Goal: Information Seeking & Learning: Compare options

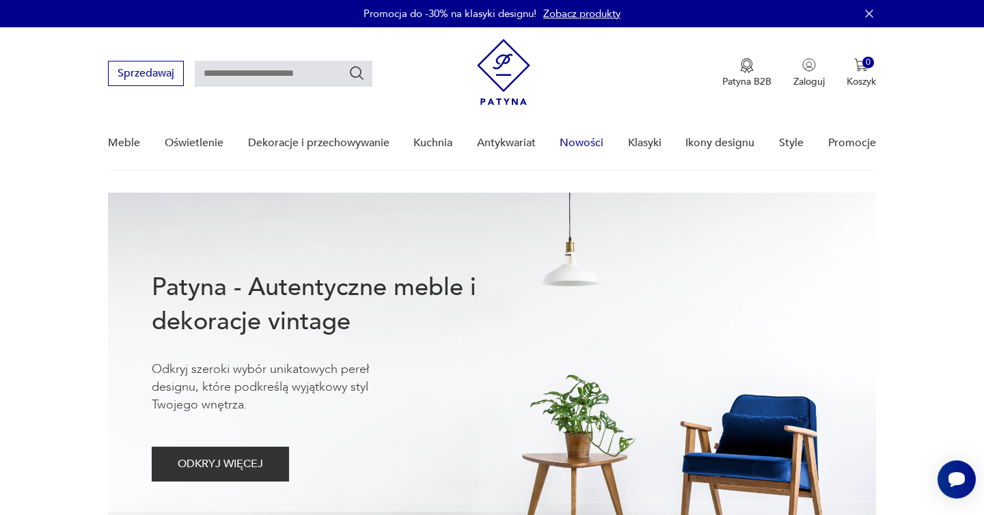
click at [569, 144] on link "Nowości" at bounding box center [581, 143] width 44 height 53
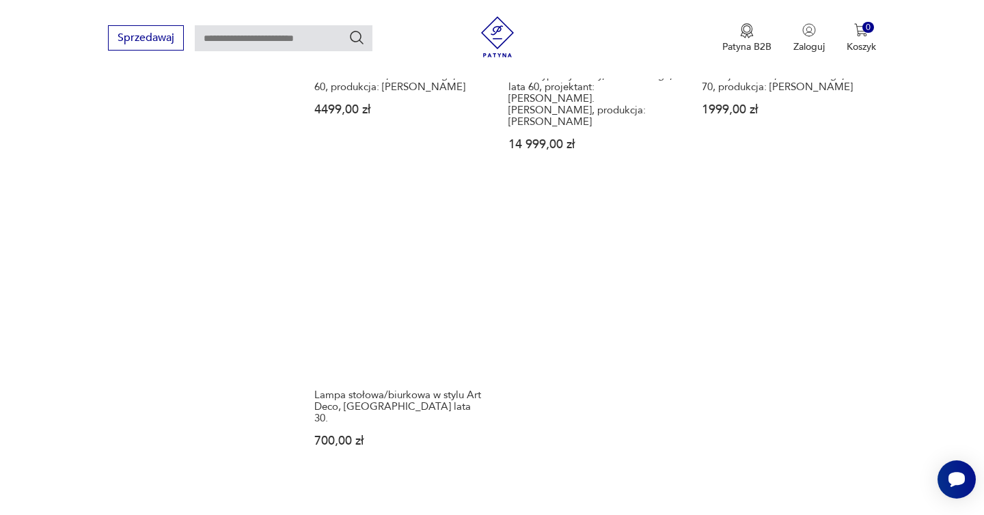
scroll to position [1788, 0]
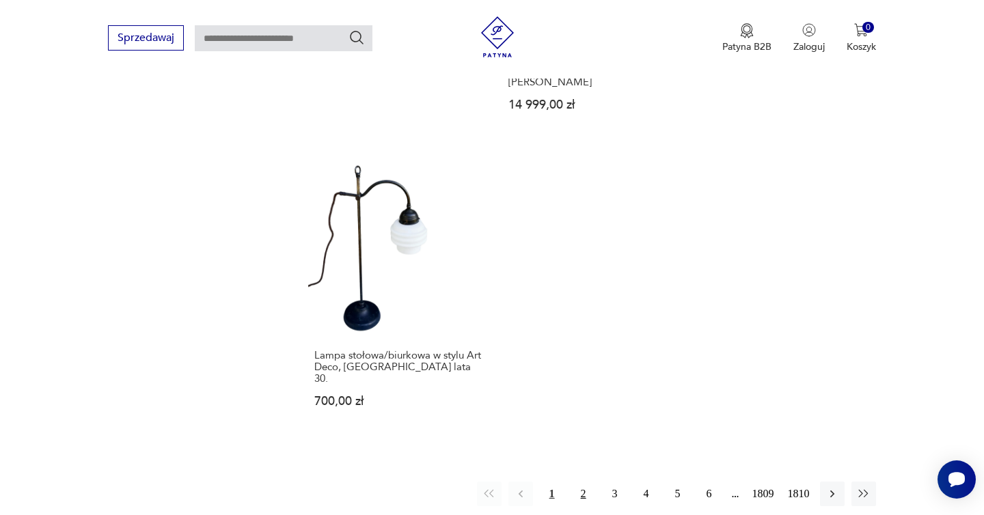
click at [576, 482] on button "2" at bounding box center [583, 494] width 25 height 25
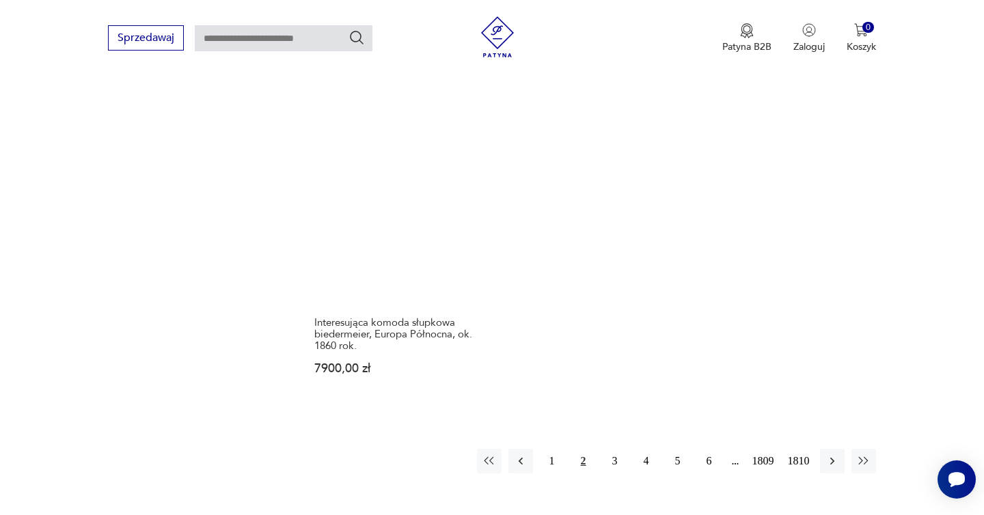
scroll to position [1778, 0]
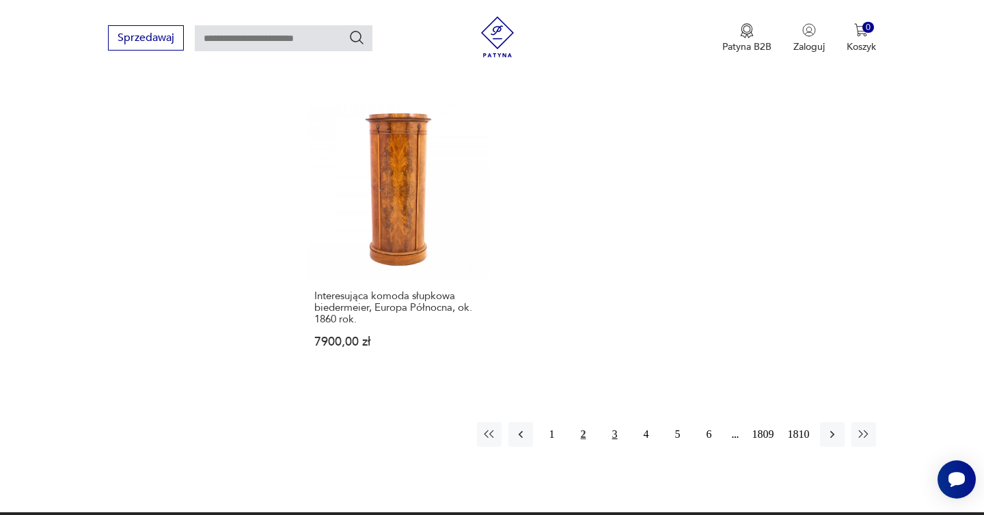
click at [609, 428] on button "3" at bounding box center [614, 434] width 25 height 25
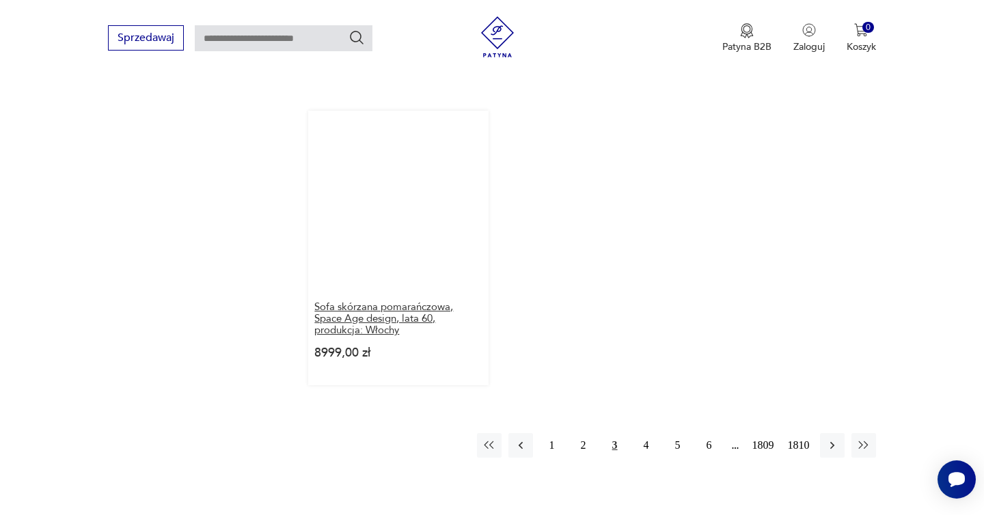
scroll to position [1768, 0]
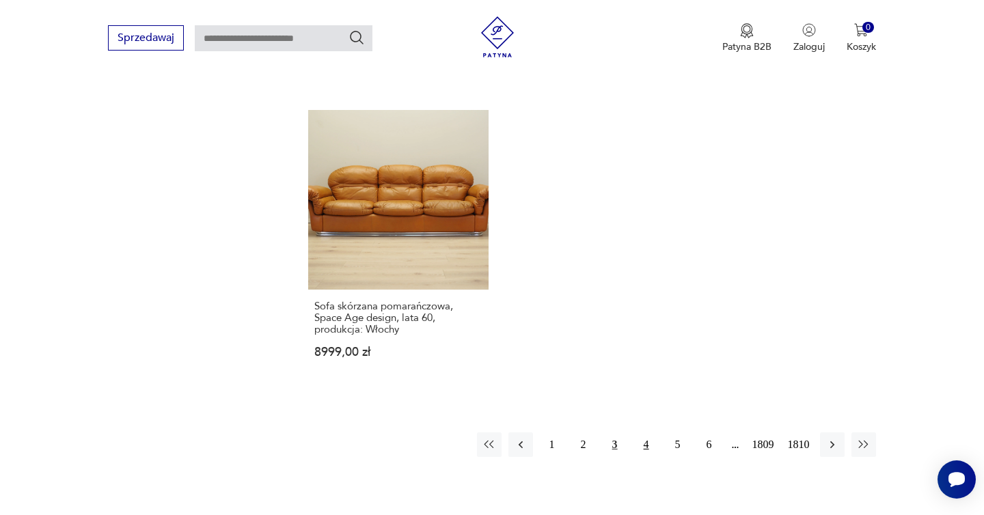
click at [641, 432] on button "4" at bounding box center [646, 444] width 25 height 25
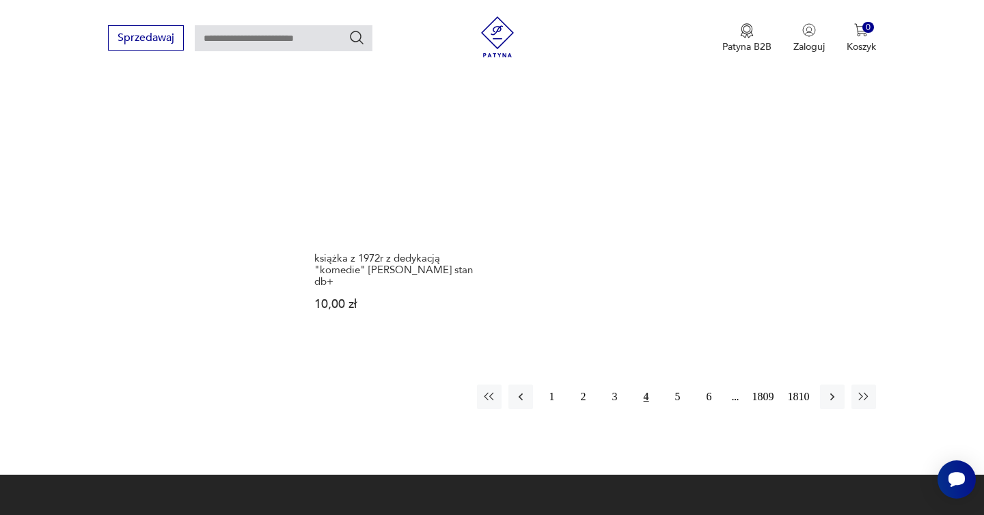
scroll to position [1836, 0]
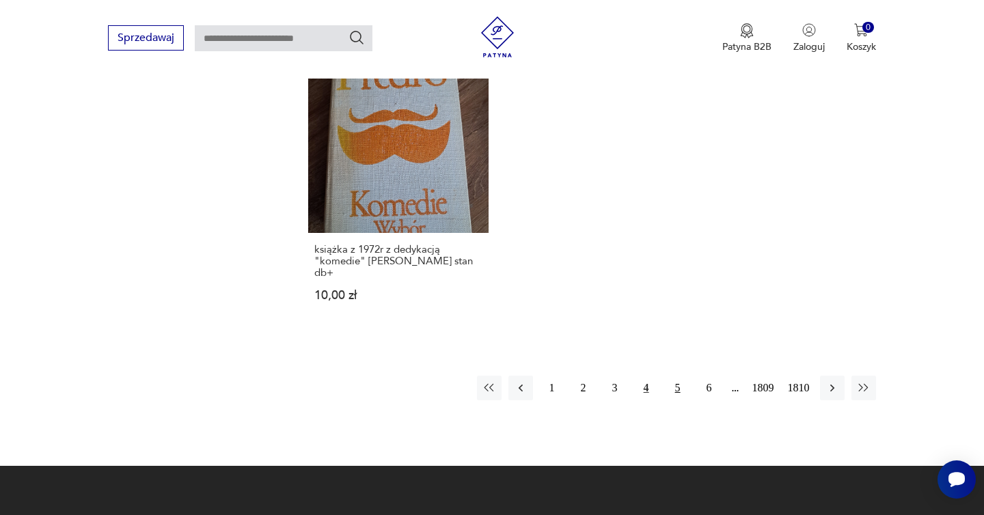
click at [671, 376] on button "5" at bounding box center [677, 388] width 25 height 25
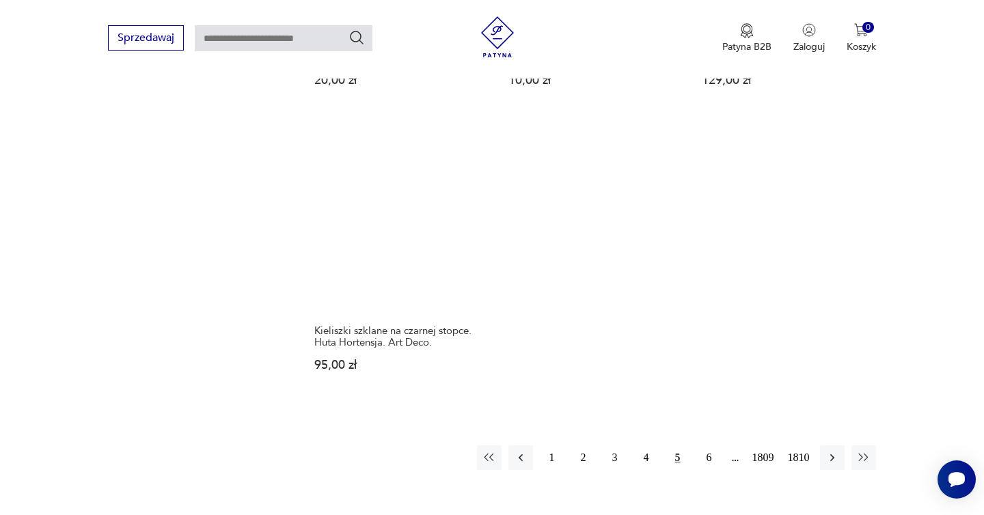
scroll to position [1757, 0]
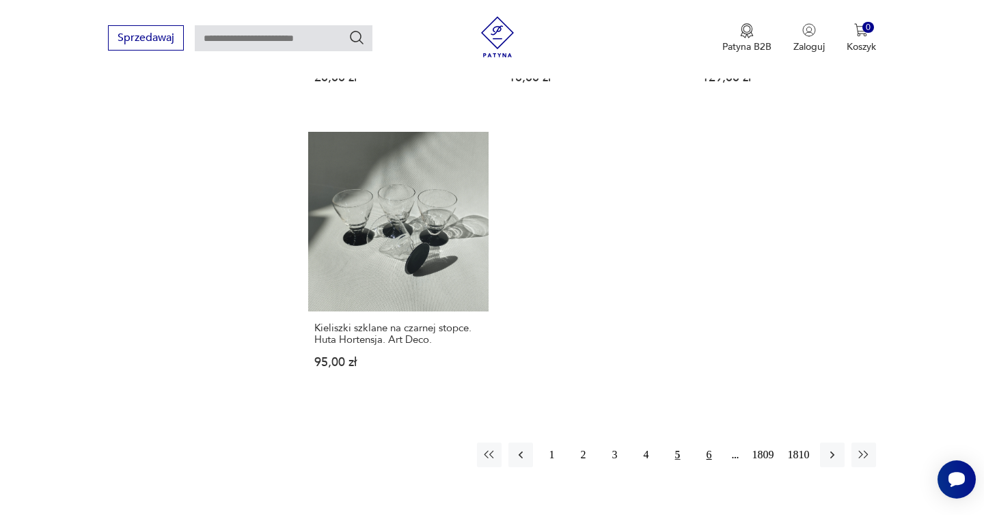
click at [703, 443] on button "6" at bounding box center [709, 455] width 25 height 25
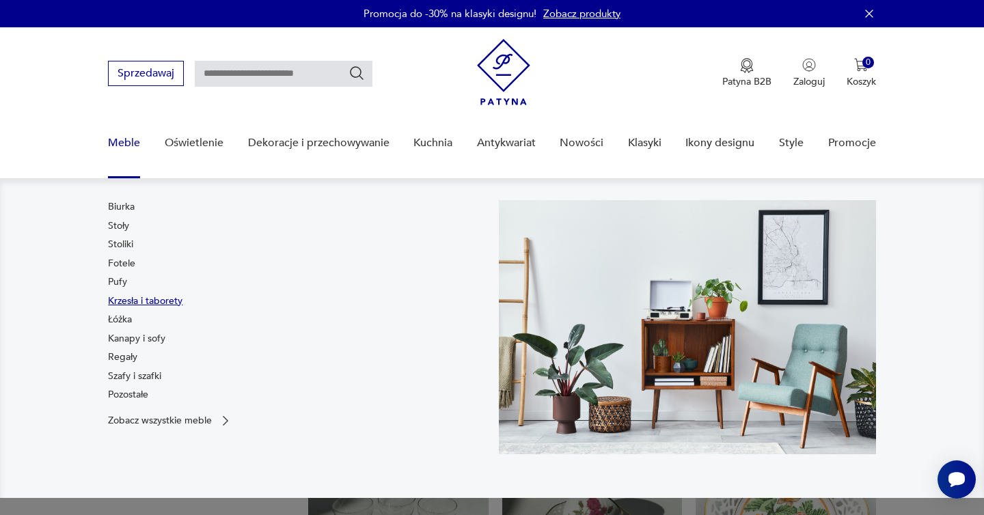
click at [131, 298] on link "Krzesła i taborety" at bounding box center [145, 301] width 74 height 14
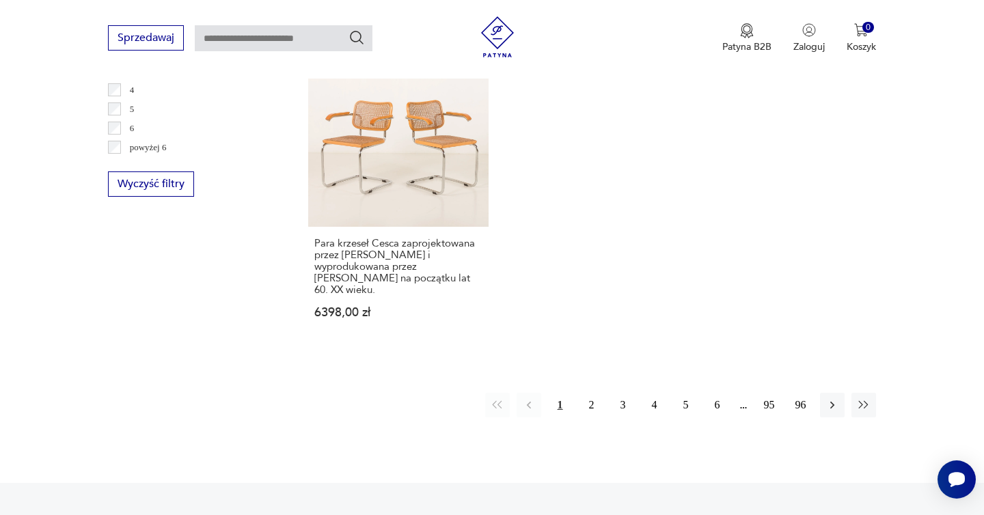
scroll to position [2104, 0]
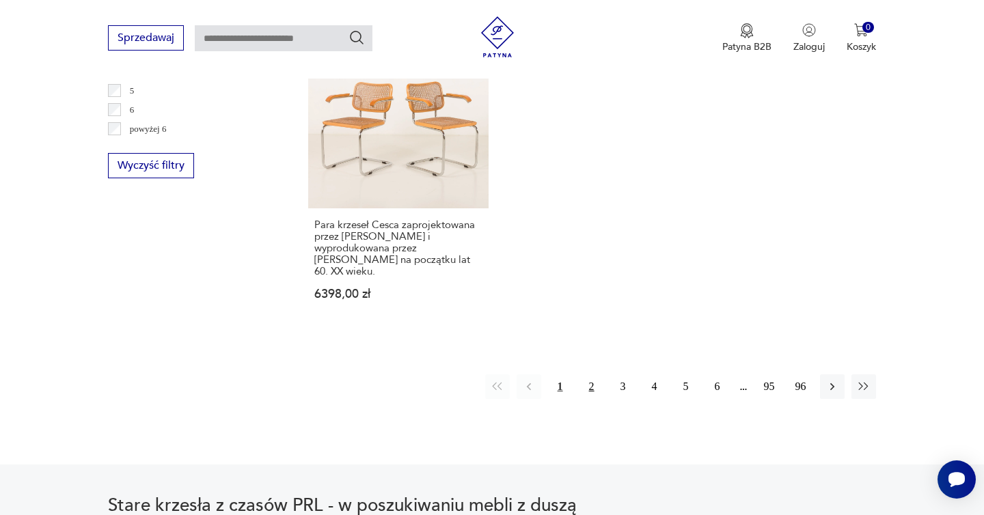
click at [597, 374] on button "2" at bounding box center [591, 386] width 25 height 25
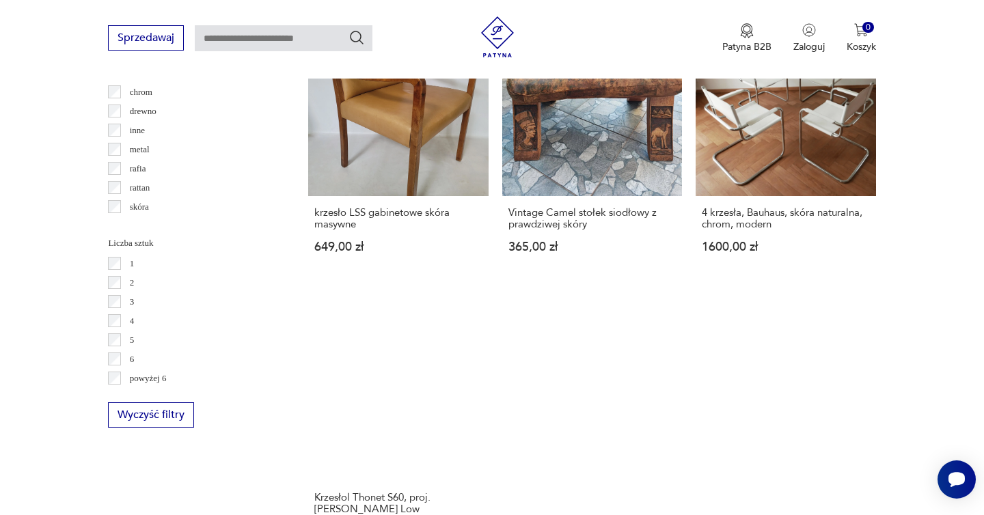
scroll to position [1990, 0]
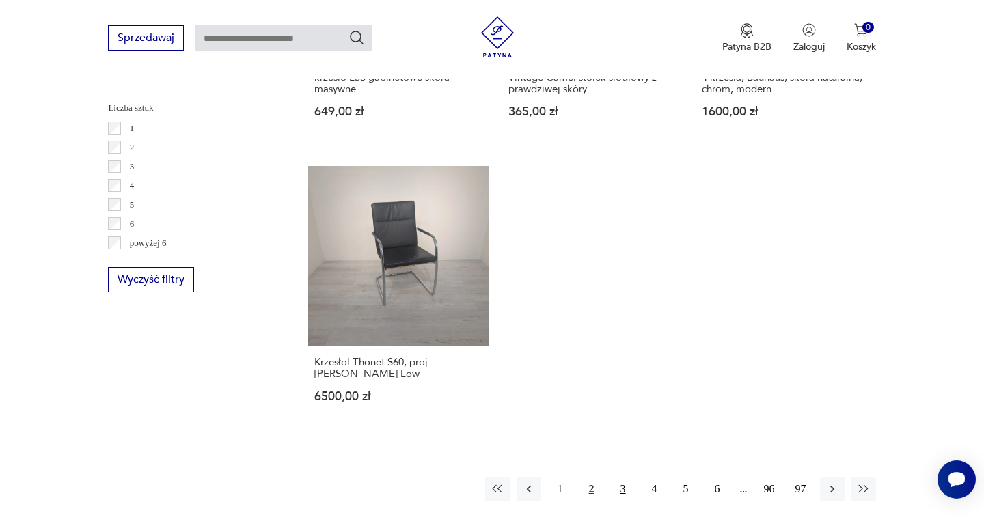
click at [624, 477] on button "3" at bounding box center [623, 489] width 25 height 25
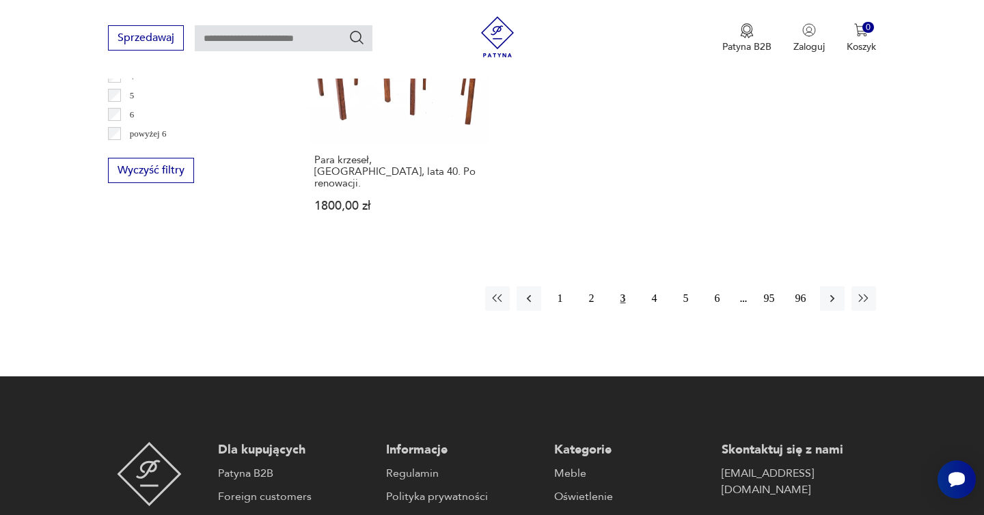
scroll to position [2128, 0]
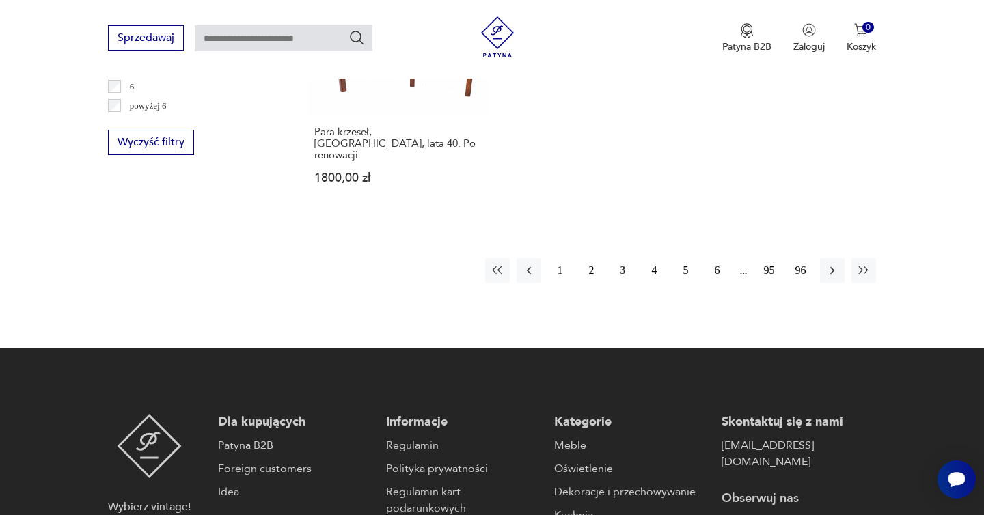
click at [649, 258] on button "4" at bounding box center [654, 270] width 25 height 25
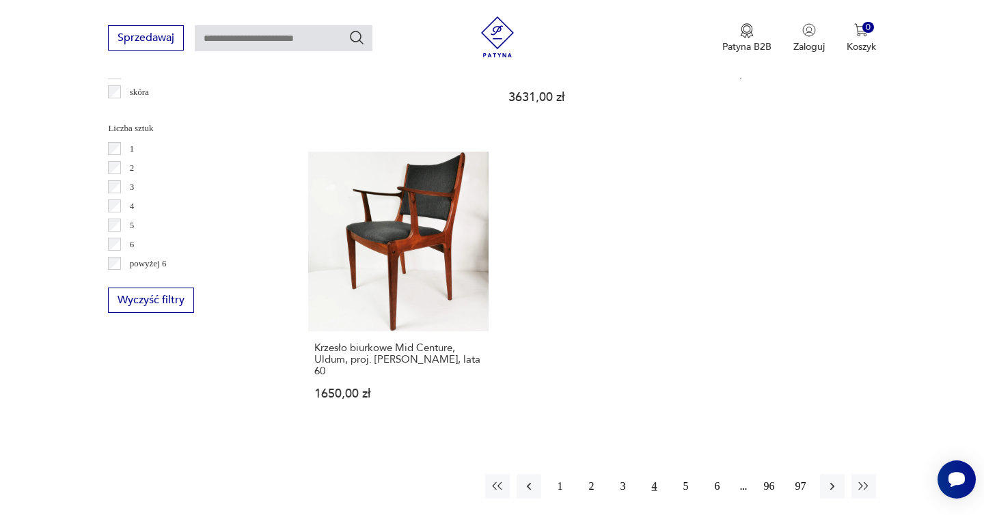
scroll to position [1971, 0]
click at [684, 473] on button "5" at bounding box center [685, 485] width 25 height 25
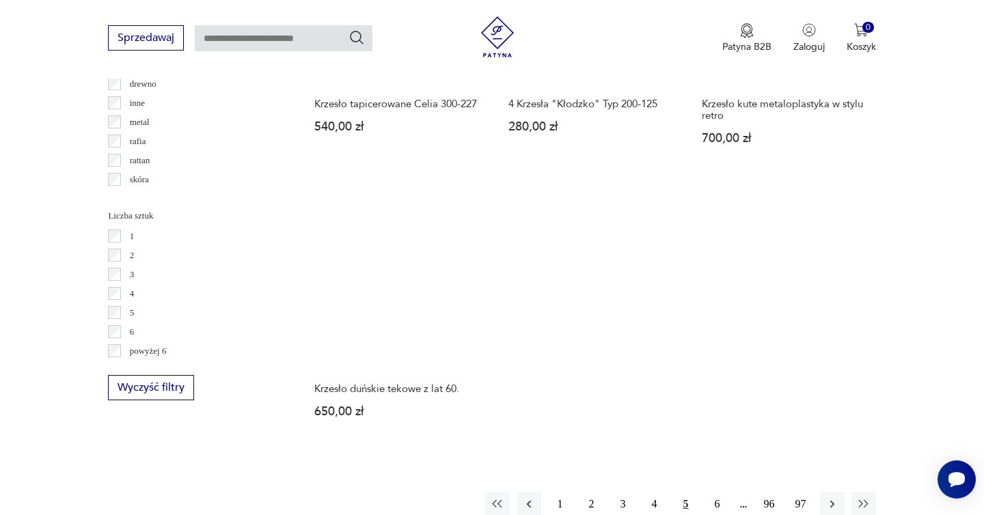
scroll to position [1897, 0]
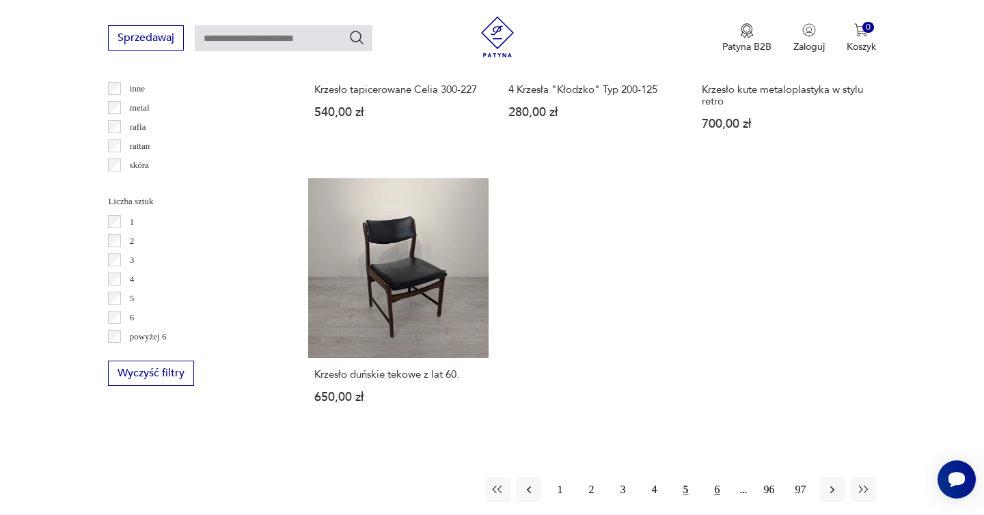
click at [719, 477] on button "6" at bounding box center [717, 489] width 25 height 25
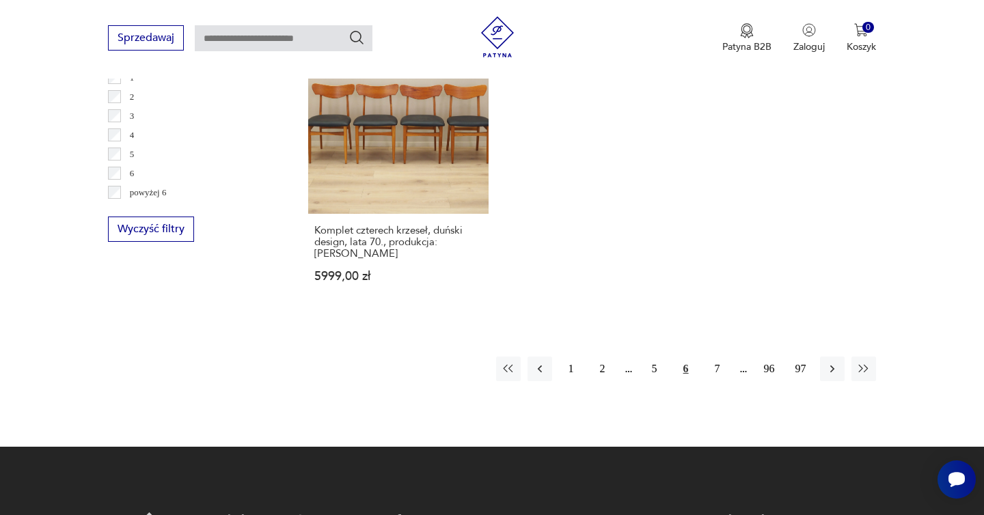
scroll to position [2138, 0]
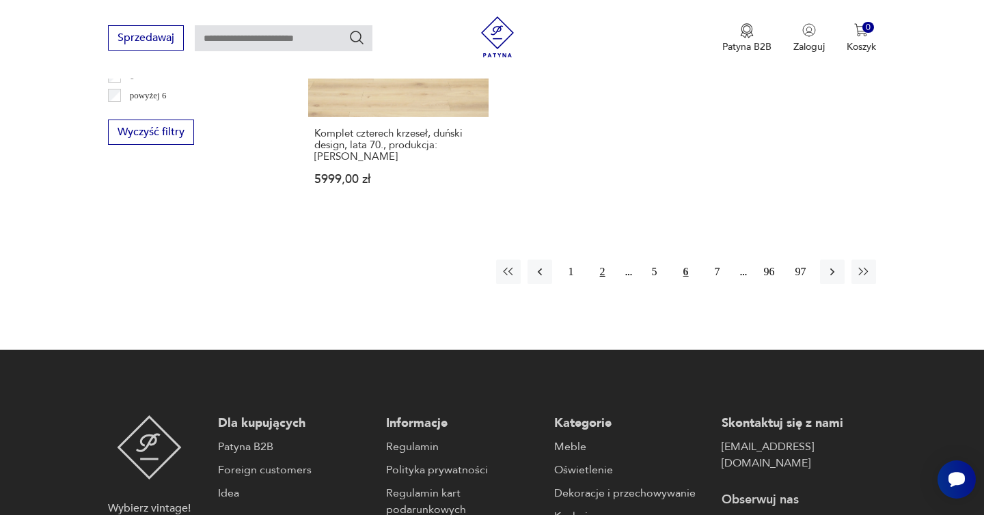
click at [604, 260] on button "2" at bounding box center [602, 272] width 25 height 25
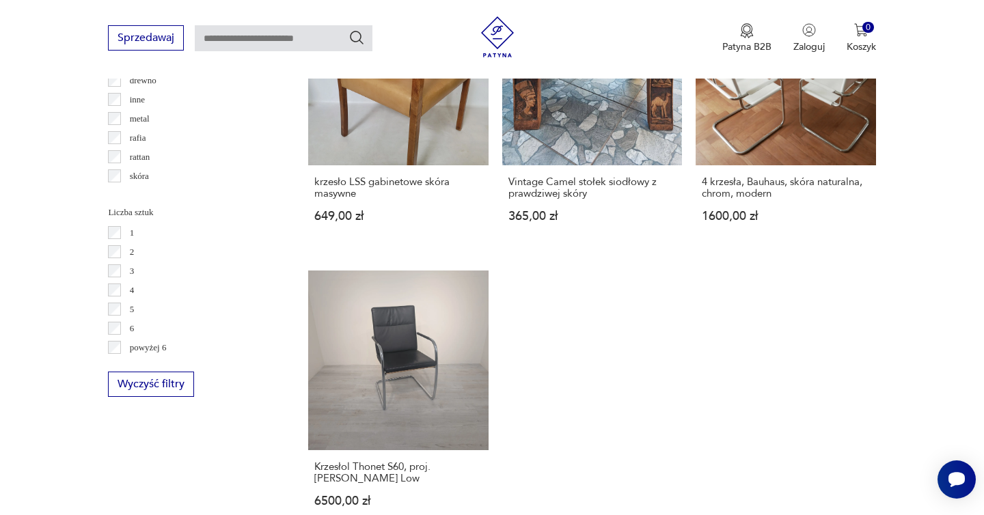
scroll to position [2029, 0]
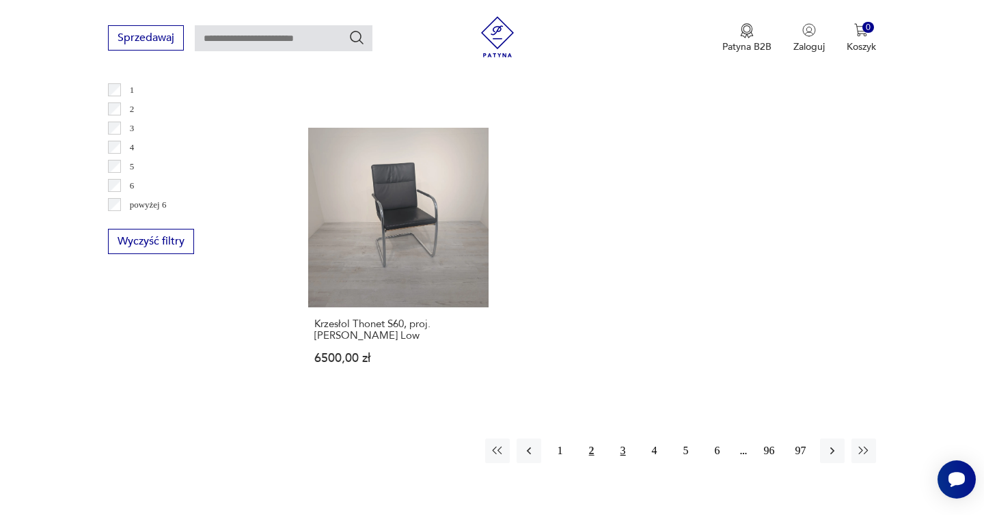
click at [624, 438] on button "3" at bounding box center [623, 450] width 25 height 25
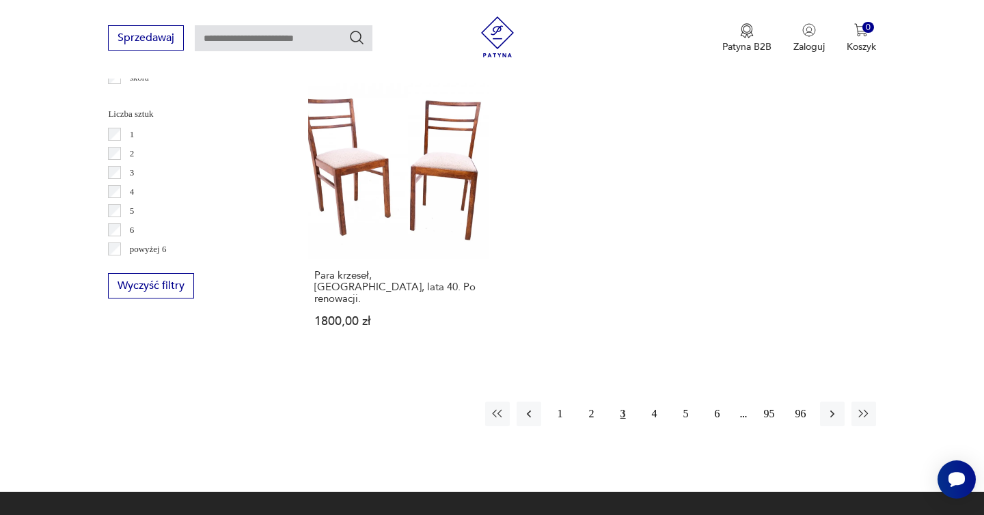
scroll to position [2007, 0]
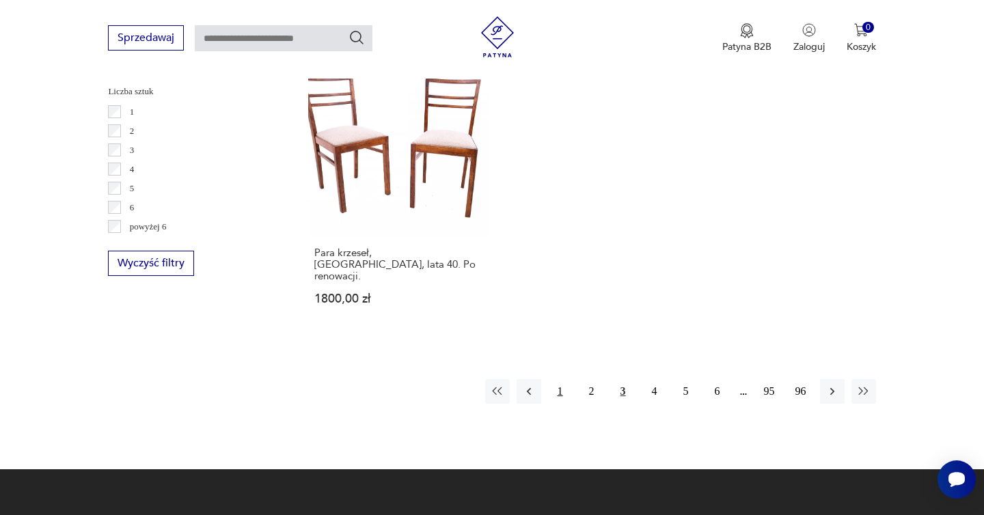
click at [566, 379] on button "1" at bounding box center [560, 391] width 25 height 25
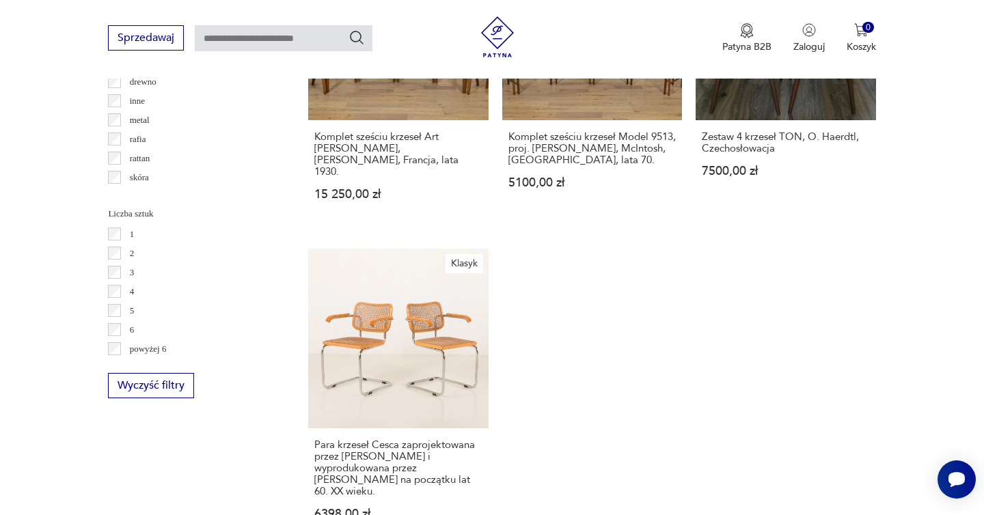
scroll to position [2070, 0]
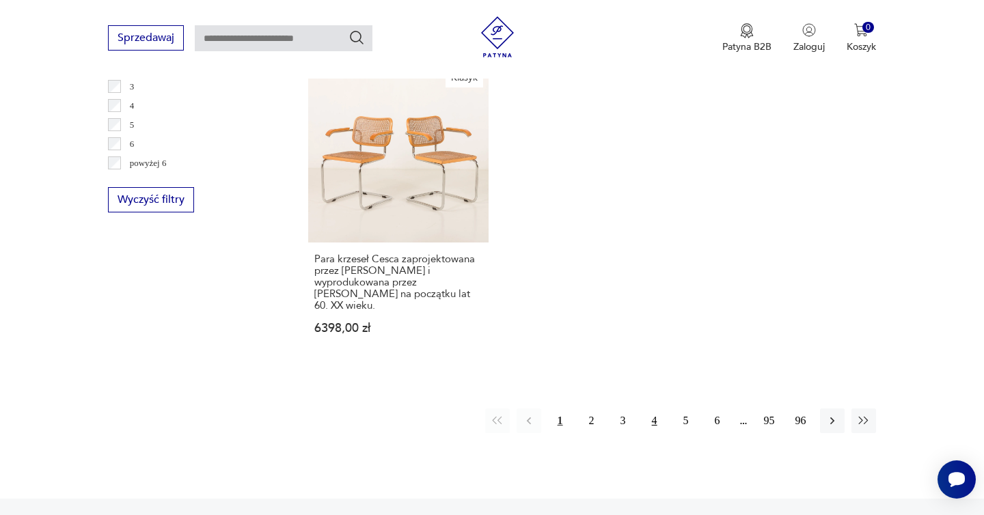
click at [655, 408] on button "4" at bounding box center [654, 420] width 25 height 25
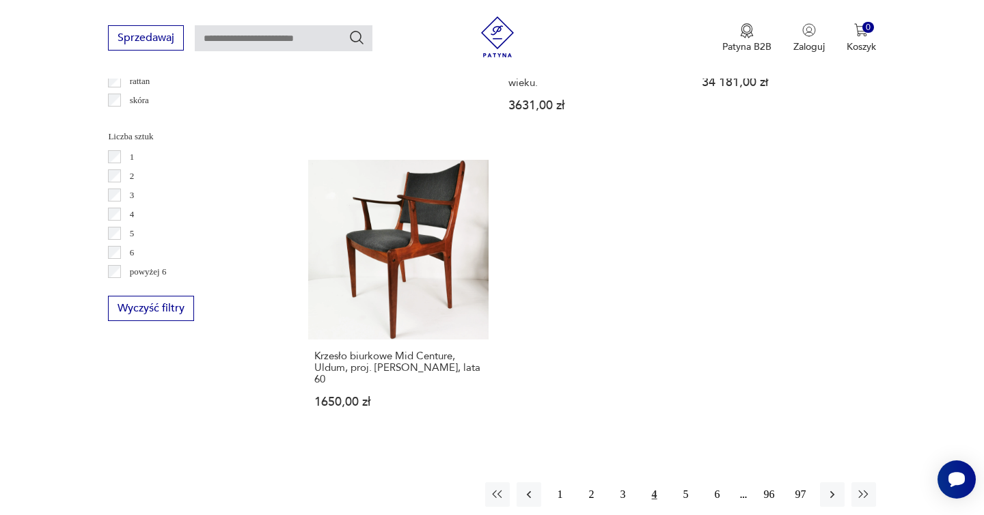
scroll to position [1987, 0]
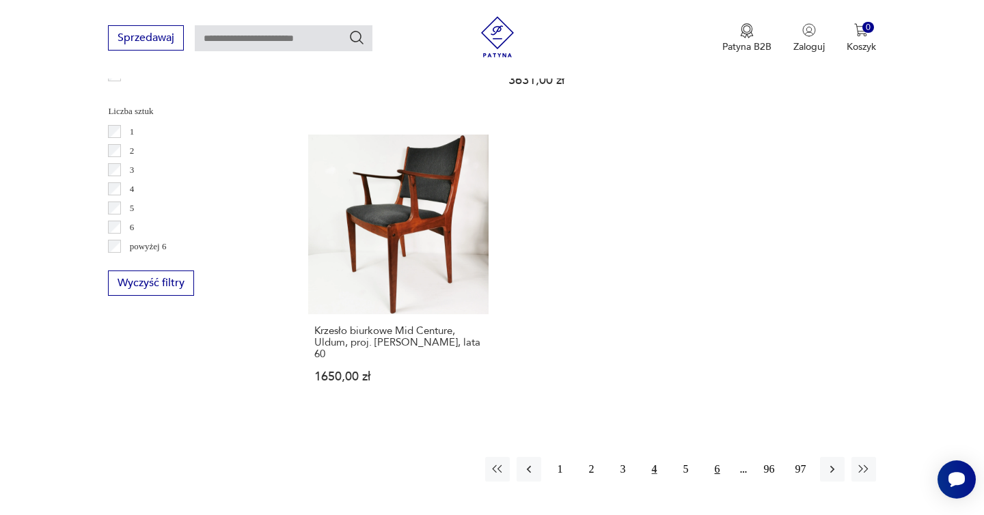
click at [723, 457] on button "6" at bounding box center [717, 469] width 25 height 25
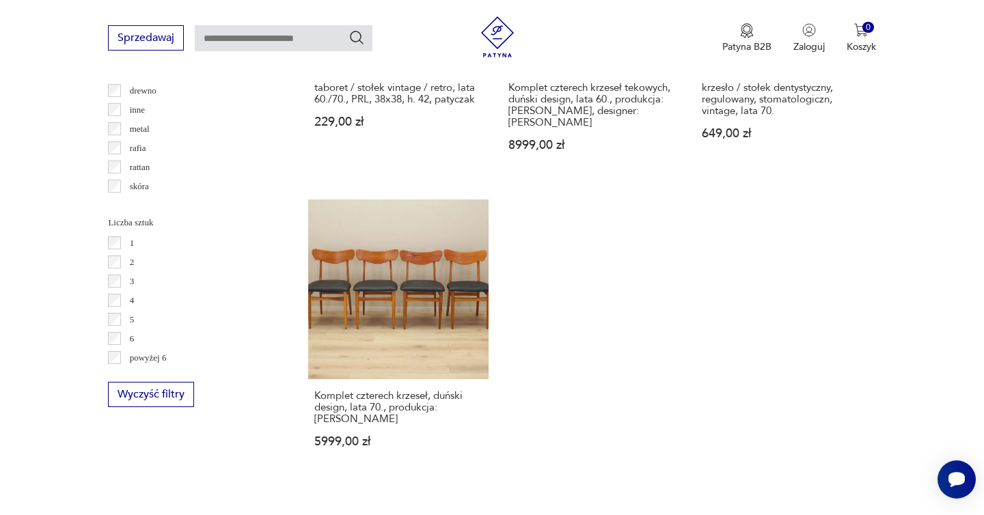
scroll to position [2003, 0]
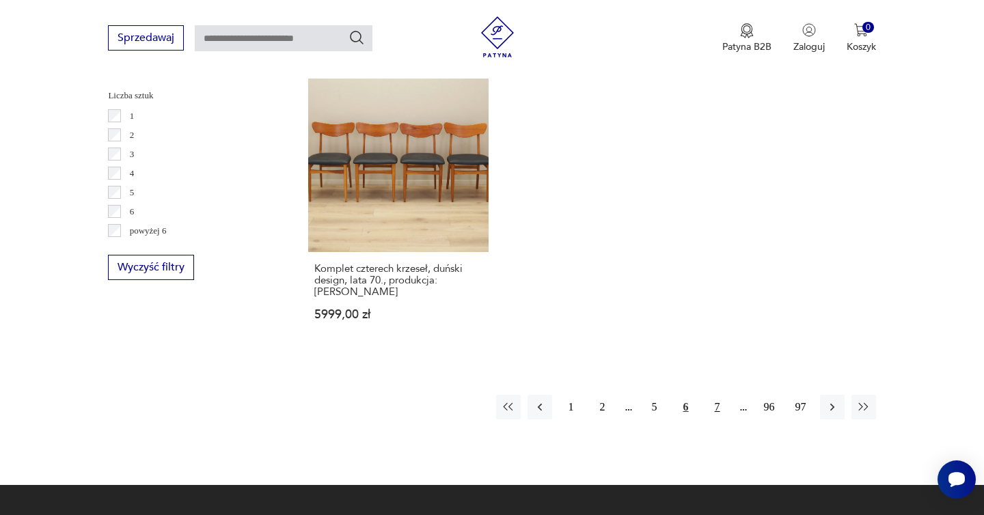
click at [718, 395] on button "7" at bounding box center [717, 407] width 25 height 25
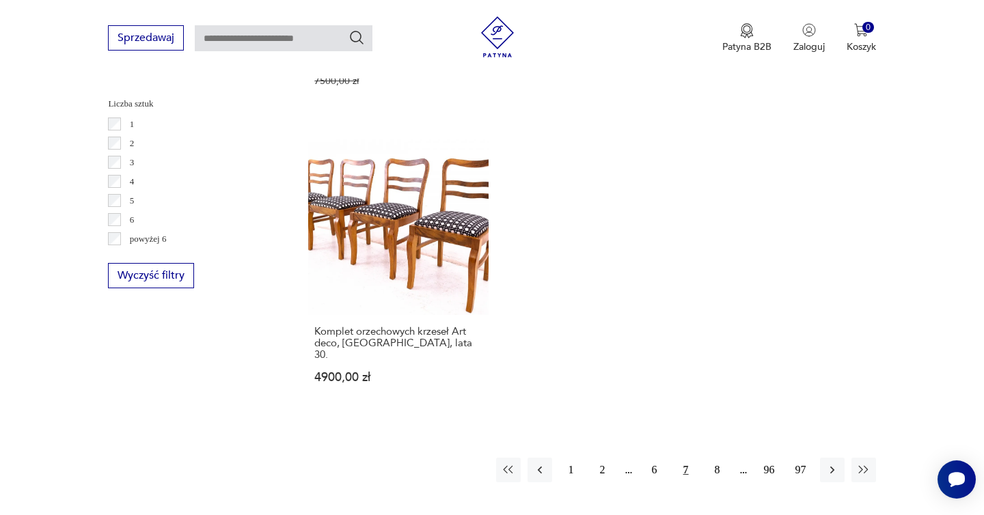
scroll to position [2017, 0]
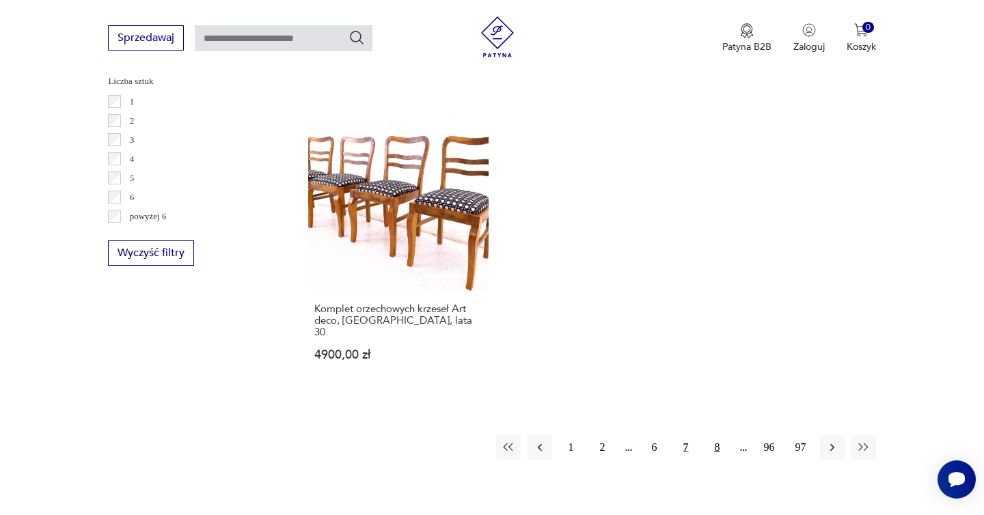
click at [712, 435] on button "8" at bounding box center [717, 447] width 25 height 25
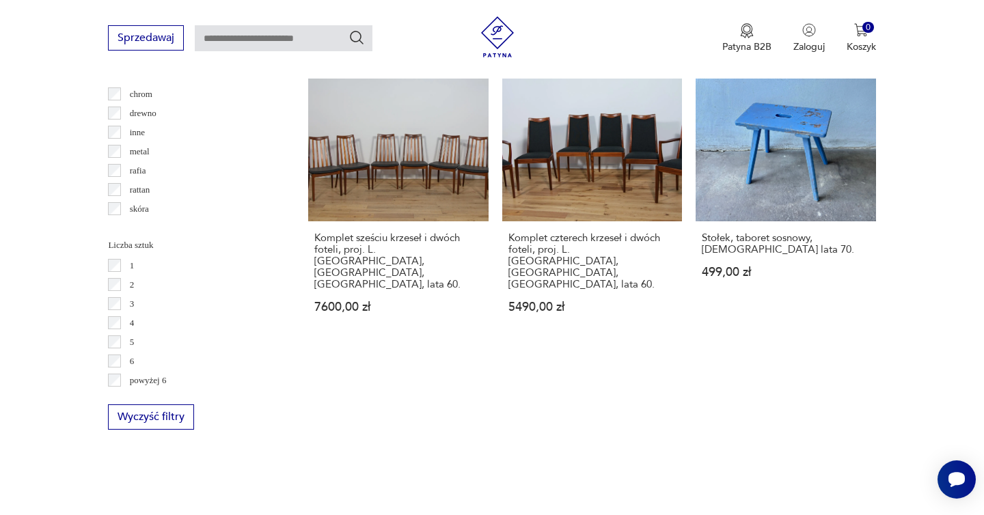
scroll to position [2078, 0]
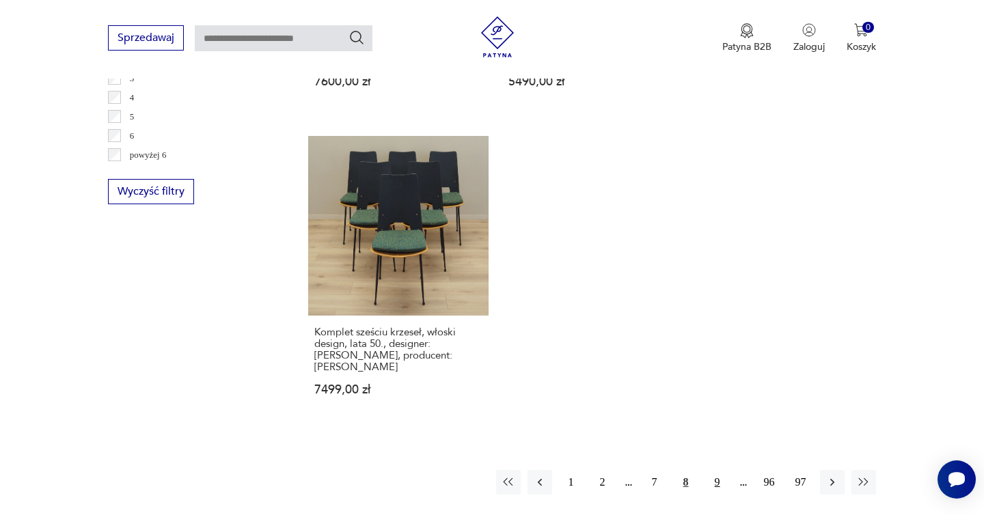
click at [719, 470] on button "9" at bounding box center [717, 482] width 25 height 25
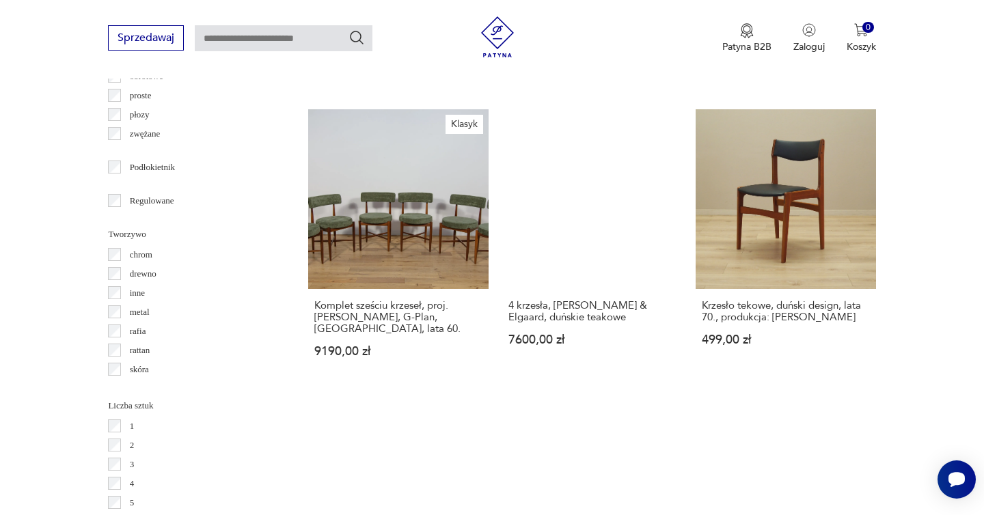
scroll to position [1766, 0]
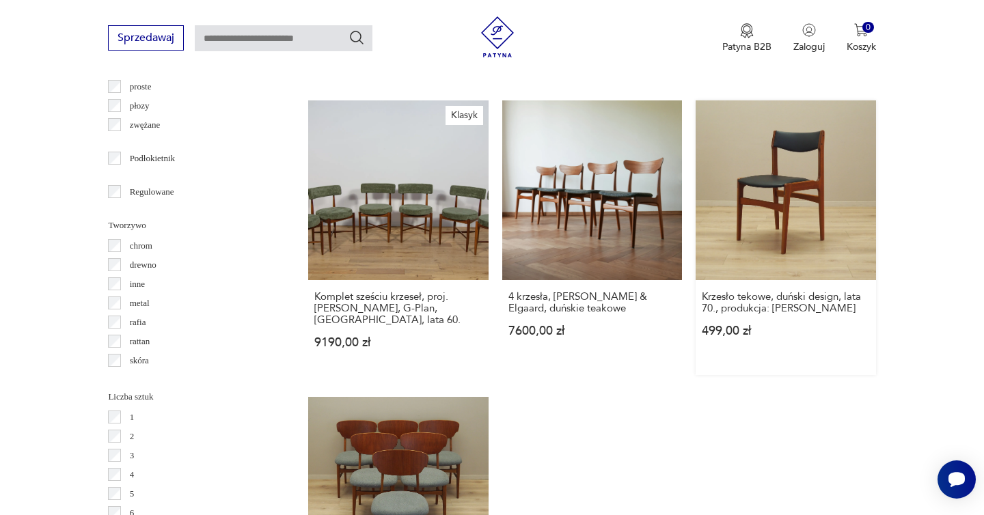
click at [796, 182] on link "Krzesło tekowe, duński design, lata 70., produkcja: Dania 499,00 zł" at bounding box center [785, 237] width 180 height 275
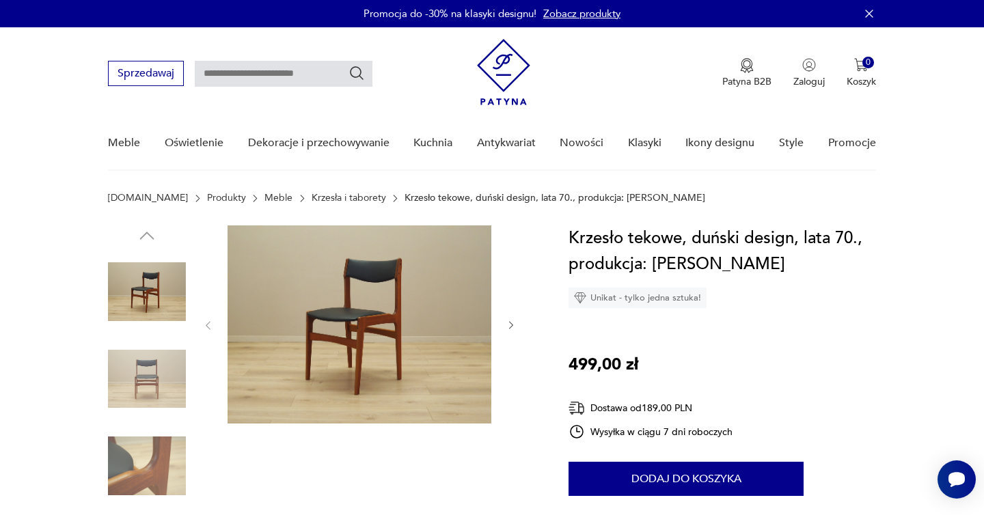
click at [509, 324] on icon "button" at bounding box center [511, 326] width 12 height 12
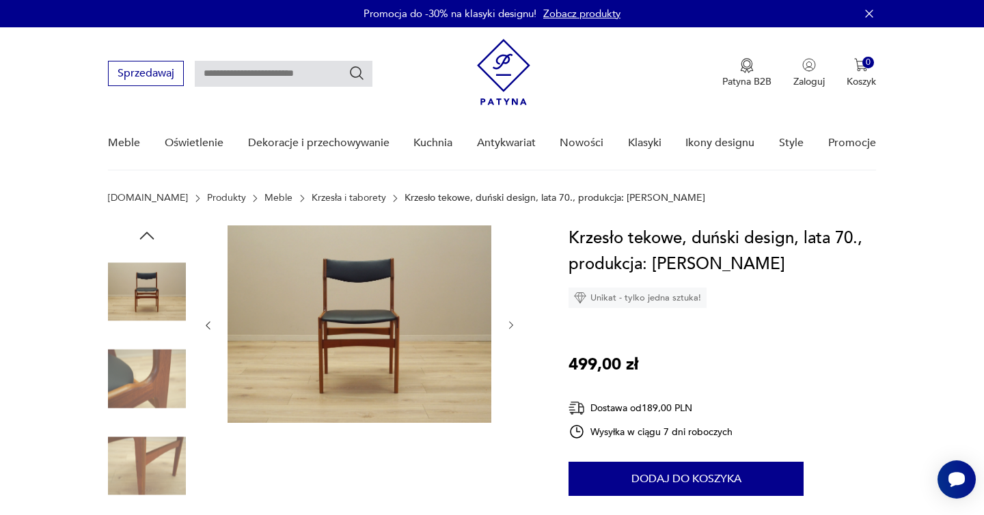
click at [509, 324] on icon "button" at bounding box center [511, 326] width 12 height 12
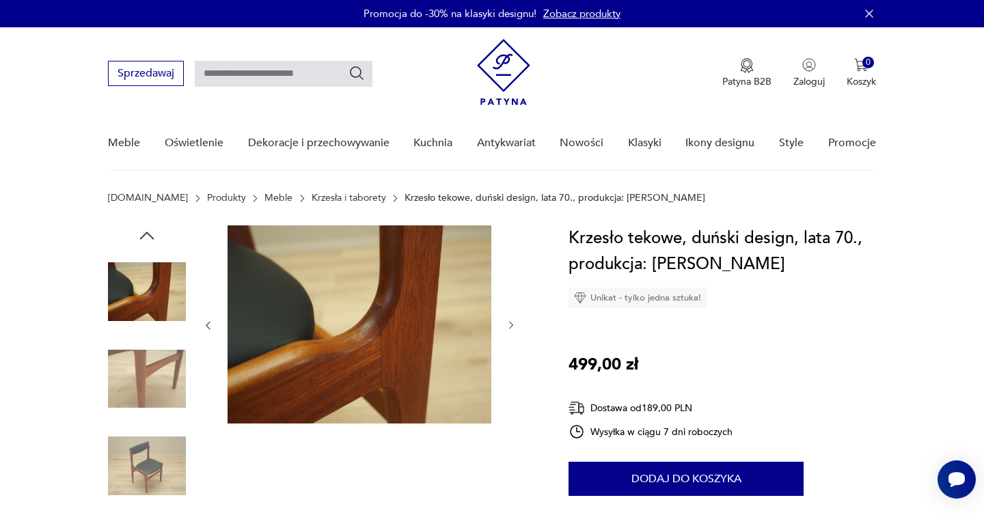
click at [509, 324] on icon "button" at bounding box center [511, 326] width 12 height 12
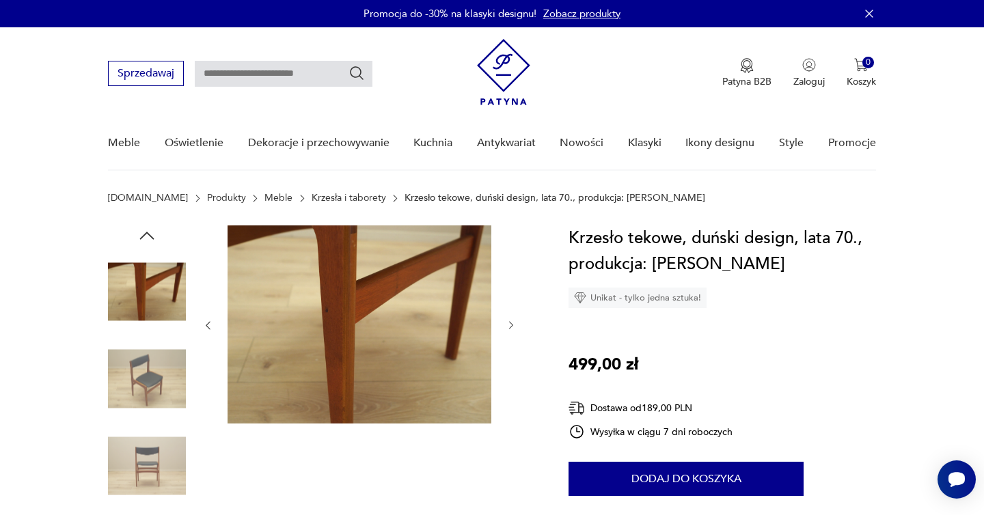
click at [509, 324] on icon "button" at bounding box center [511, 326] width 12 height 12
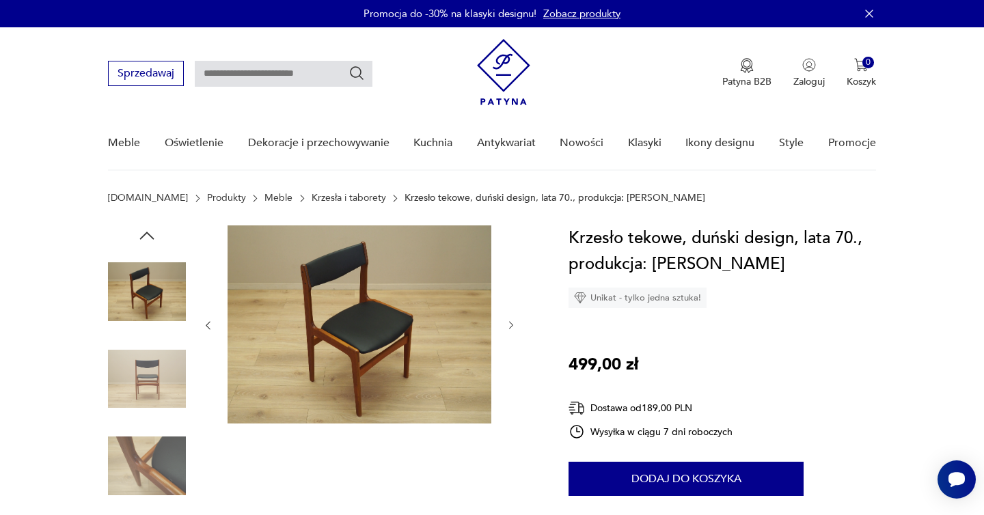
click at [509, 324] on icon "button" at bounding box center [511, 326] width 12 height 12
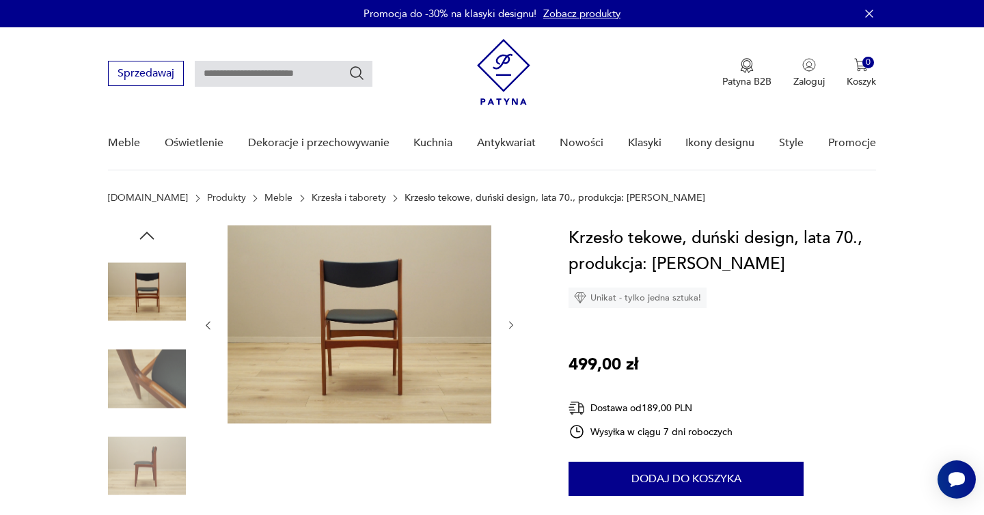
click at [509, 324] on icon "button" at bounding box center [511, 326] width 12 height 12
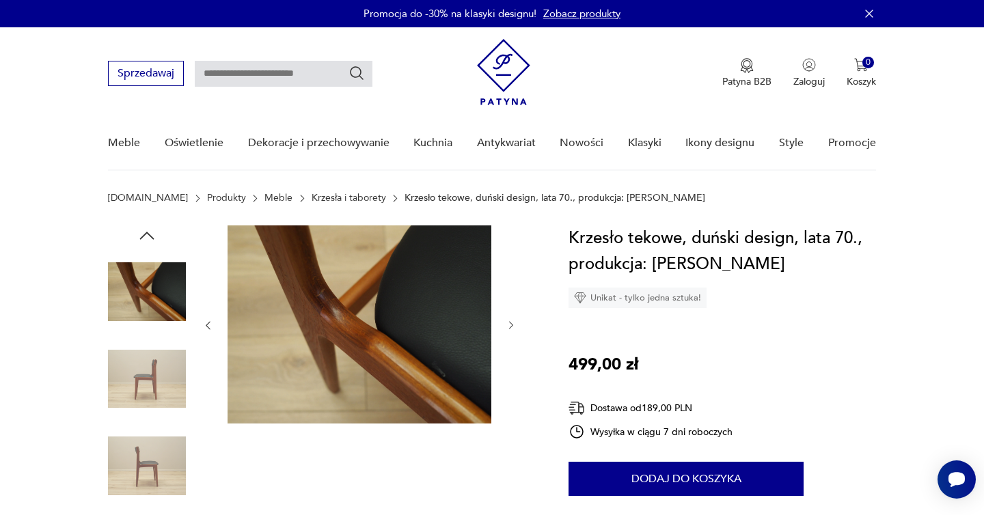
click at [509, 324] on icon "button" at bounding box center [511, 326] width 12 height 12
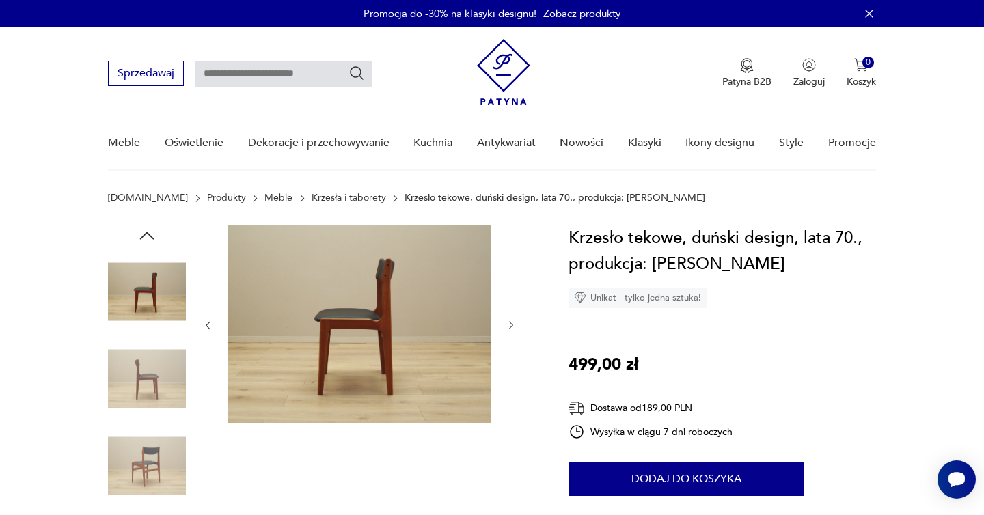
click at [509, 324] on icon "button" at bounding box center [511, 326] width 12 height 12
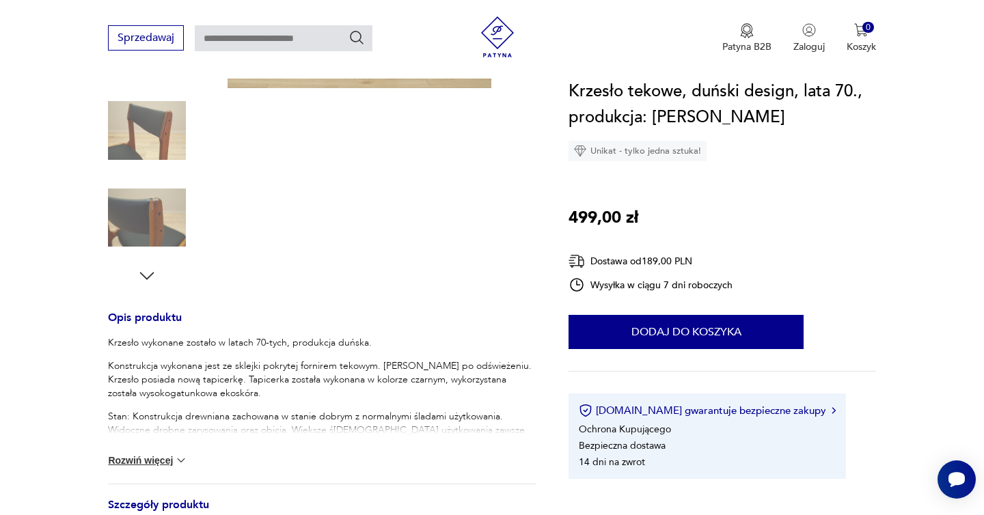
scroll to position [347, 0]
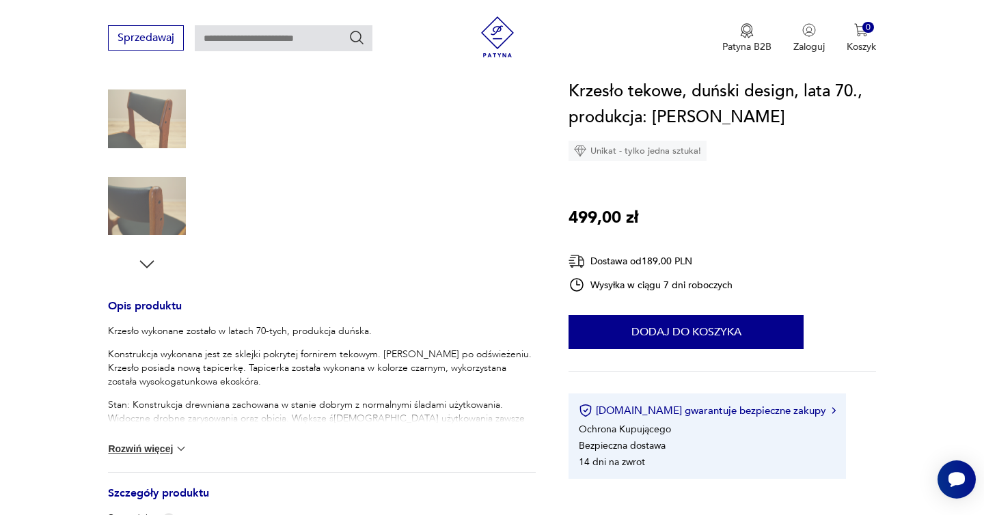
click at [182, 447] on img at bounding box center [181, 449] width 14 height 14
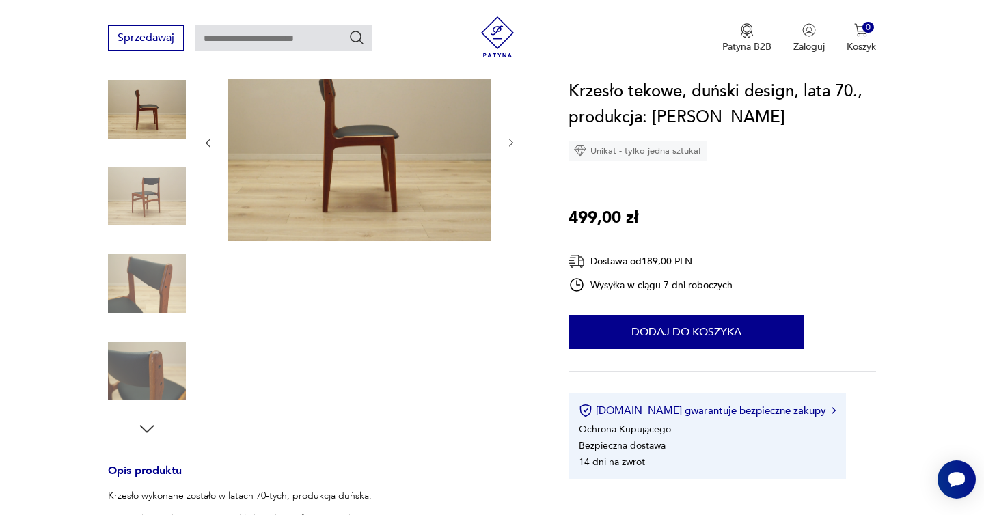
scroll to position [0, 0]
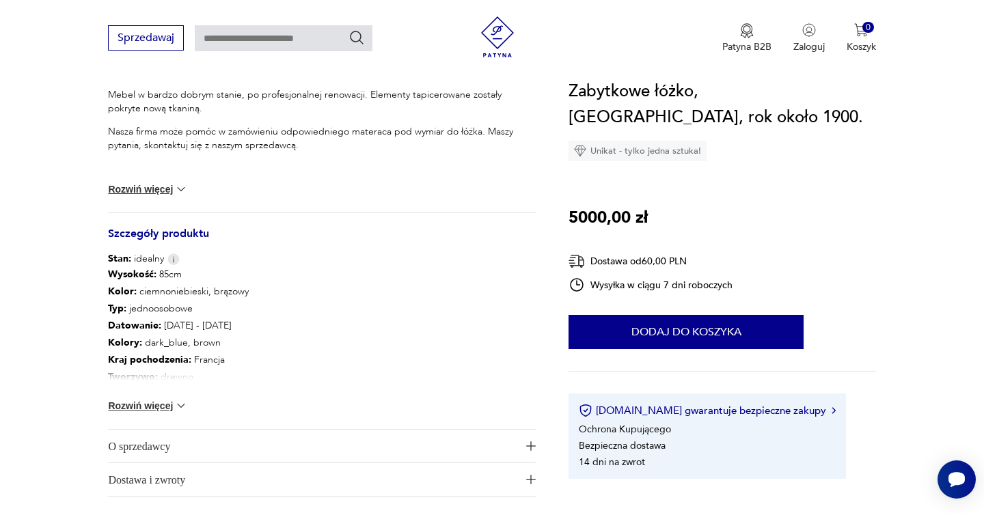
scroll to position [607, 0]
click at [154, 193] on button "Rozwiń więcej" at bounding box center [147, 189] width 79 height 14
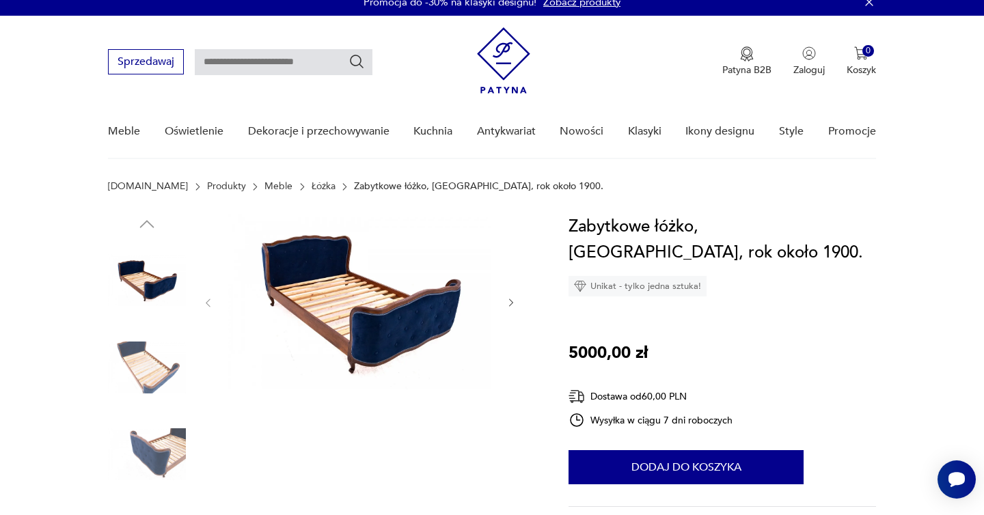
scroll to position [0, 0]
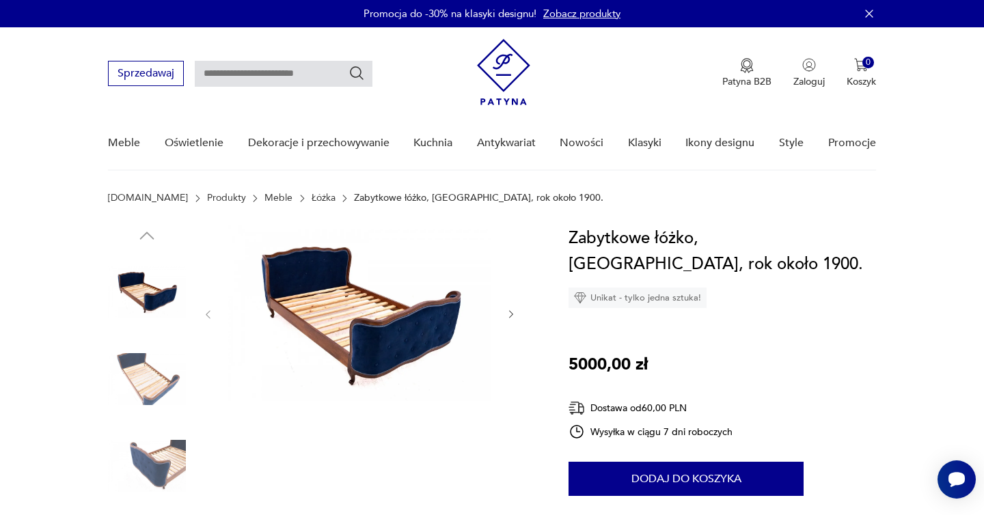
click at [506, 314] on icon "button" at bounding box center [511, 315] width 12 height 12
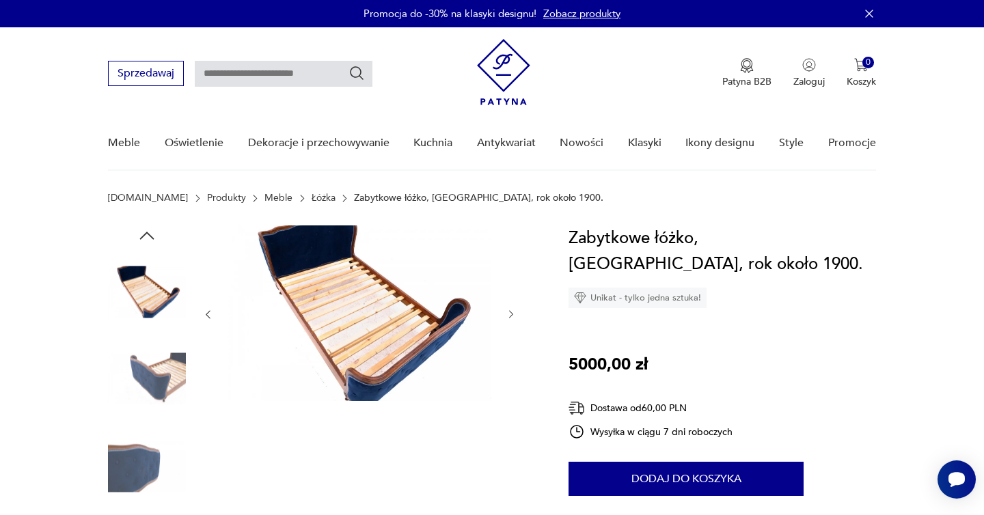
click at [506, 314] on icon "button" at bounding box center [511, 315] width 12 height 12
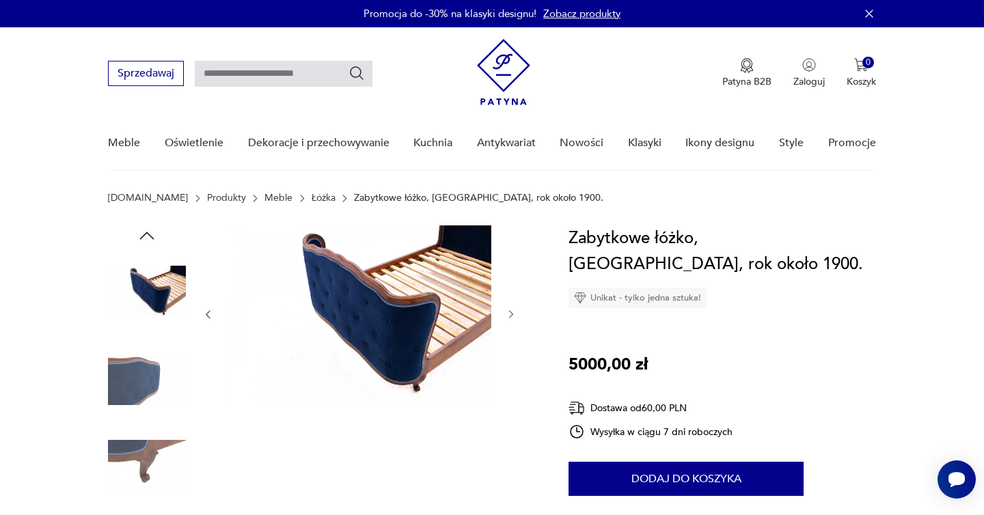
click at [506, 314] on icon "button" at bounding box center [511, 315] width 12 height 12
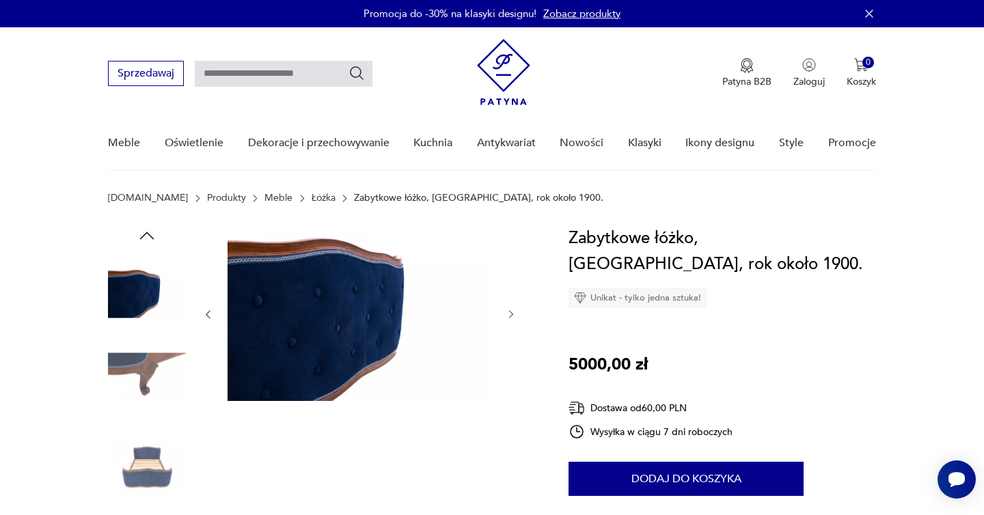
click at [506, 314] on icon "button" at bounding box center [511, 315] width 12 height 12
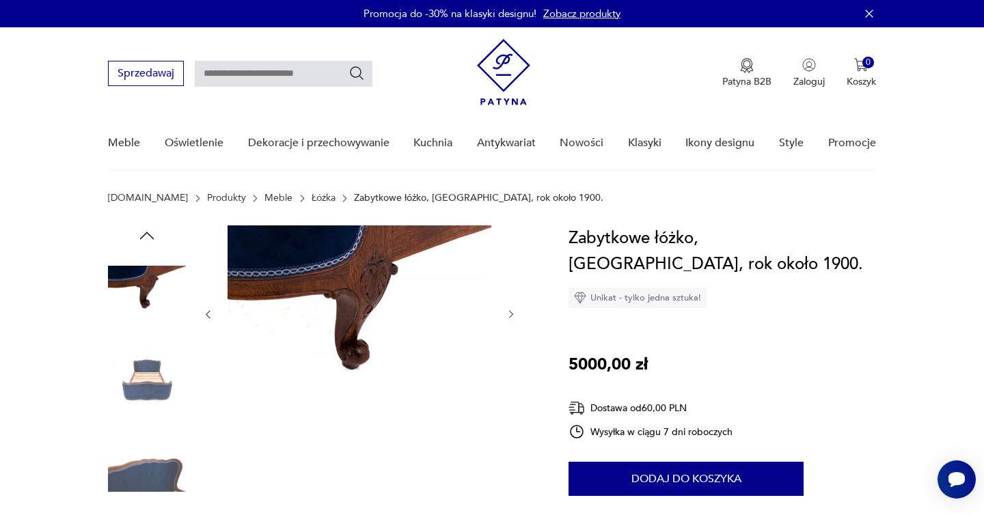
click at [506, 314] on icon "button" at bounding box center [511, 315] width 12 height 12
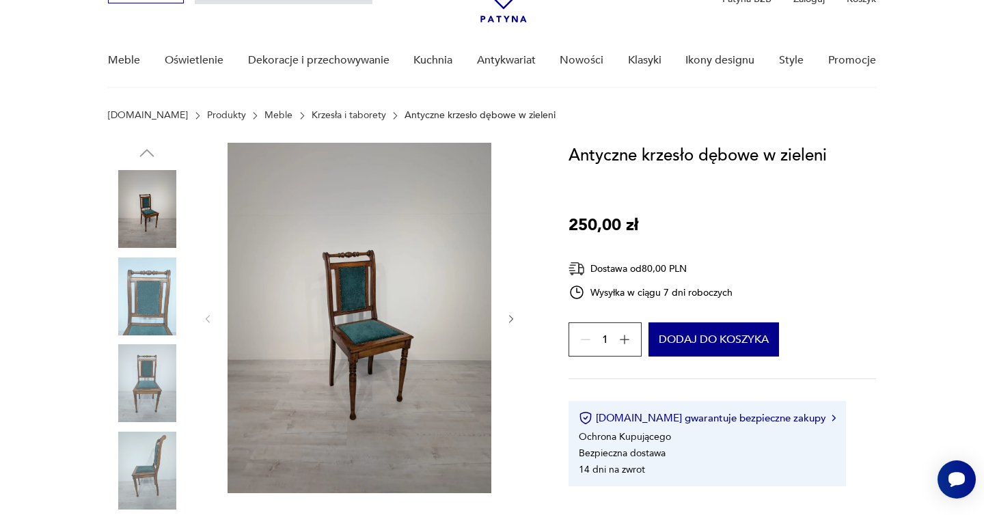
scroll to position [94, 0]
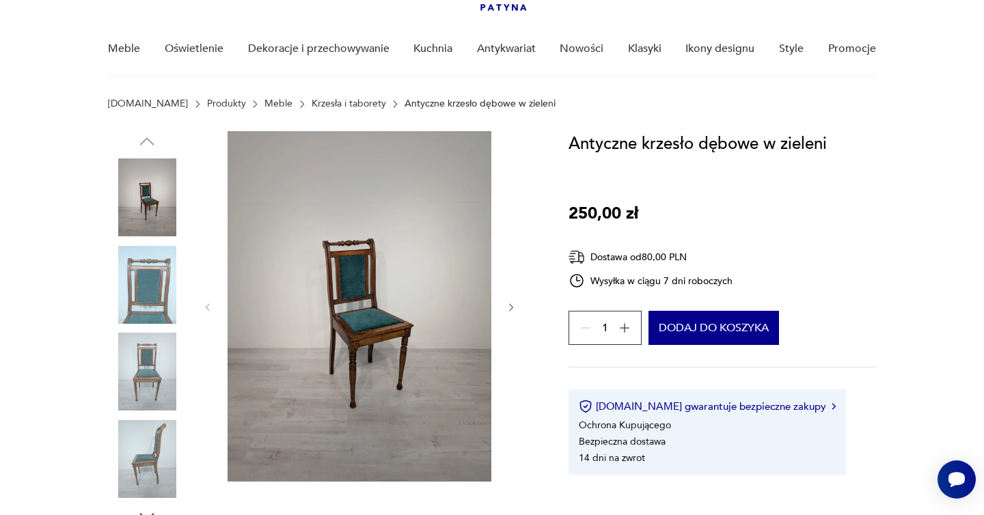
click at [321, 283] on img at bounding box center [359, 306] width 264 height 350
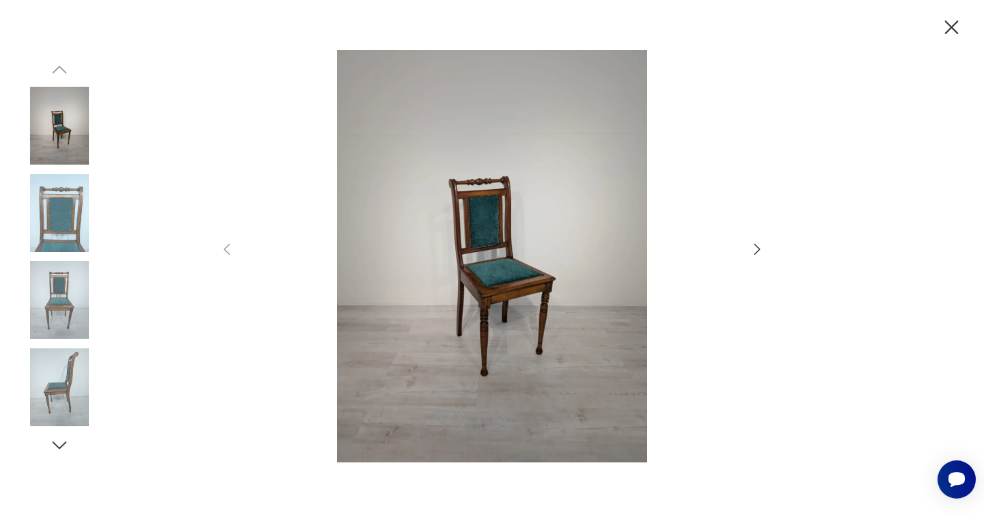
click at [755, 245] on icon "button" at bounding box center [757, 249] width 6 height 11
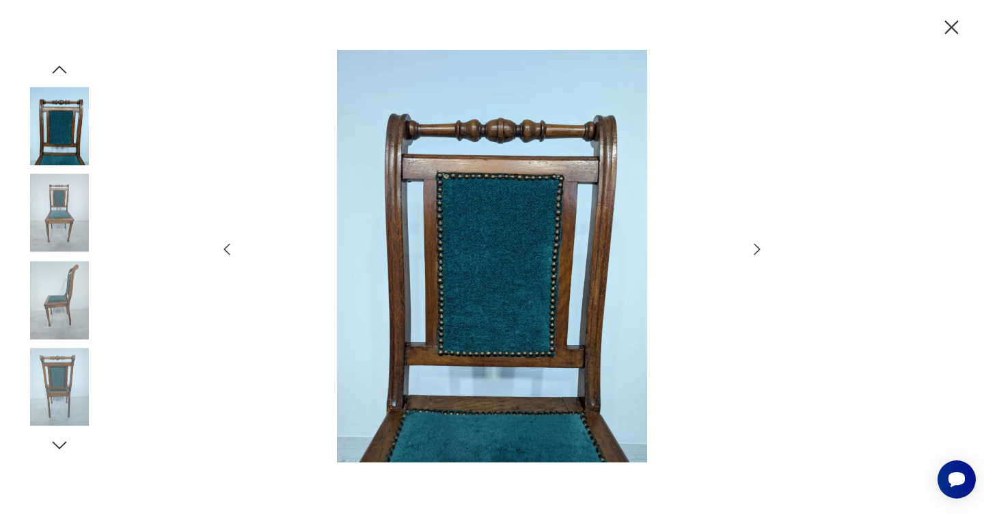
click at [755, 245] on icon "button" at bounding box center [757, 249] width 6 height 11
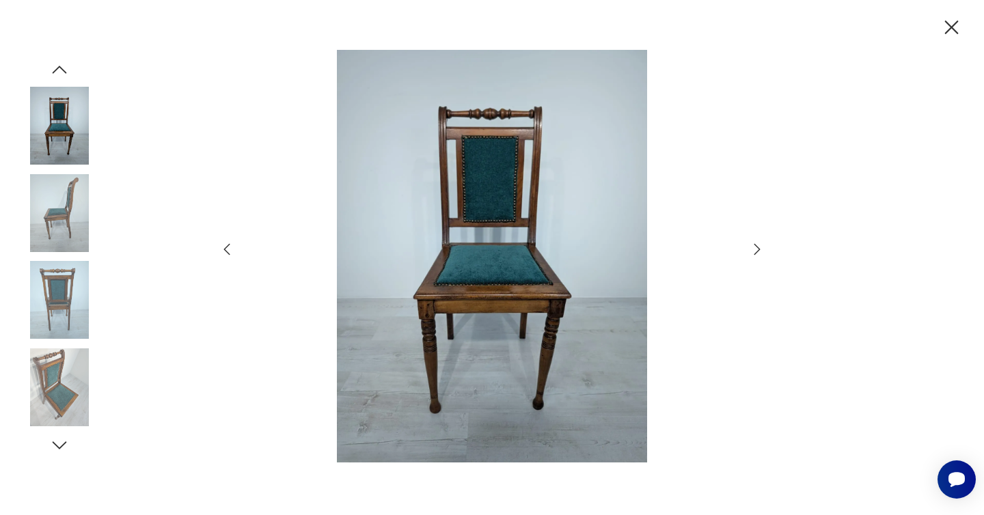
click at [755, 245] on icon "button" at bounding box center [757, 249] width 6 height 11
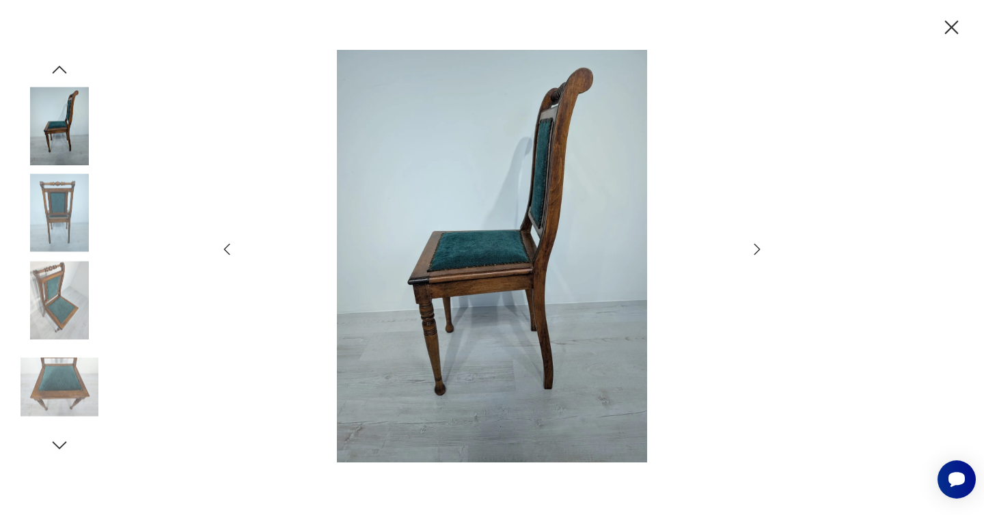
click at [755, 245] on icon "button" at bounding box center [757, 249] width 6 height 11
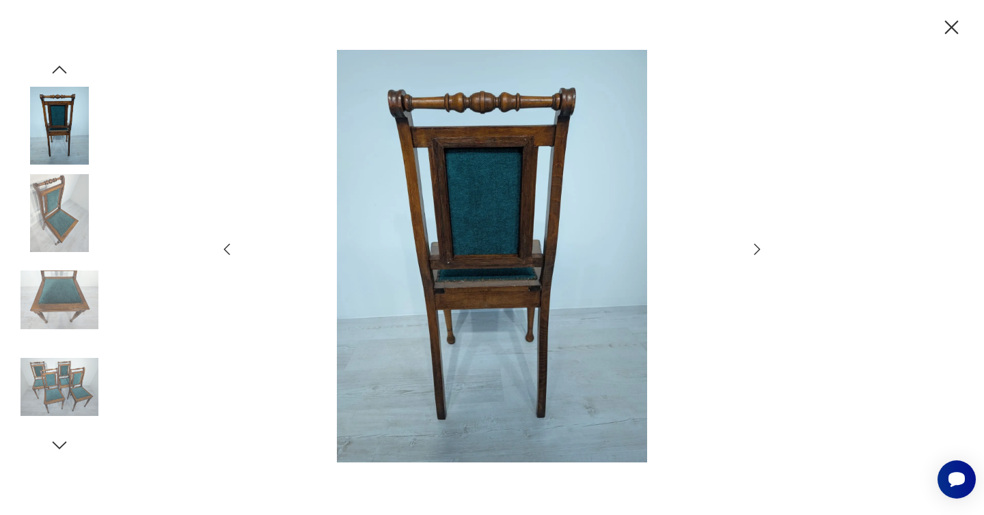
click at [755, 245] on icon "button" at bounding box center [757, 249] width 6 height 11
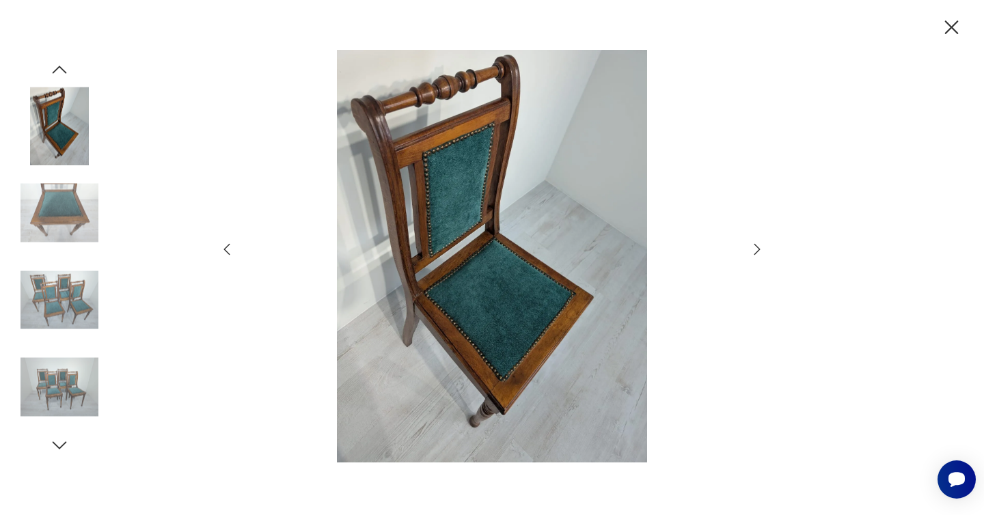
click at [755, 245] on icon "button" at bounding box center [757, 249] width 6 height 11
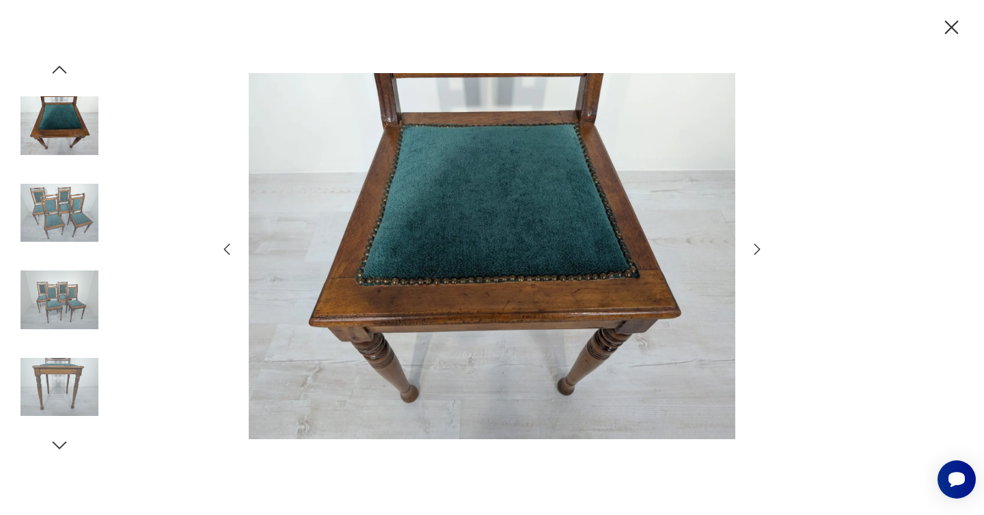
click at [755, 245] on icon "button" at bounding box center [757, 249] width 6 height 11
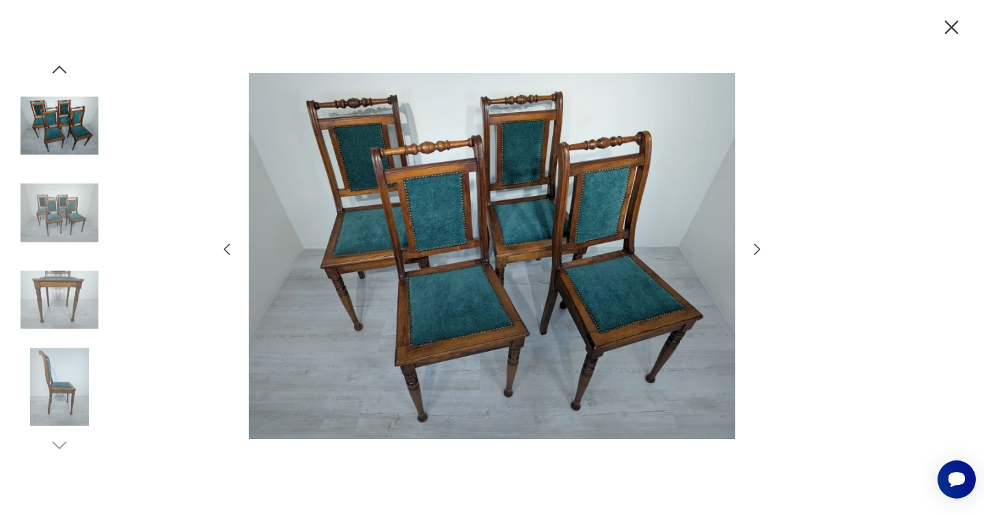
click at [755, 245] on icon "button" at bounding box center [757, 249] width 6 height 11
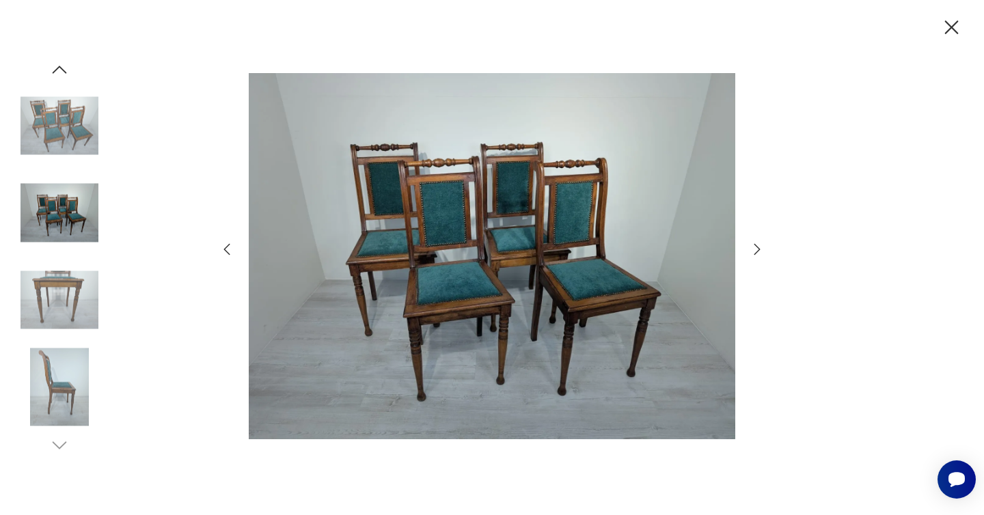
click at [755, 245] on icon "button" at bounding box center [757, 249] width 6 height 11
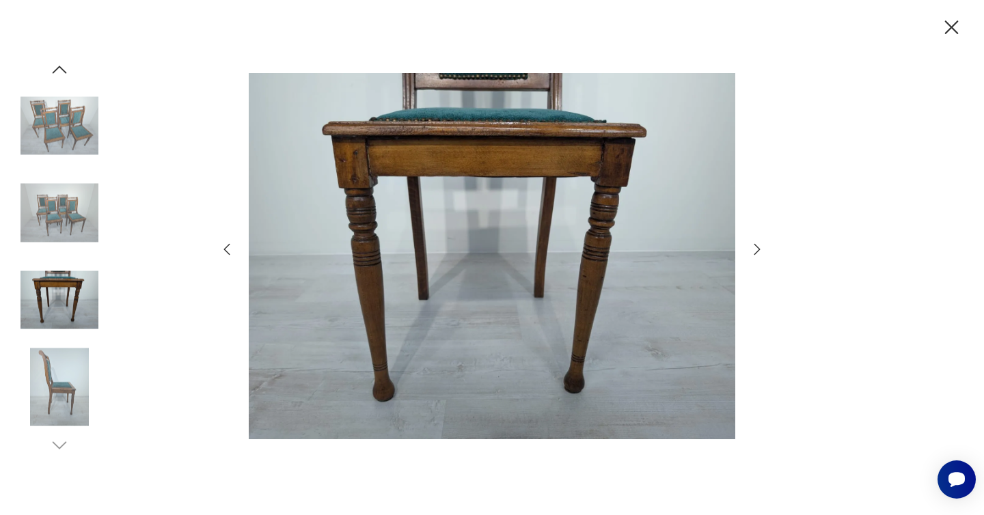
click at [952, 23] on icon "button" at bounding box center [951, 28] width 24 height 24
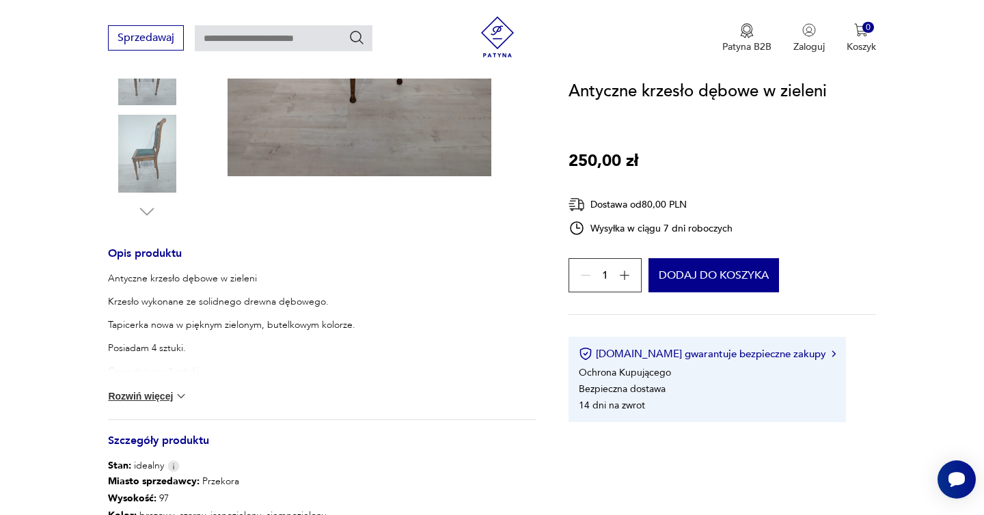
scroll to position [398, 0]
click at [162, 392] on button "Rozwiń więcej" at bounding box center [147, 398] width 79 height 14
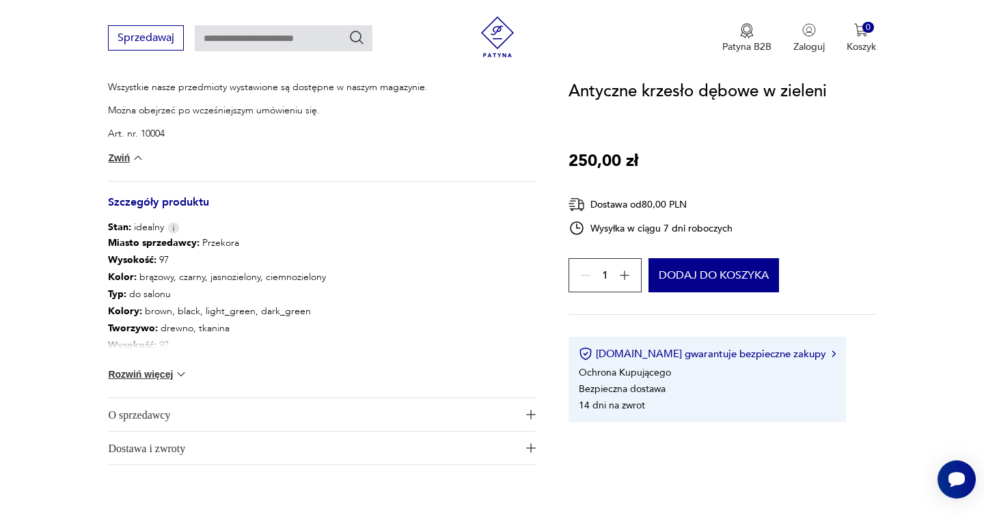
scroll to position [845, 0]
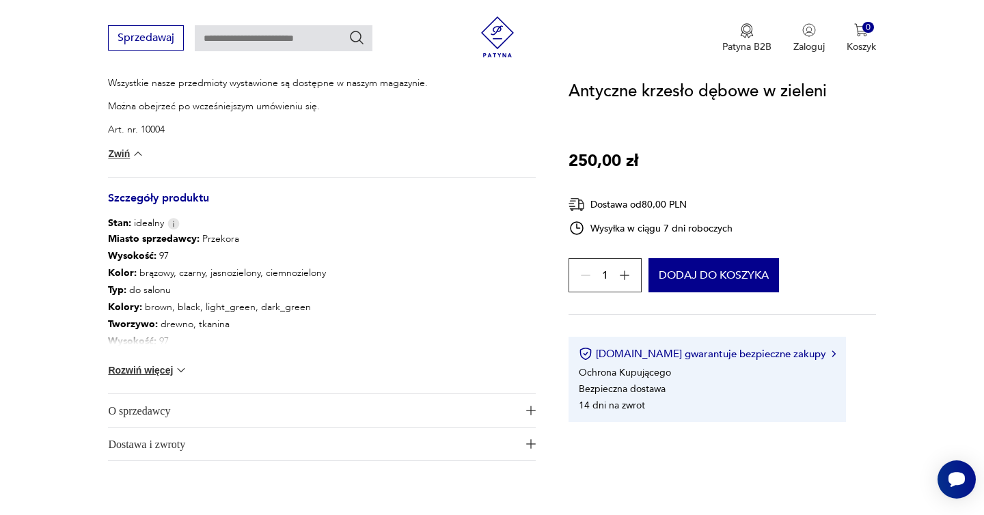
click at [176, 369] on img at bounding box center [181, 370] width 14 height 14
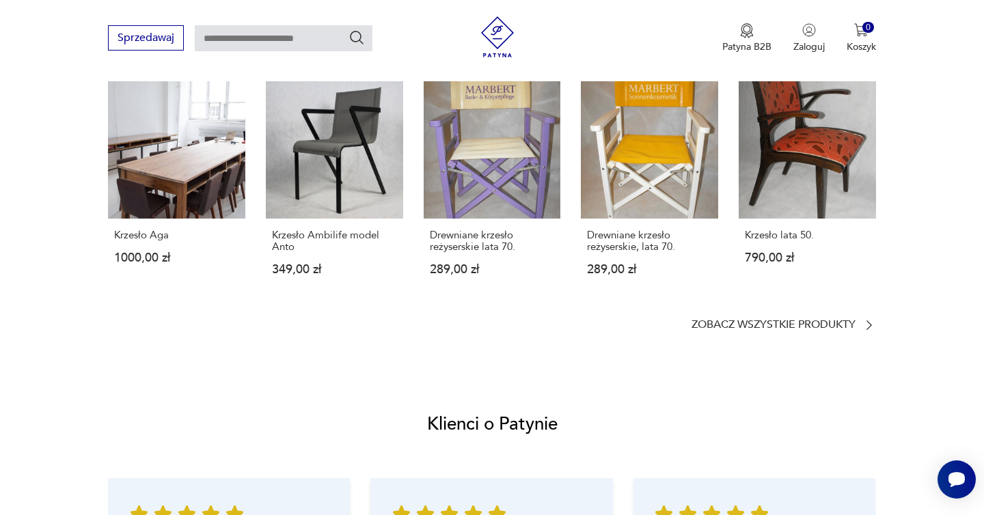
scroll to position [0, 0]
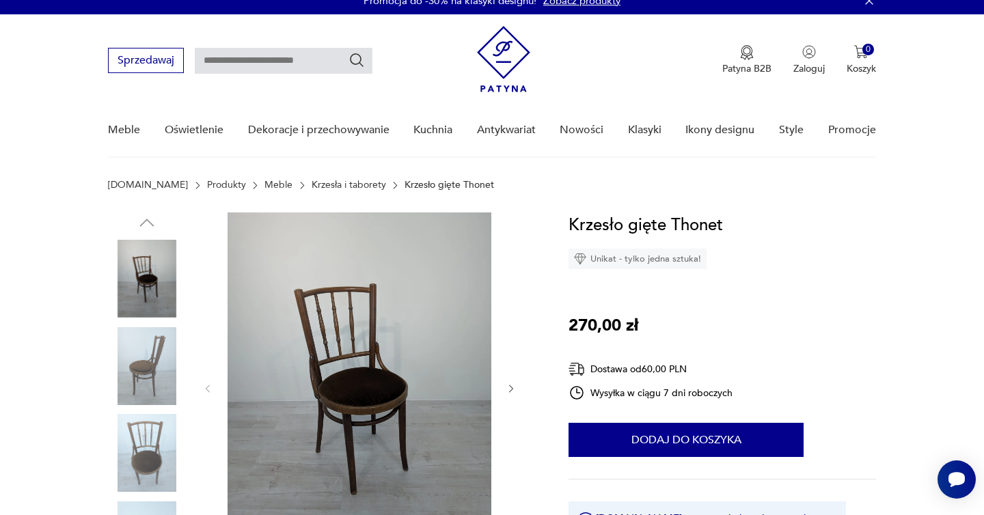
scroll to position [105, 0]
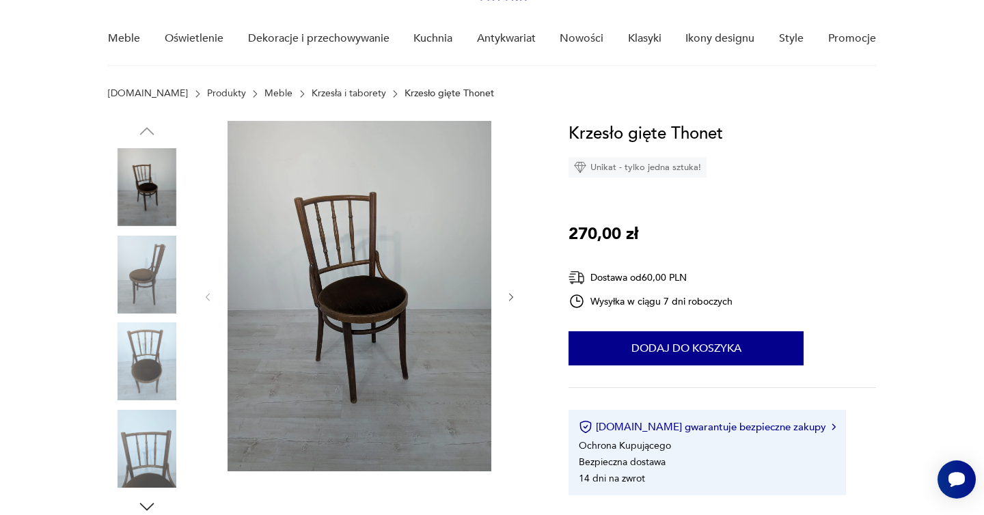
click at [510, 295] on icon "button" at bounding box center [511, 298] width 12 height 12
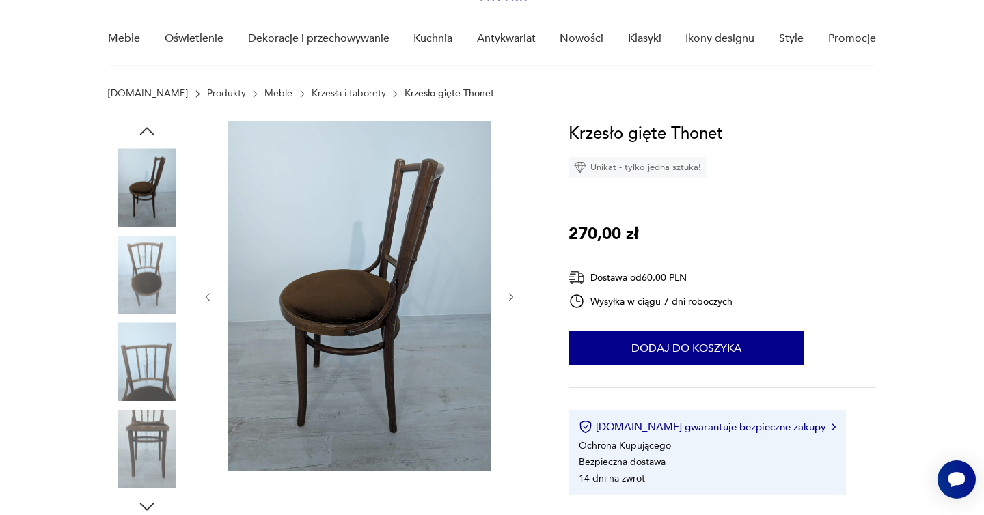
click at [510, 295] on icon "button" at bounding box center [511, 298] width 12 height 12
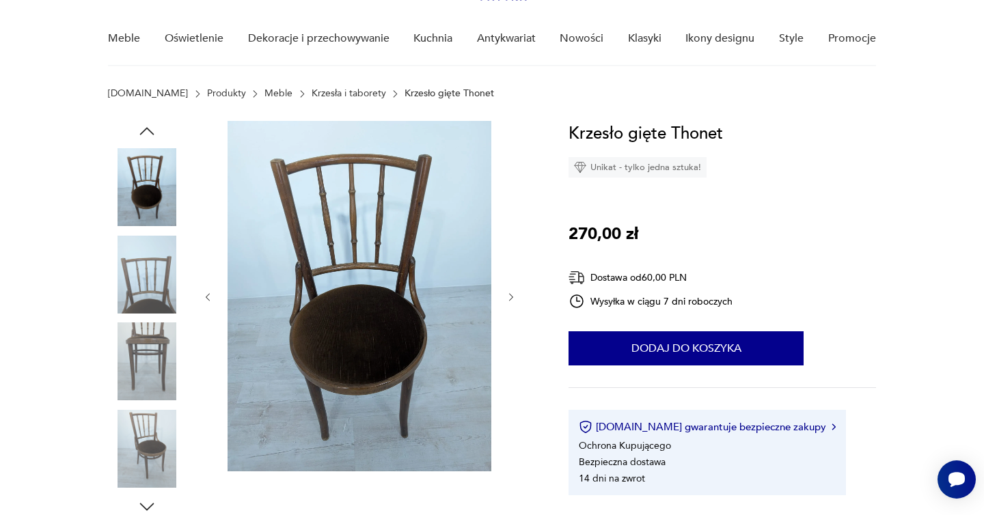
click at [510, 295] on icon "button" at bounding box center [511, 298] width 12 height 12
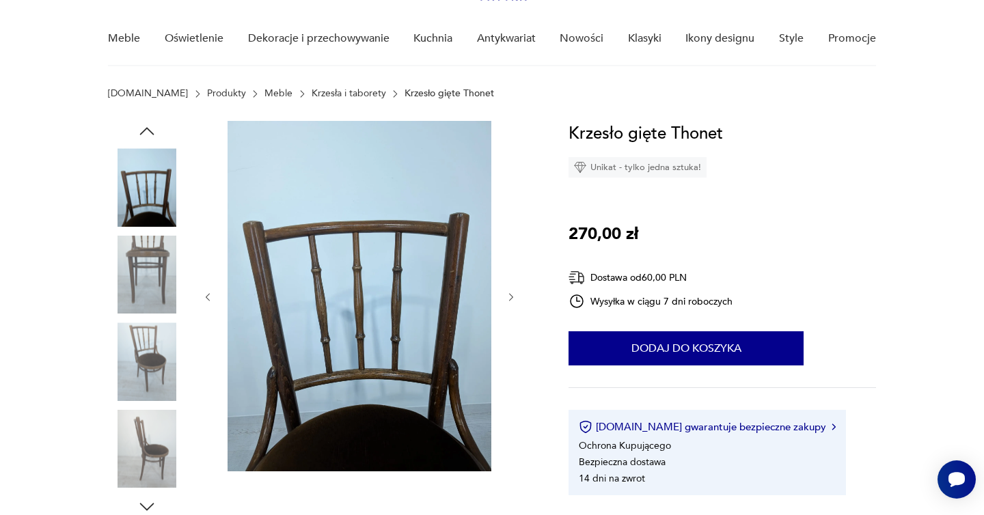
click at [510, 295] on icon "button" at bounding box center [511, 298] width 12 height 12
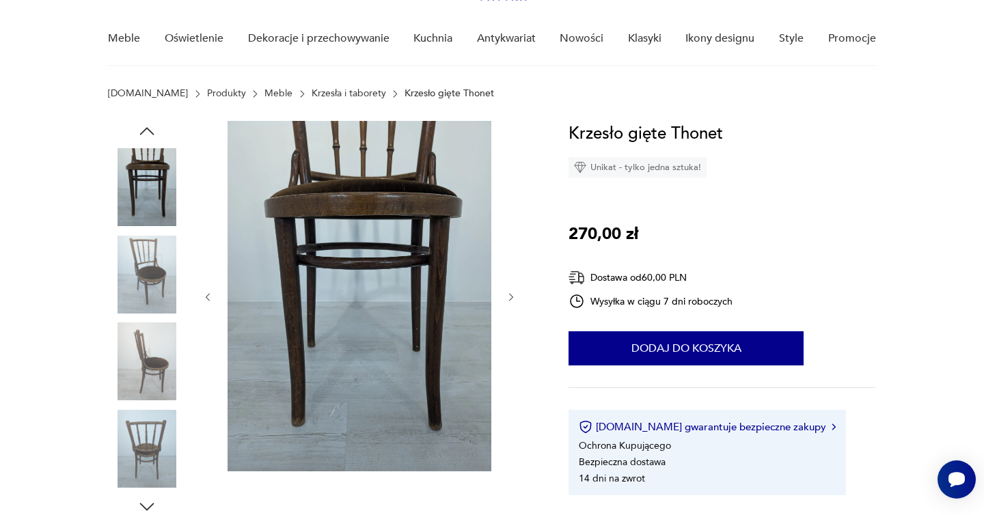
click at [510, 295] on icon "button" at bounding box center [511, 298] width 12 height 12
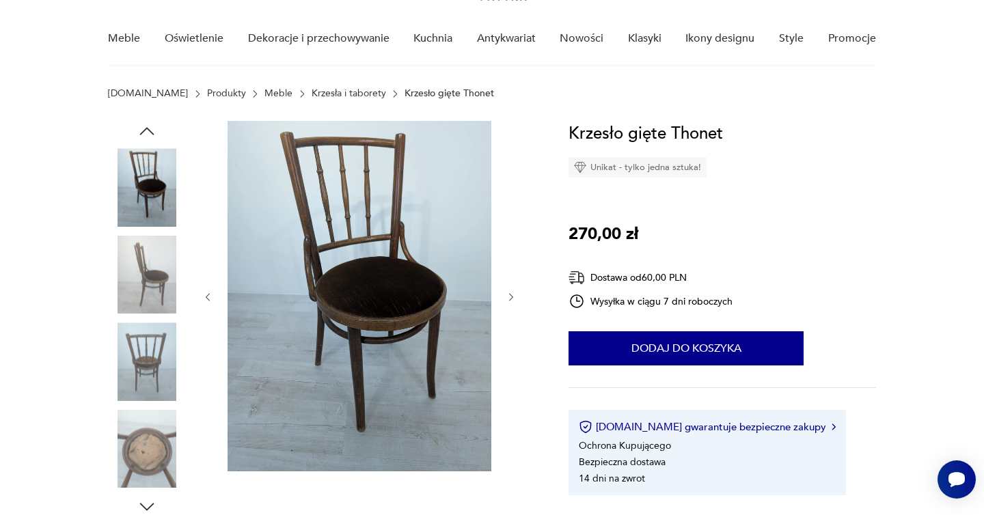
click at [510, 295] on icon "button" at bounding box center [511, 298] width 12 height 12
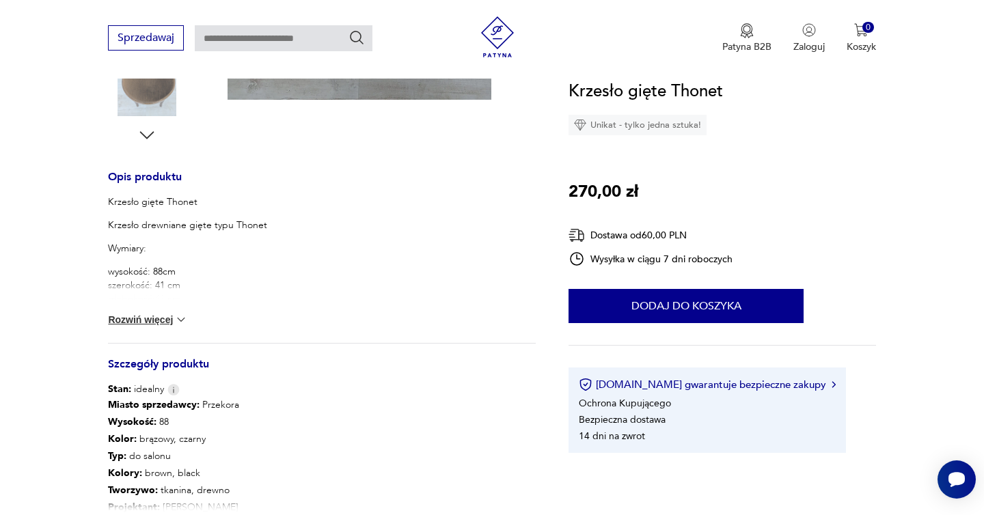
scroll to position [486, 0]
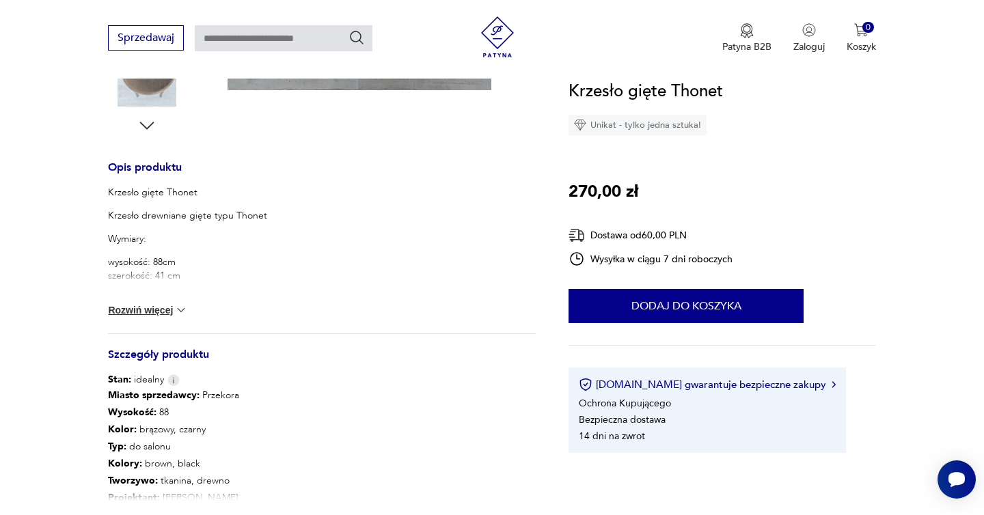
click at [184, 303] on img at bounding box center [181, 310] width 14 height 14
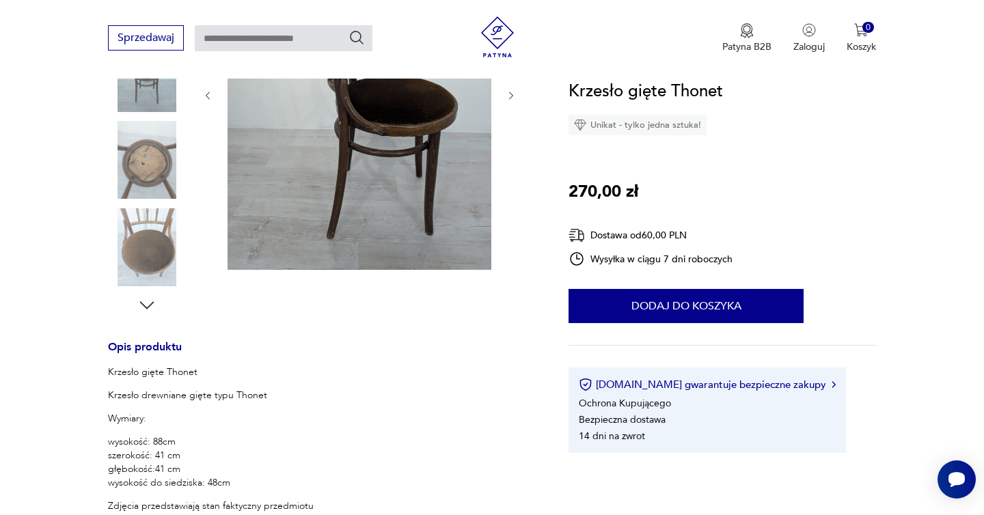
scroll to position [0, 0]
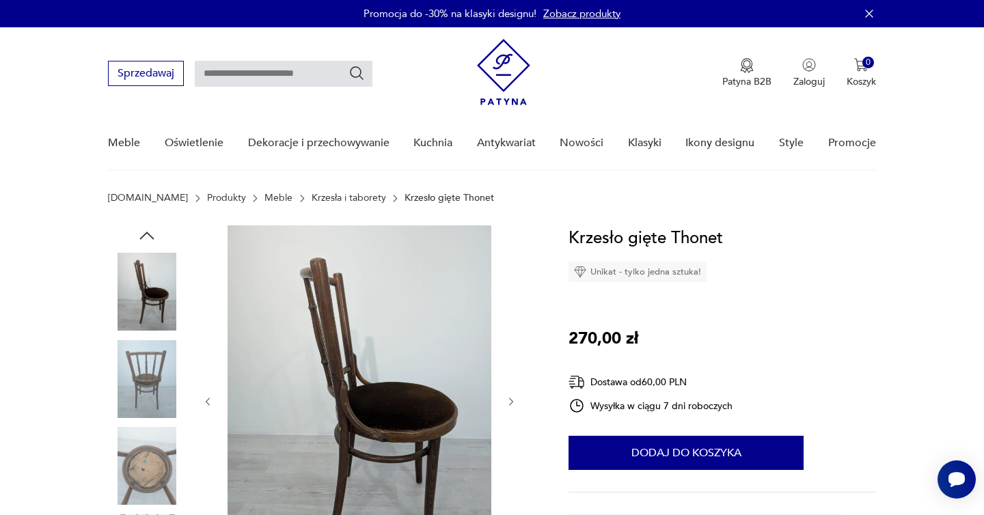
click at [161, 466] on img at bounding box center [147, 466] width 78 height 78
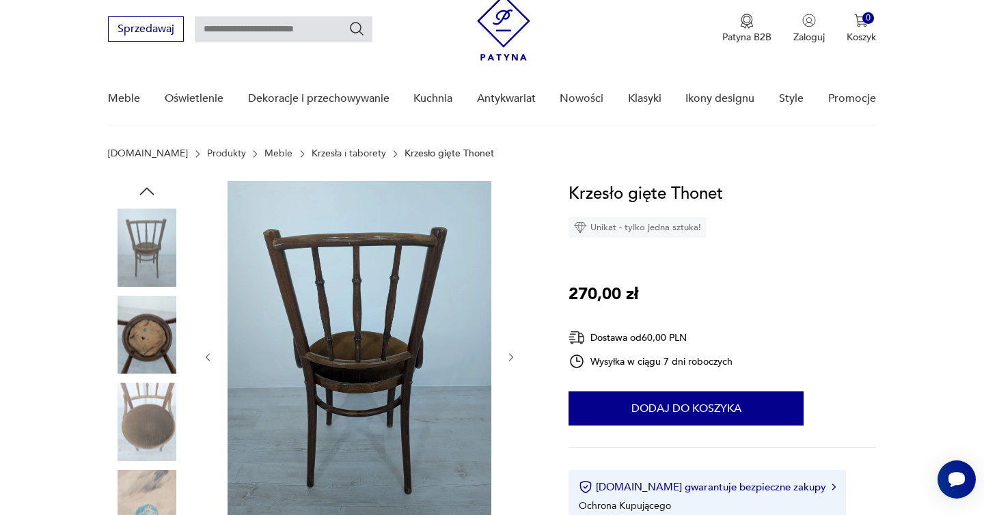
scroll to position [60, 0]
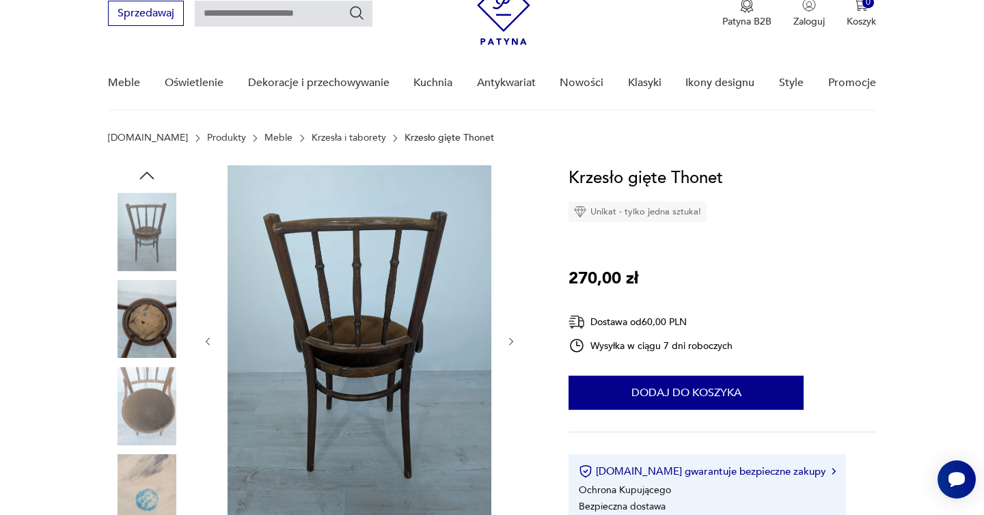
click at [509, 340] on icon "button" at bounding box center [511, 342] width 12 height 12
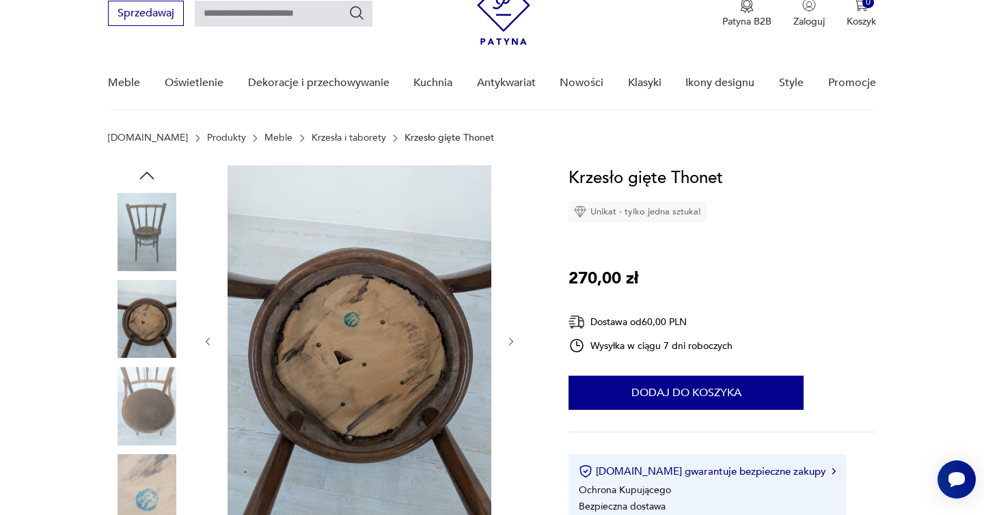
click at [509, 340] on icon "button" at bounding box center [511, 342] width 12 height 12
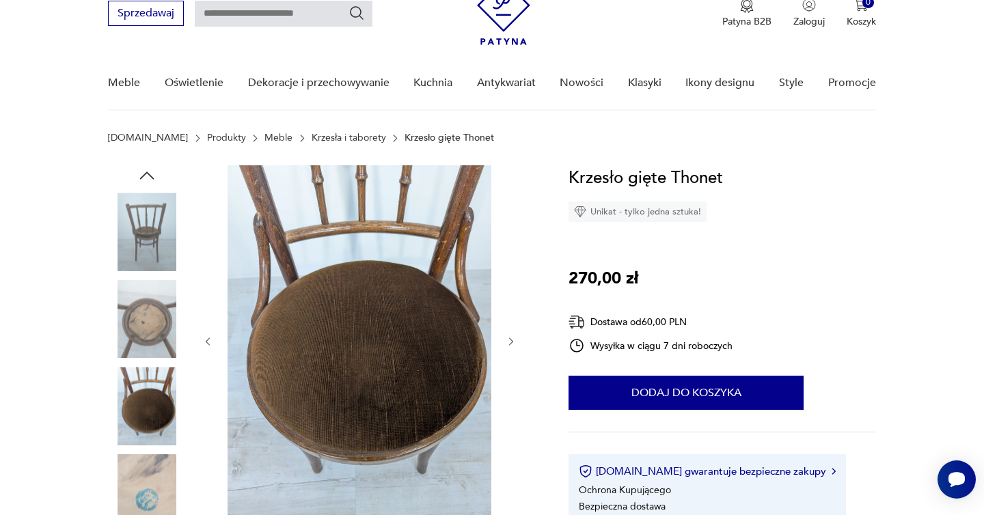
click at [509, 340] on icon "button" at bounding box center [511, 342] width 12 height 12
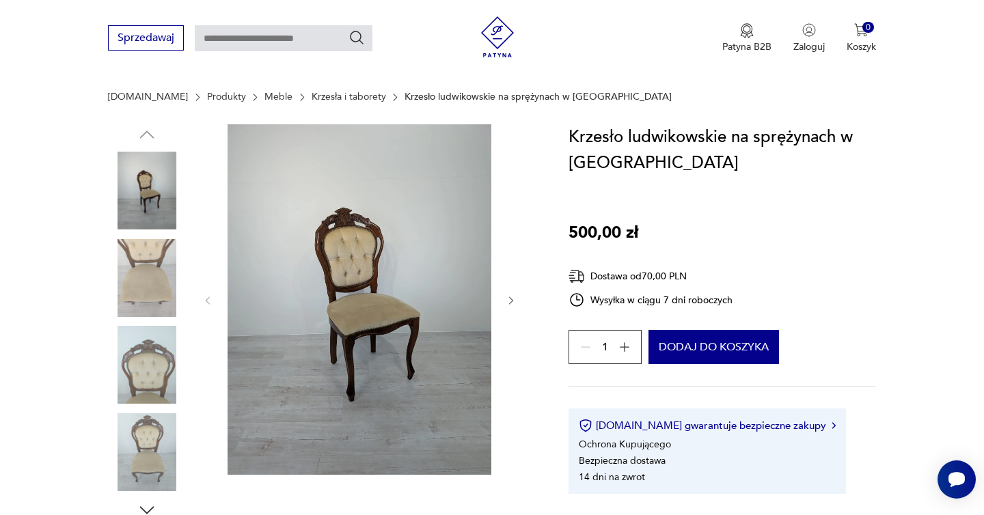
scroll to position [124, 0]
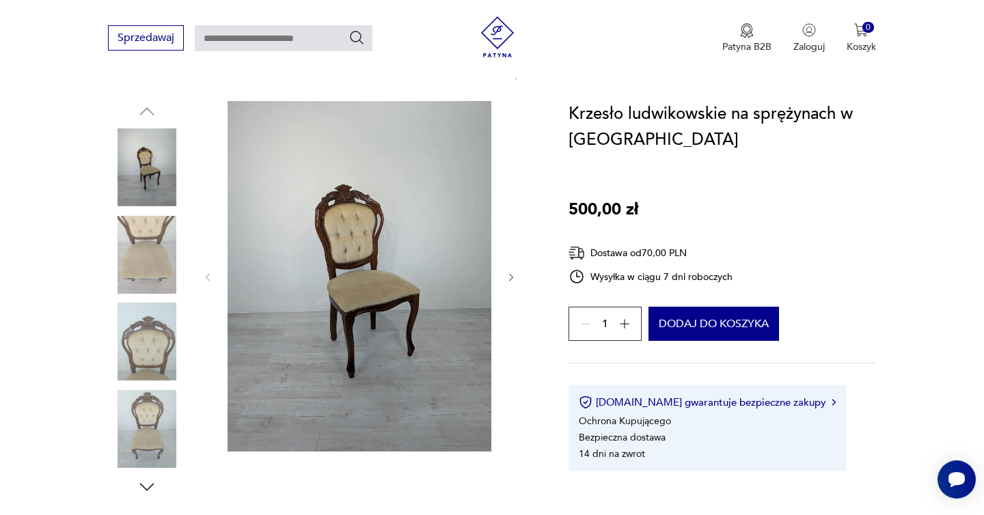
click at [510, 275] on icon "button" at bounding box center [511, 277] width 4 height 8
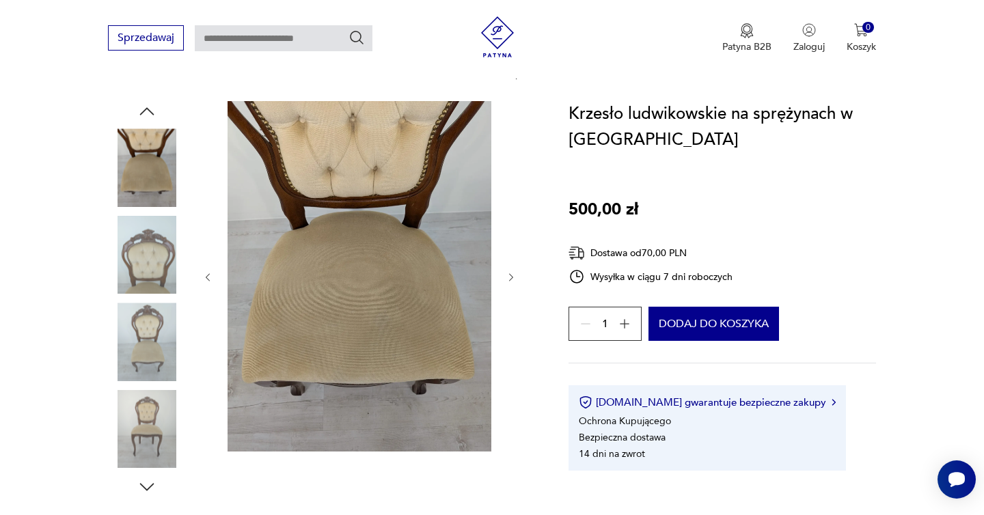
click at [510, 275] on icon "button" at bounding box center [511, 277] width 4 height 8
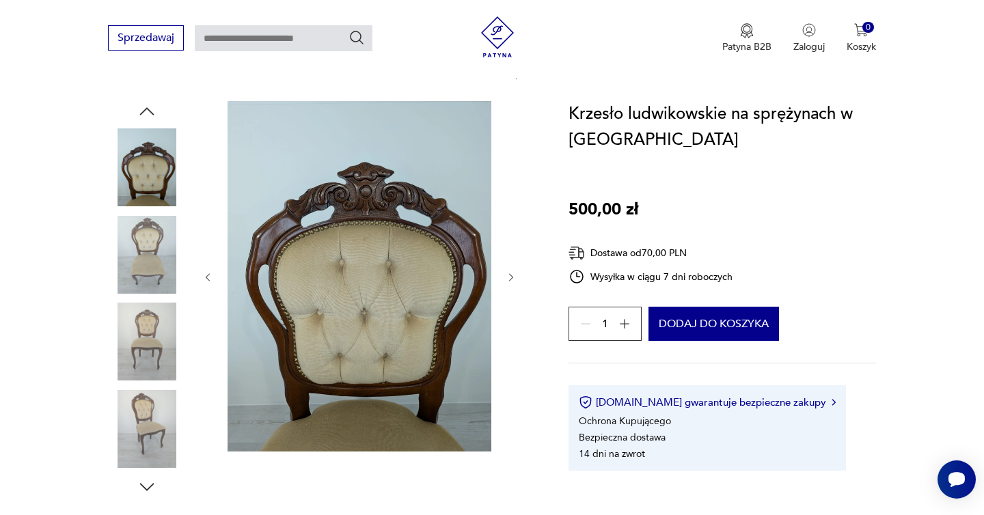
click at [510, 275] on icon "button" at bounding box center [511, 277] width 4 height 8
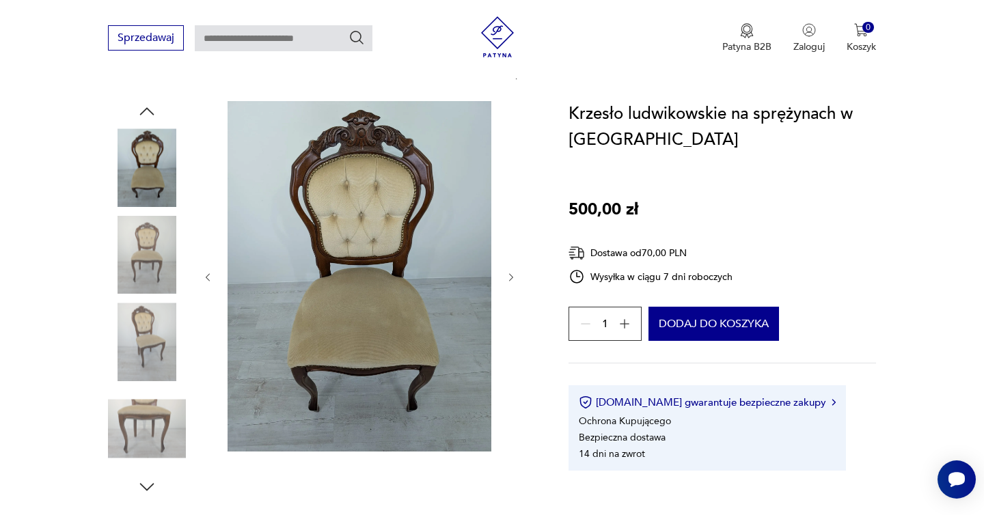
click at [510, 275] on icon "button" at bounding box center [511, 277] width 4 height 8
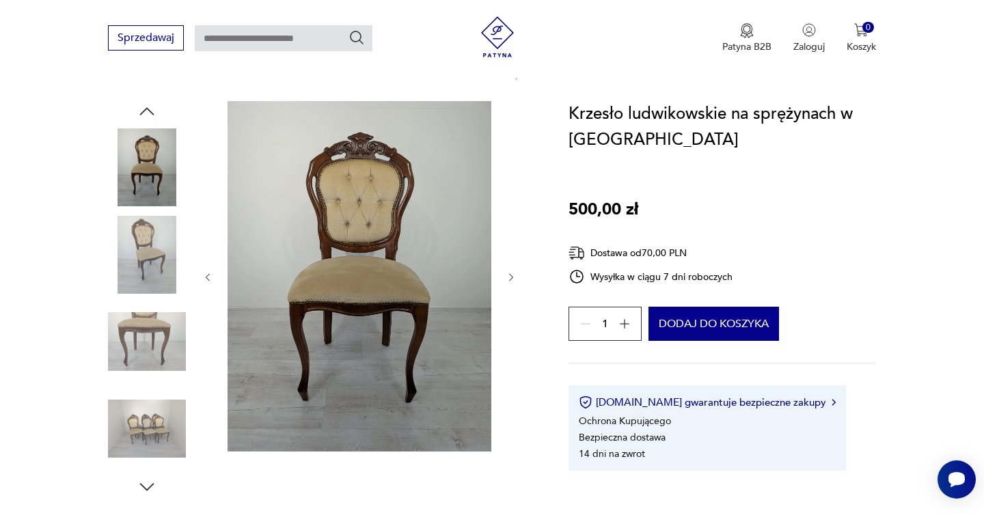
click at [510, 275] on icon "button" at bounding box center [511, 277] width 4 height 8
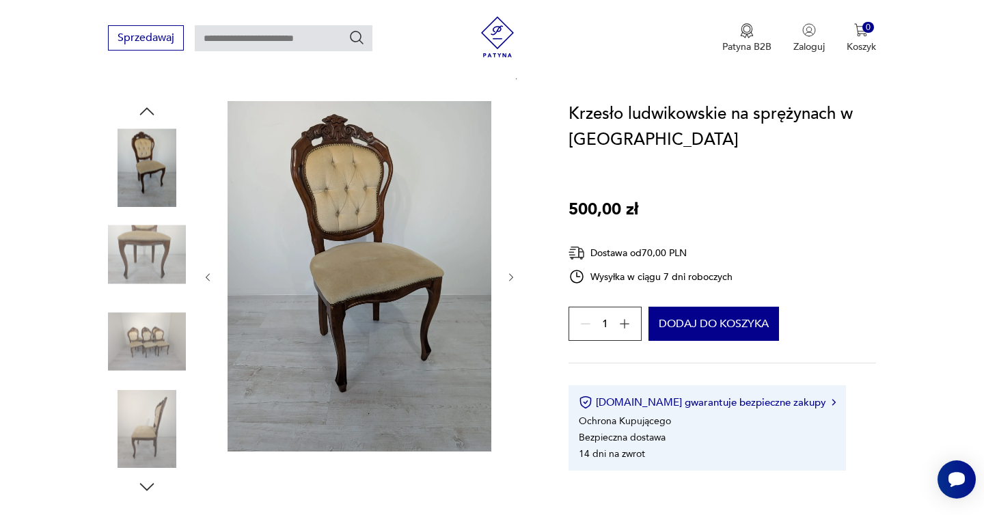
click at [510, 275] on icon "button" at bounding box center [511, 277] width 4 height 8
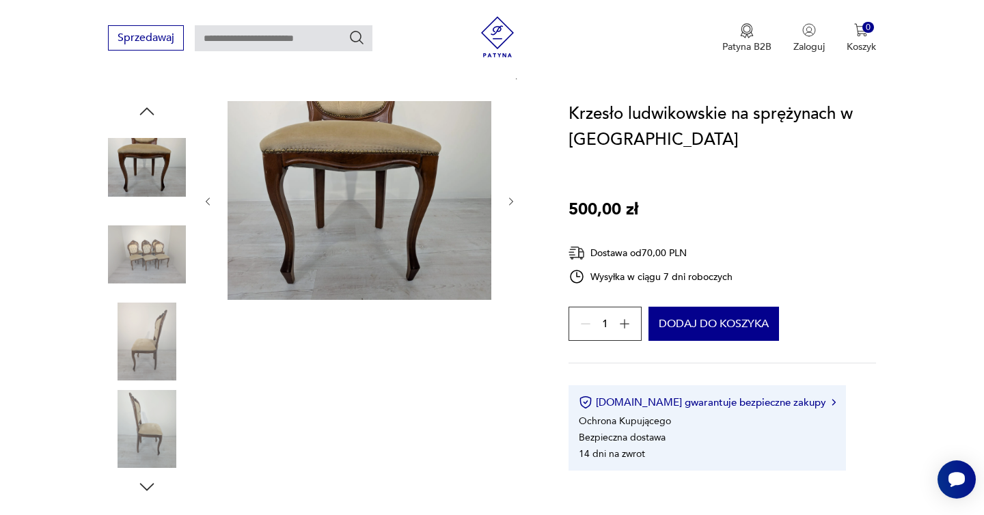
click at [510, 275] on div at bounding box center [359, 201] width 314 height 201
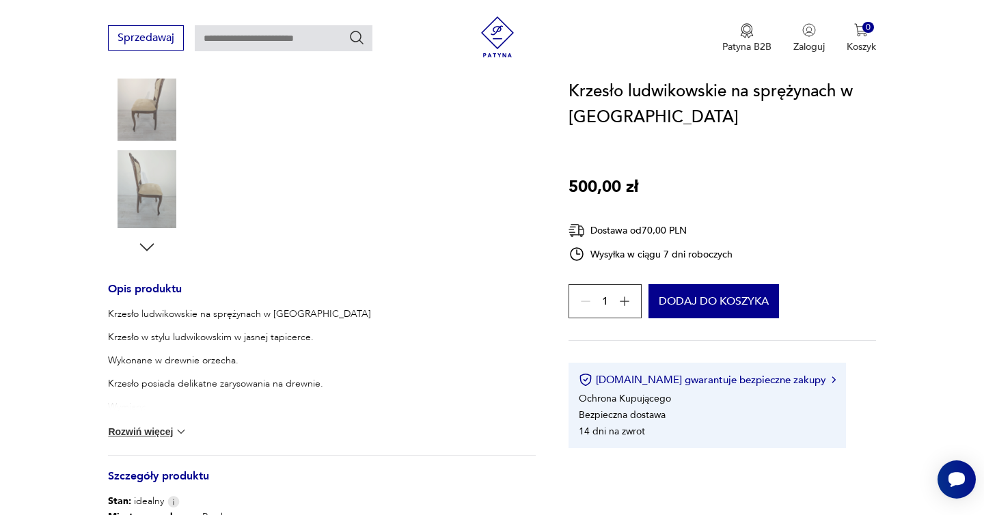
scroll to position [473, 0]
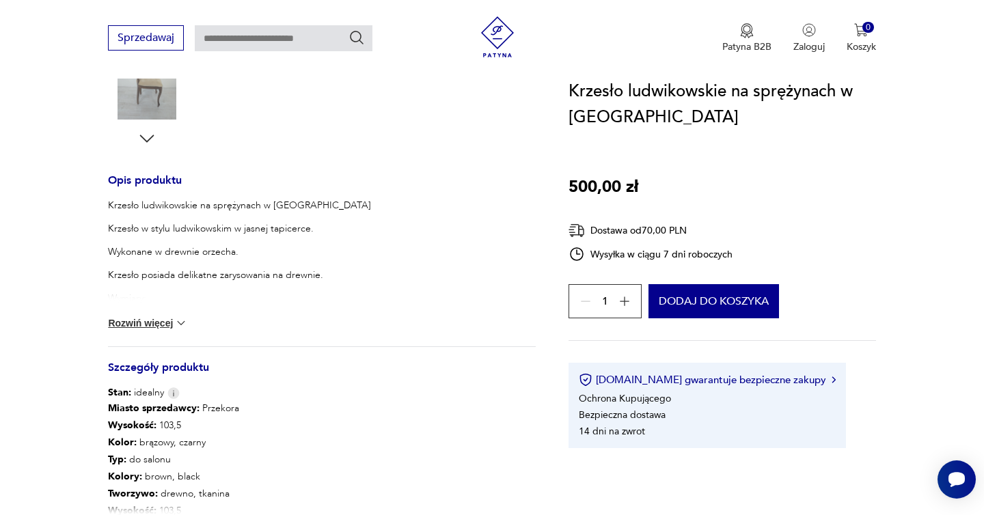
click at [164, 320] on button "Rozwiń więcej" at bounding box center [147, 323] width 79 height 14
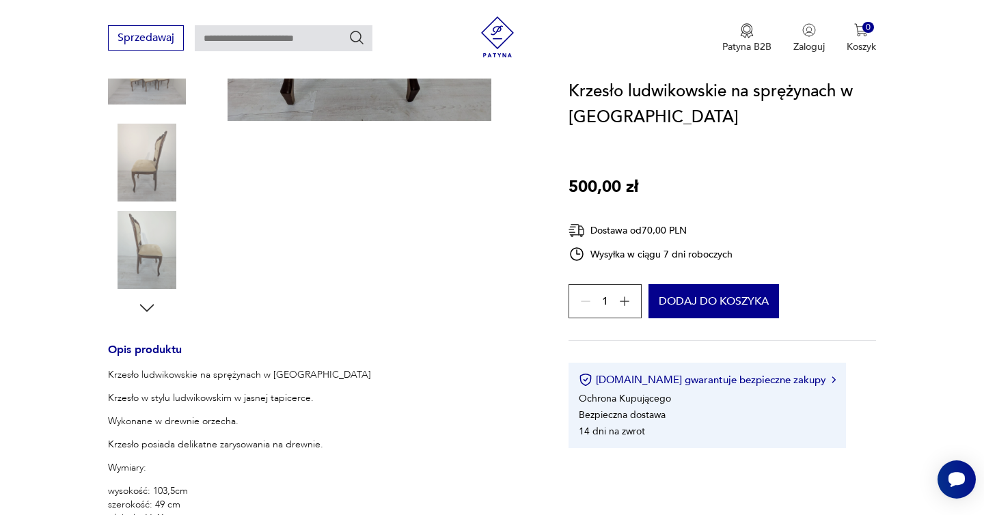
scroll to position [0, 0]
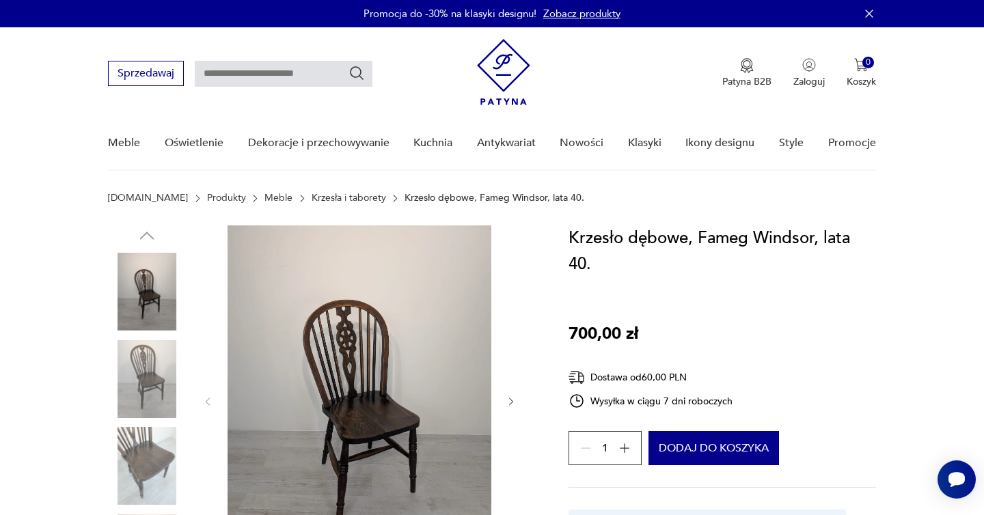
scroll to position [98, 0]
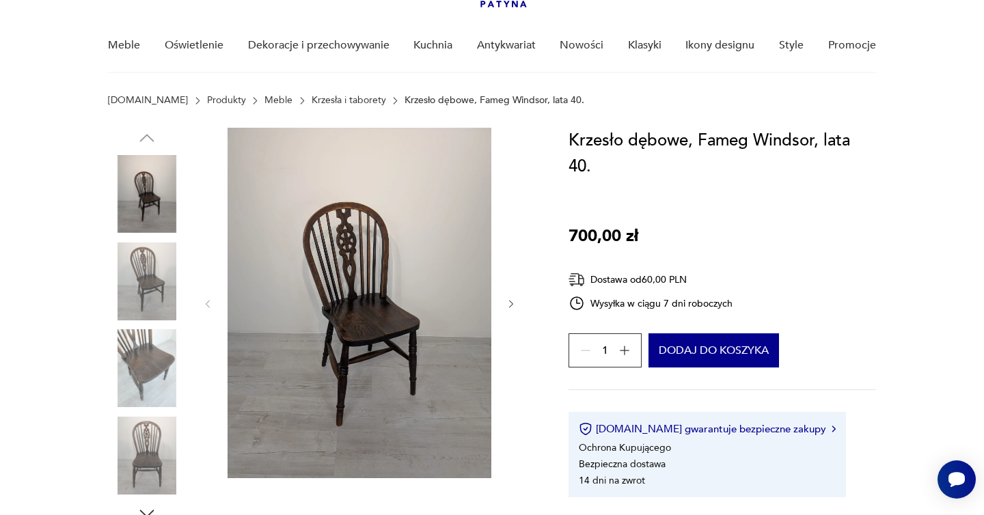
click at [515, 302] on icon "button" at bounding box center [511, 304] width 12 height 12
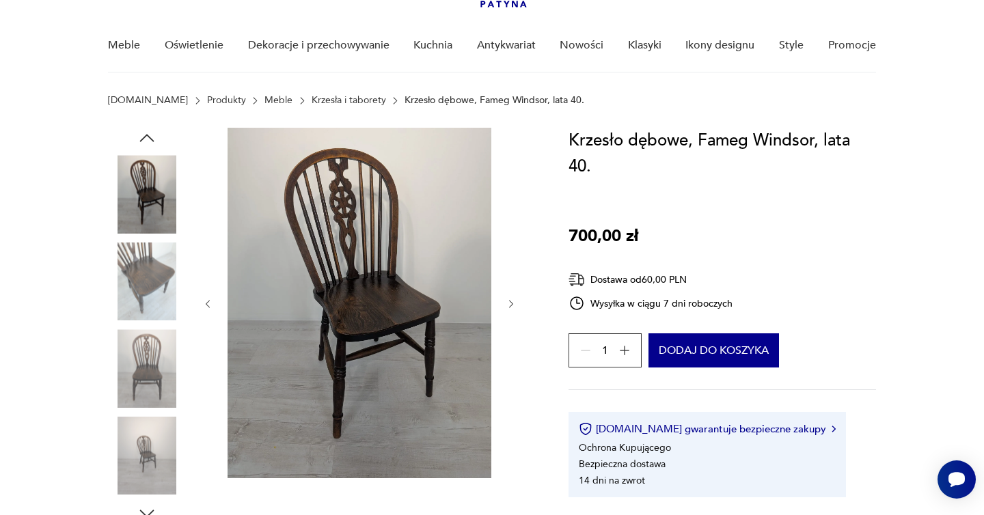
click at [515, 302] on icon "button" at bounding box center [511, 304] width 12 height 12
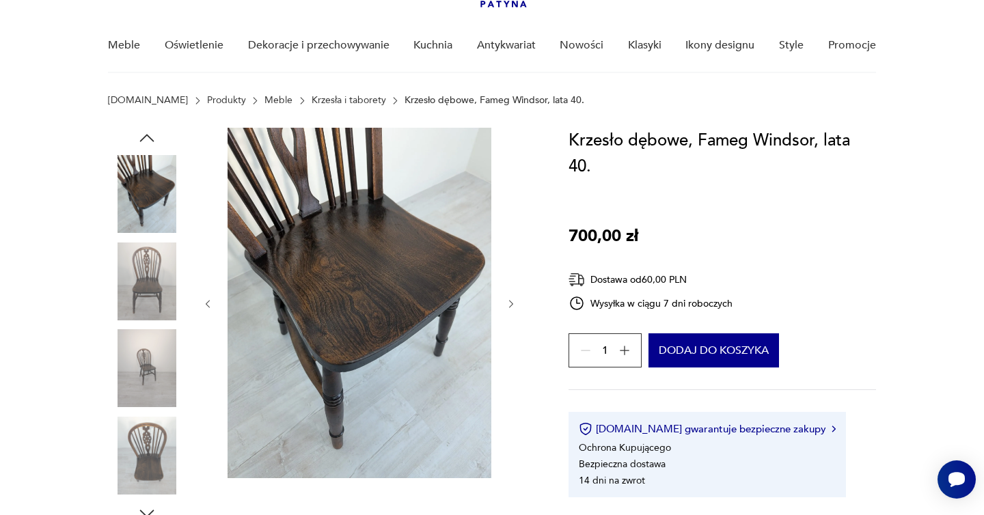
click at [515, 302] on icon "button" at bounding box center [511, 304] width 12 height 12
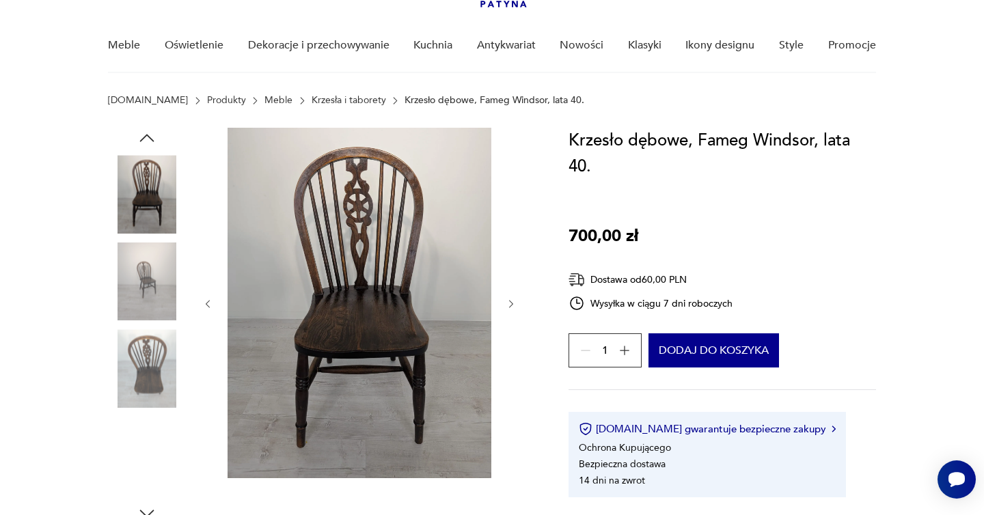
click at [515, 302] on icon "button" at bounding box center [511, 304] width 12 height 12
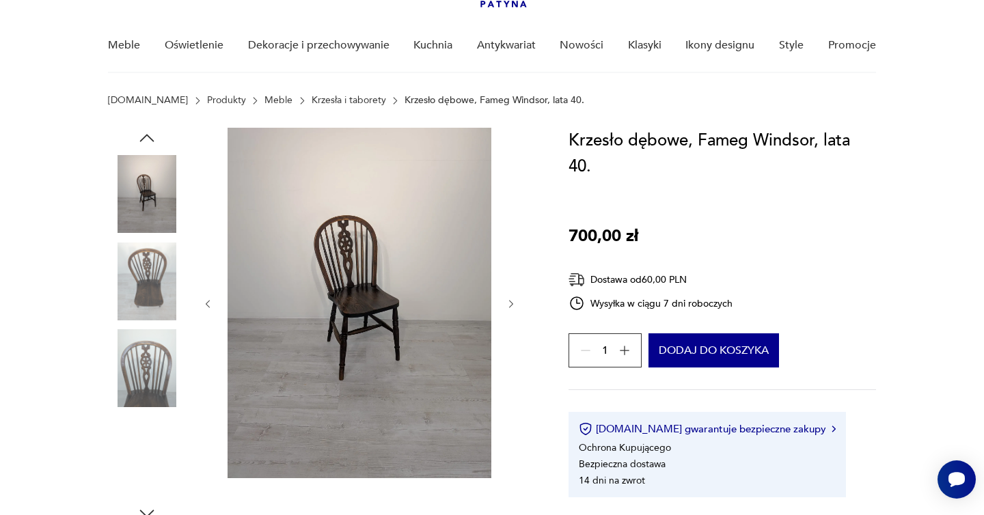
click at [515, 302] on icon "button" at bounding box center [511, 304] width 12 height 12
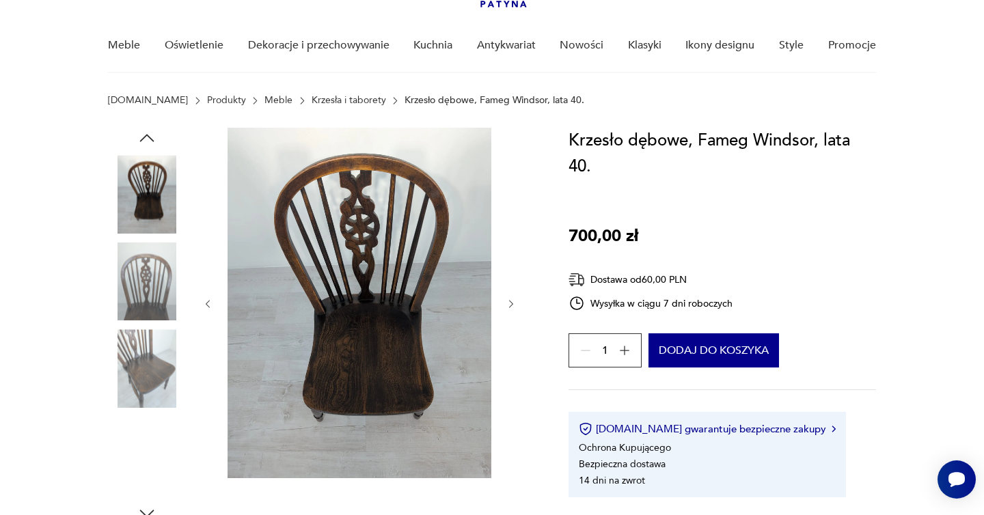
click at [515, 302] on icon "button" at bounding box center [511, 304] width 12 height 12
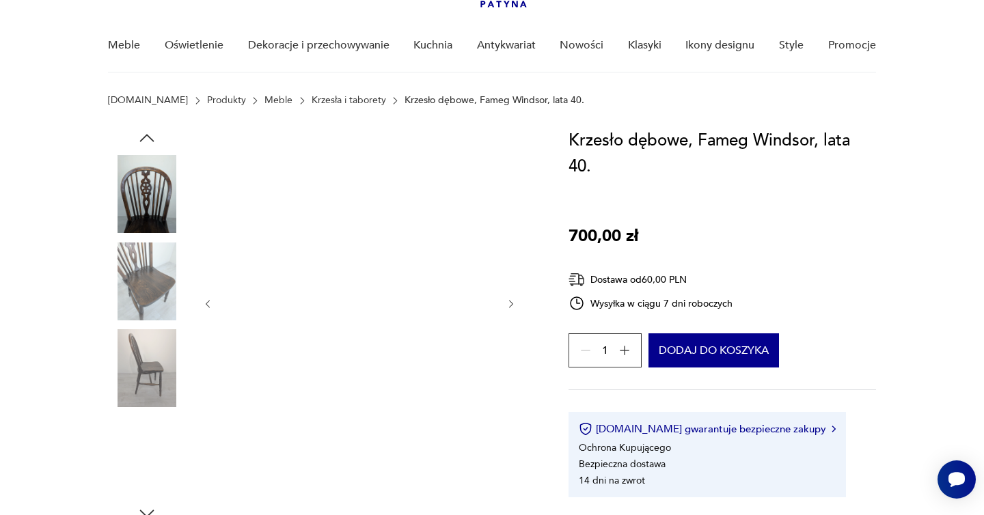
click at [515, 302] on icon "button" at bounding box center [511, 304] width 12 height 12
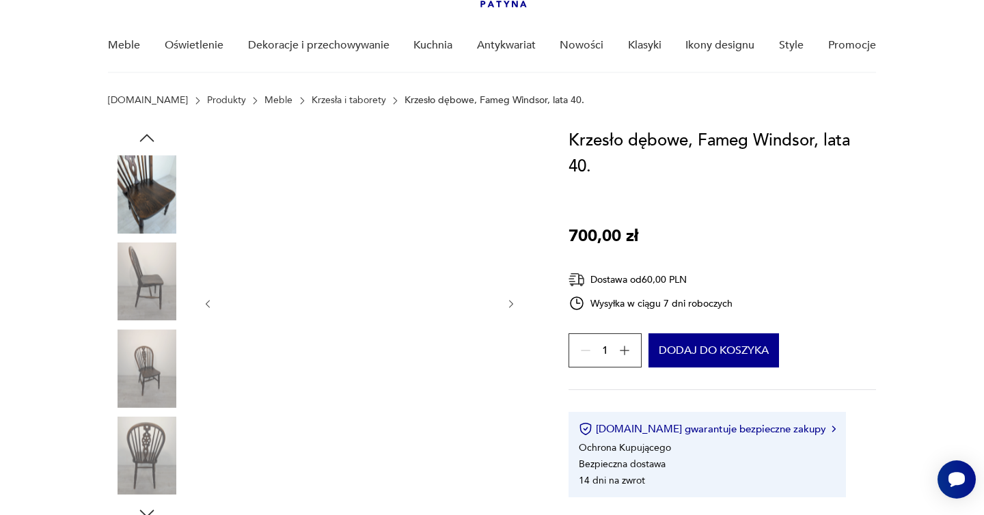
click at [515, 302] on icon "button" at bounding box center [511, 304] width 12 height 12
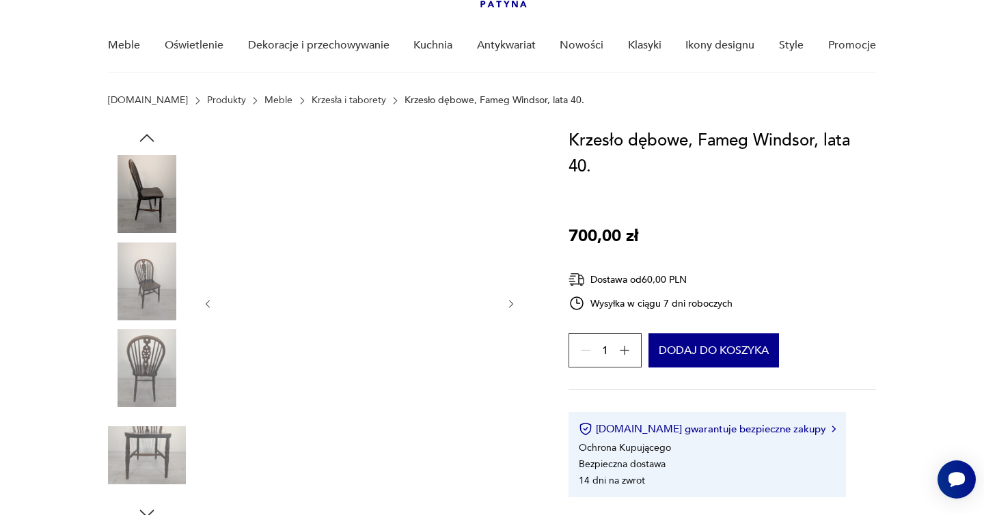
click at [515, 302] on icon "button" at bounding box center [511, 304] width 12 height 12
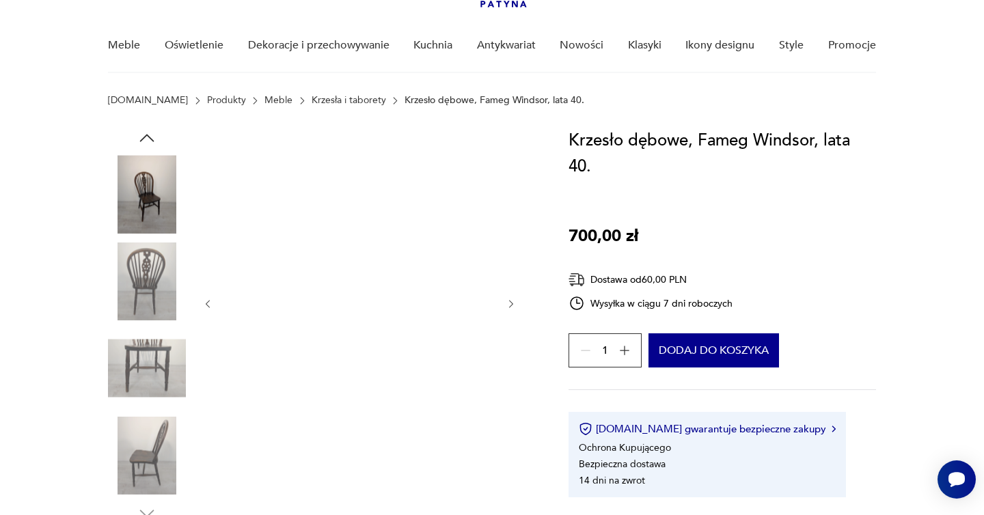
click at [515, 302] on icon "button" at bounding box center [511, 304] width 12 height 12
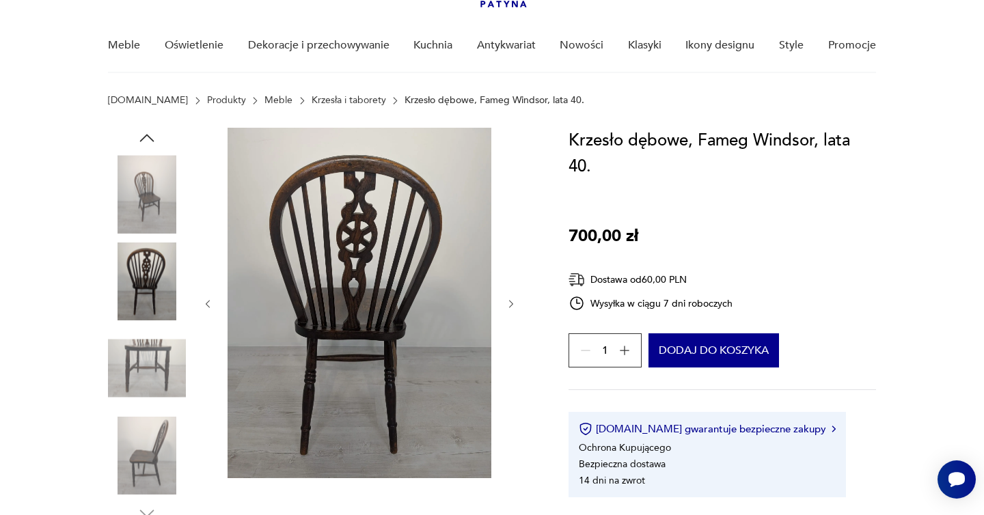
click at [515, 302] on icon "button" at bounding box center [511, 304] width 12 height 12
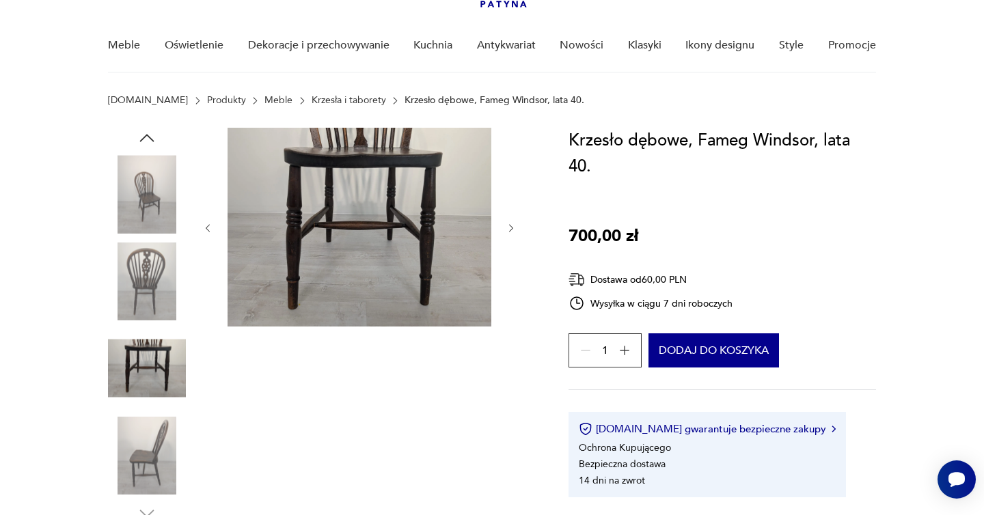
click at [515, 302] on div at bounding box center [359, 228] width 314 height 201
click at [512, 228] on icon "button" at bounding box center [511, 229] width 12 height 12
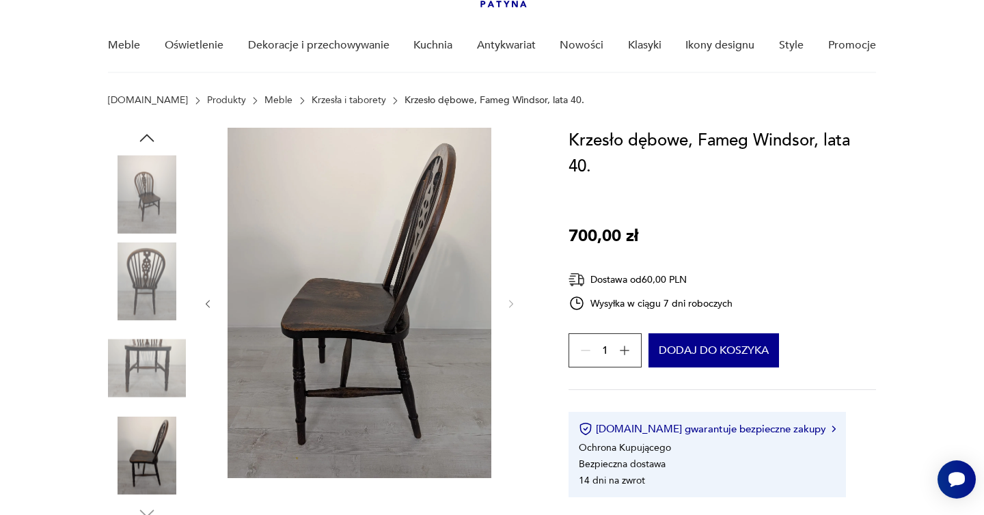
click at [512, 228] on div at bounding box center [359, 304] width 314 height 352
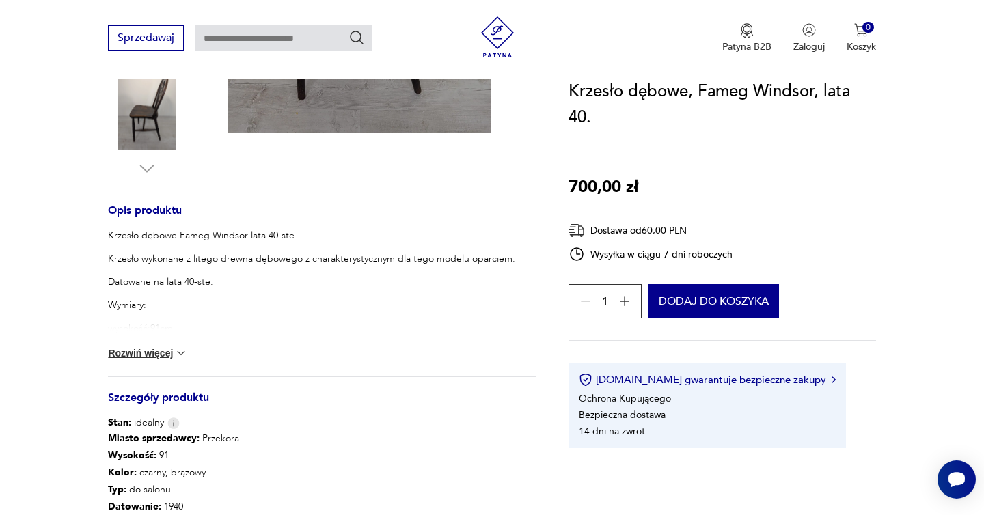
scroll to position [464, 0]
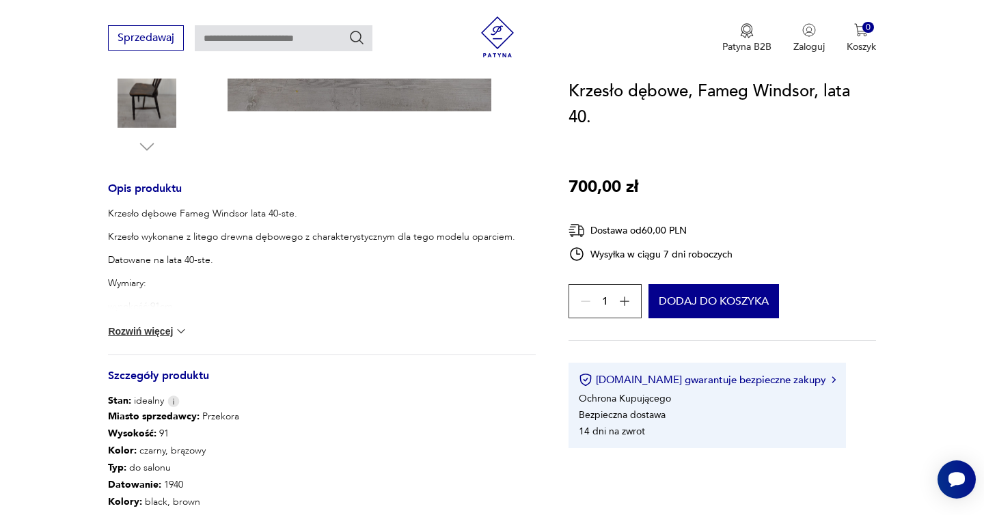
click at [158, 320] on div "Krzesło dębowe Fameg Windsor lata 40-ste. Krzesło wykonane z litego drewna dębo…" at bounding box center [322, 281] width 428 height 148
click at [158, 333] on button "Rozwiń więcej" at bounding box center [147, 331] width 79 height 14
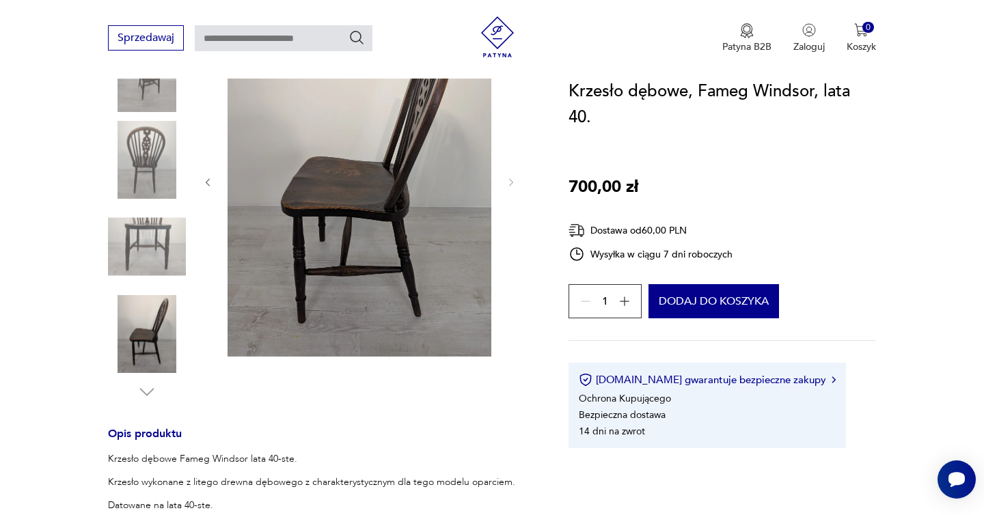
scroll to position [0, 0]
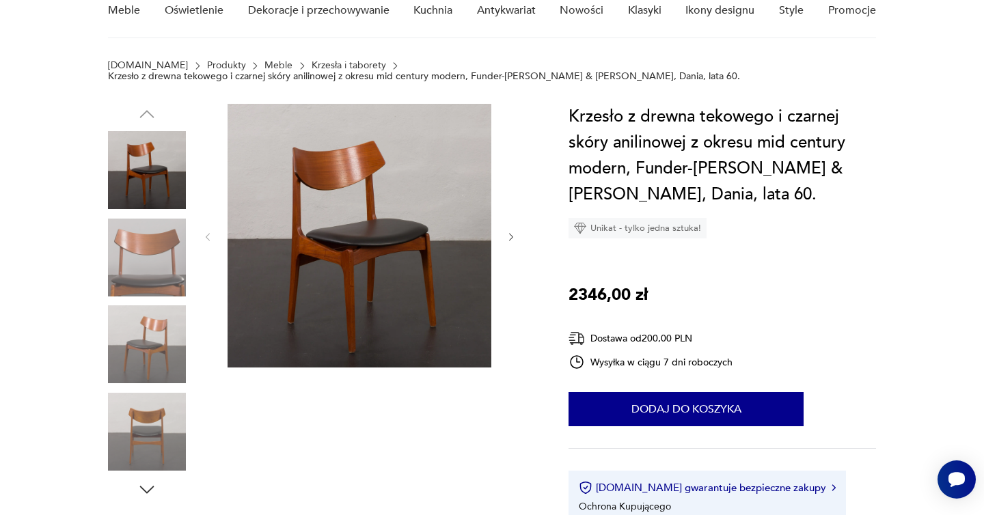
scroll to position [158, 0]
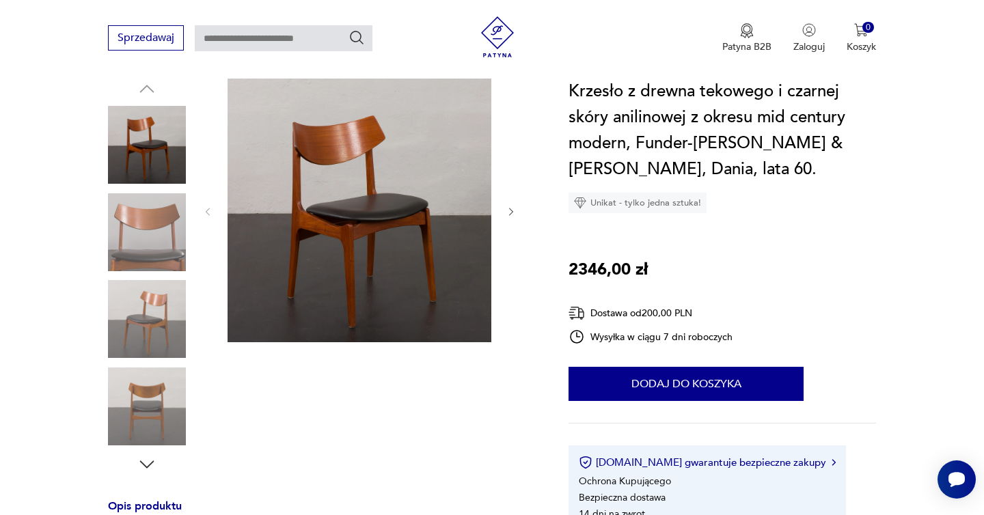
click at [509, 208] on icon "button" at bounding box center [511, 212] width 12 height 12
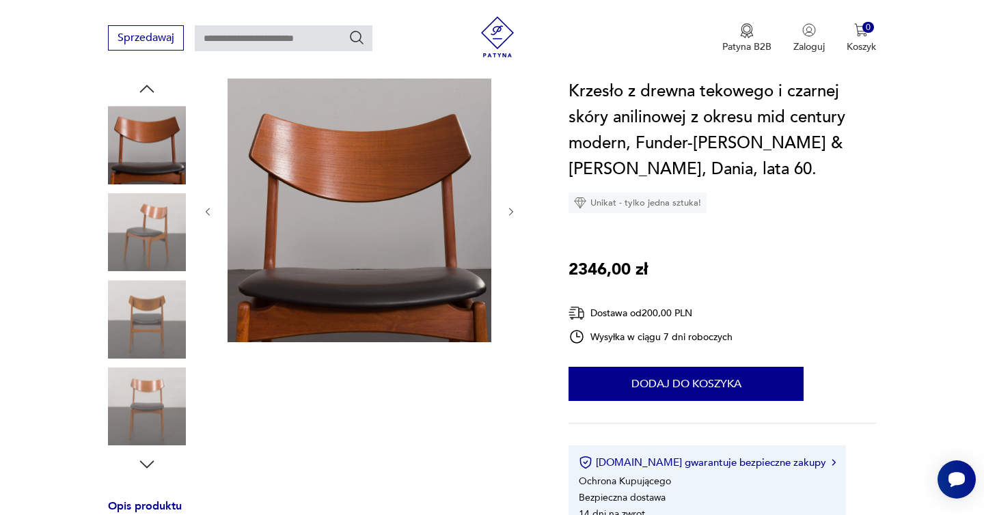
click at [509, 208] on icon "button" at bounding box center [511, 212] width 12 height 12
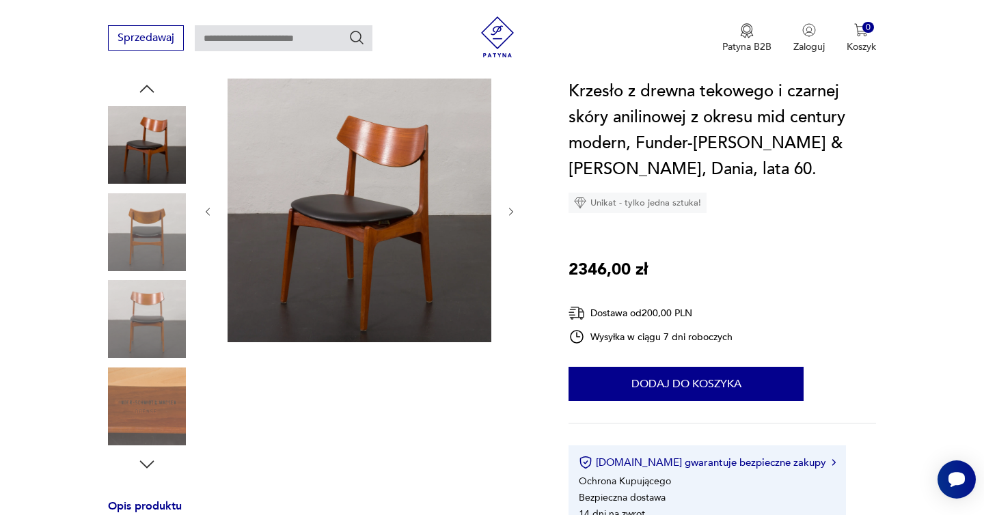
click at [509, 208] on icon "button" at bounding box center [511, 212] width 12 height 12
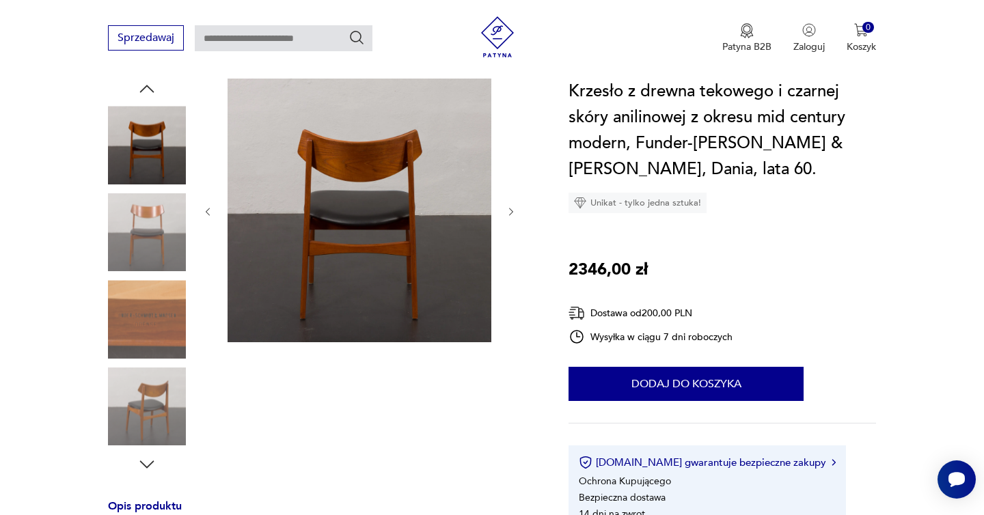
click at [509, 208] on icon "button" at bounding box center [511, 212] width 12 height 12
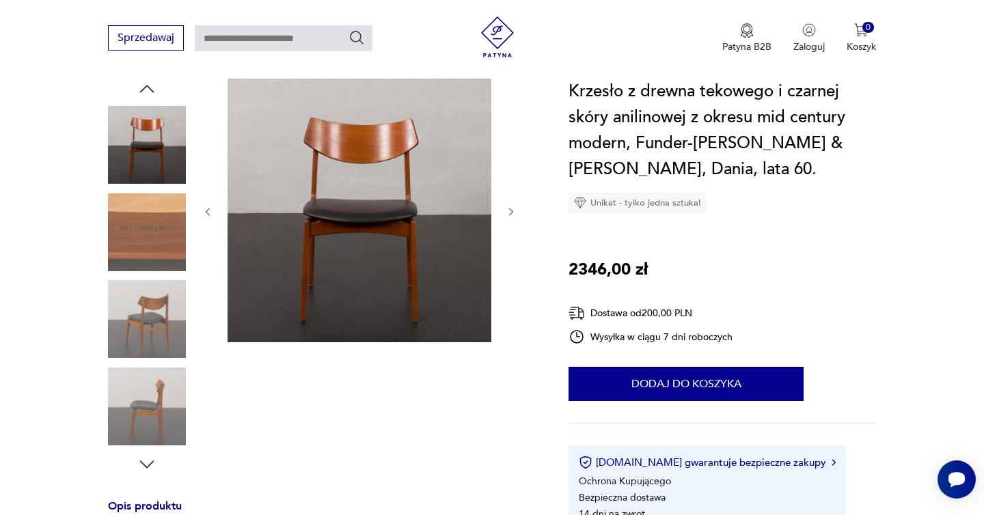
click at [509, 208] on icon "button" at bounding box center [511, 212] width 12 height 12
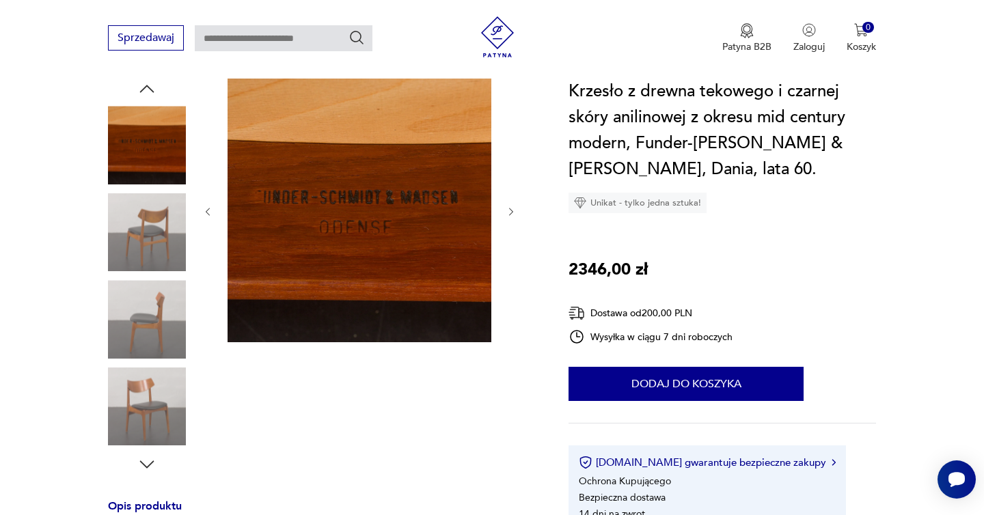
click at [509, 208] on icon "button" at bounding box center [511, 212] width 12 height 12
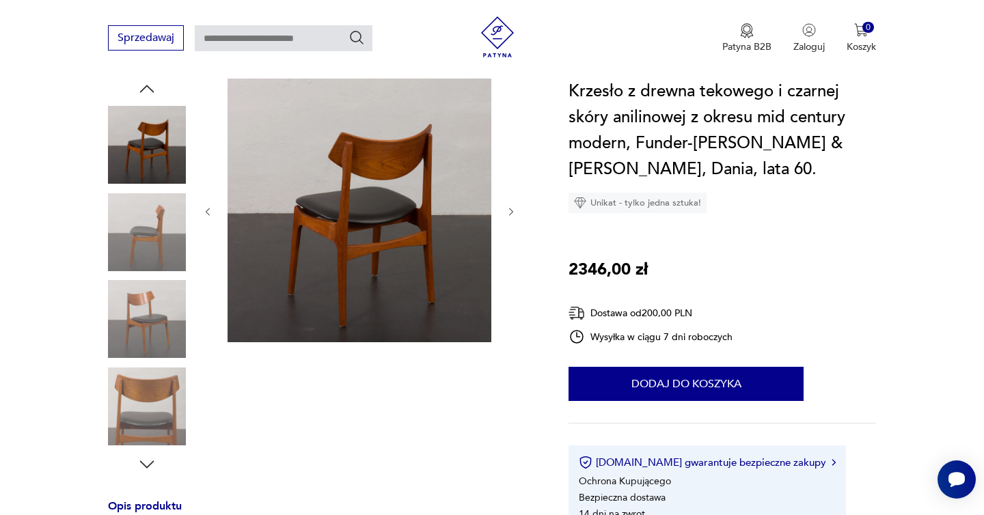
click at [509, 208] on icon "button" at bounding box center [511, 212] width 12 height 12
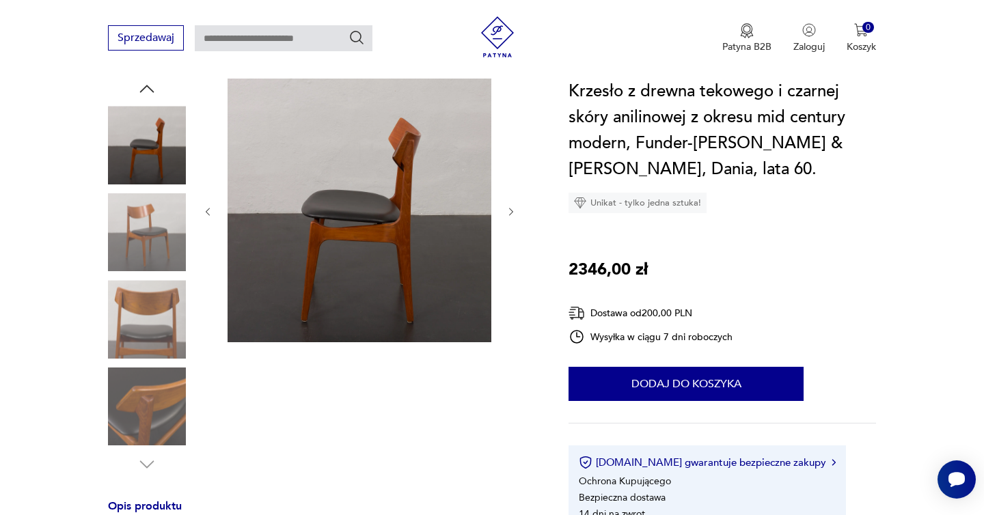
click at [509, 208] on icon "button" at bounding box center [511, 212] width 12 height 12
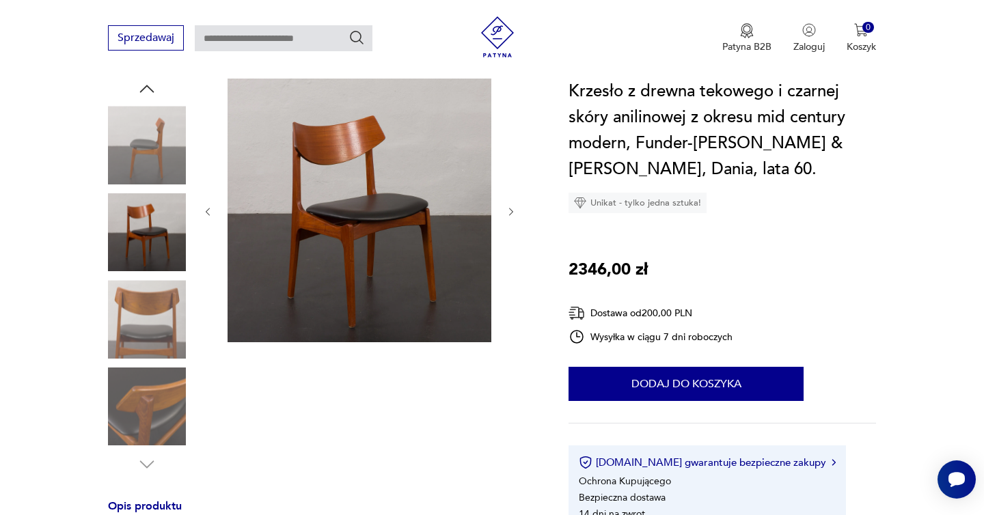
click at [509, 208] on icon "button" at bounding box center [511, 212] width 12 height 12
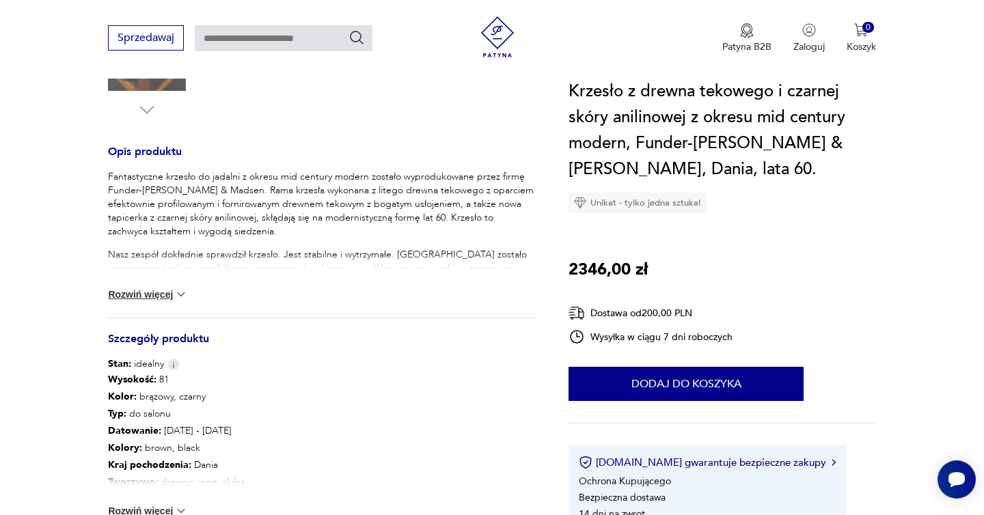
scroll to position [481, 0]
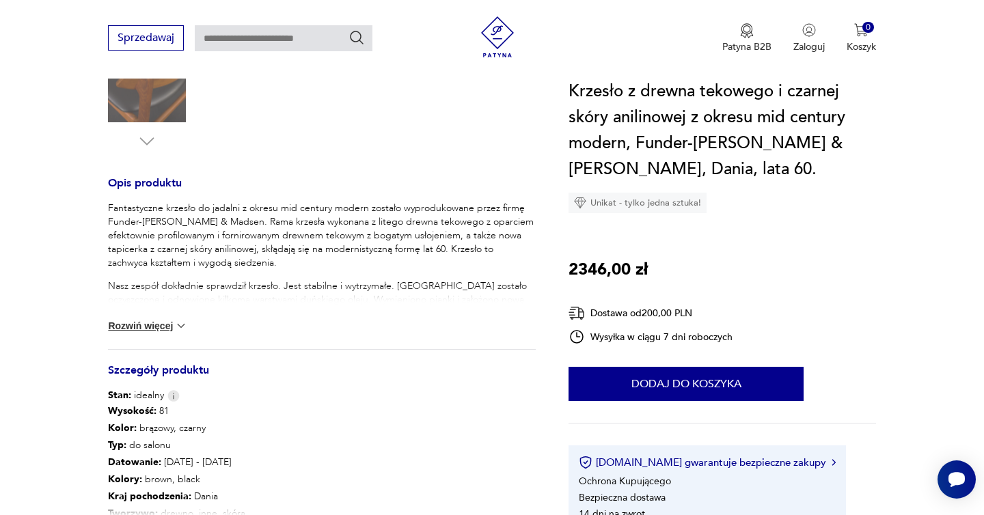
click at [173, 324] on button "Rozwiń więcej" at bounding box center [147, 326] width 79 height 14
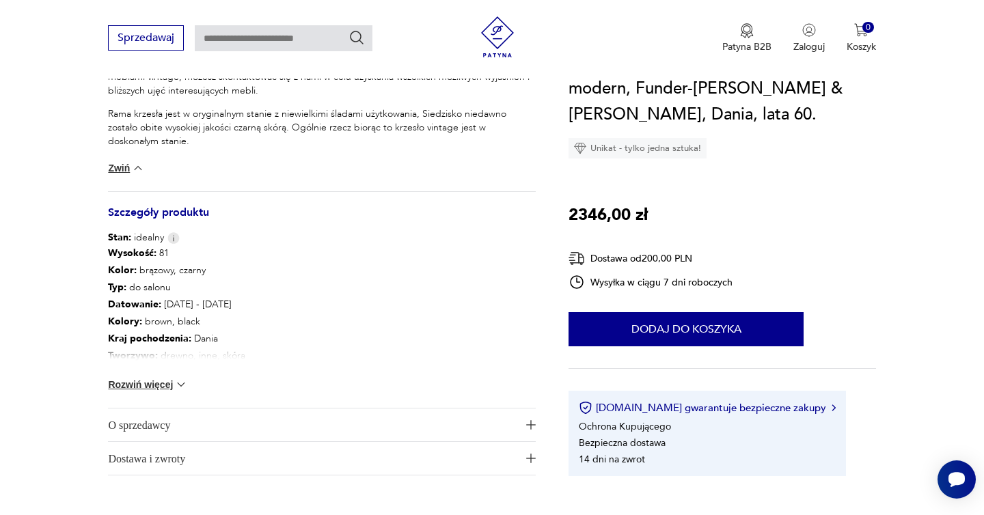
scroll to position [756, 0]
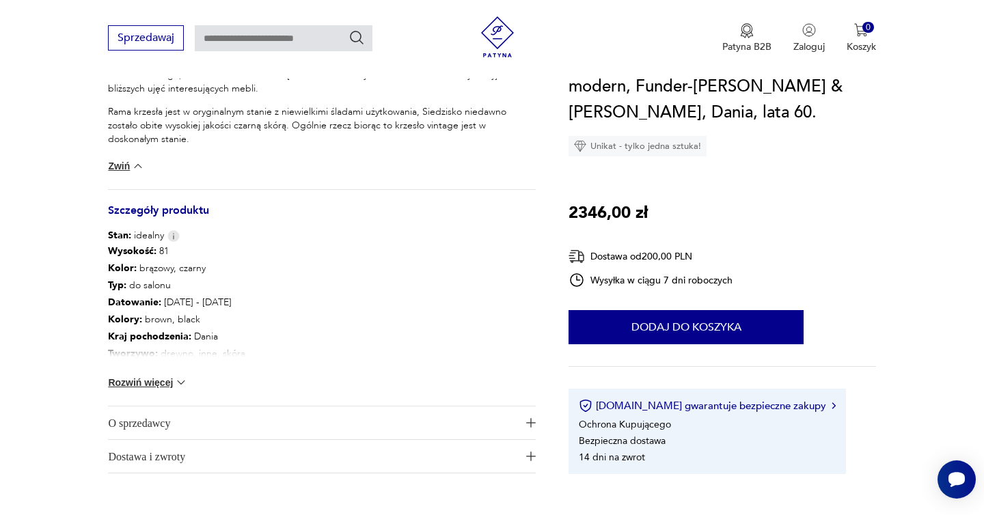
click at [167, 382] on button "Rozwiń więcej" at bounding box center [147, 383] width 79 height 14
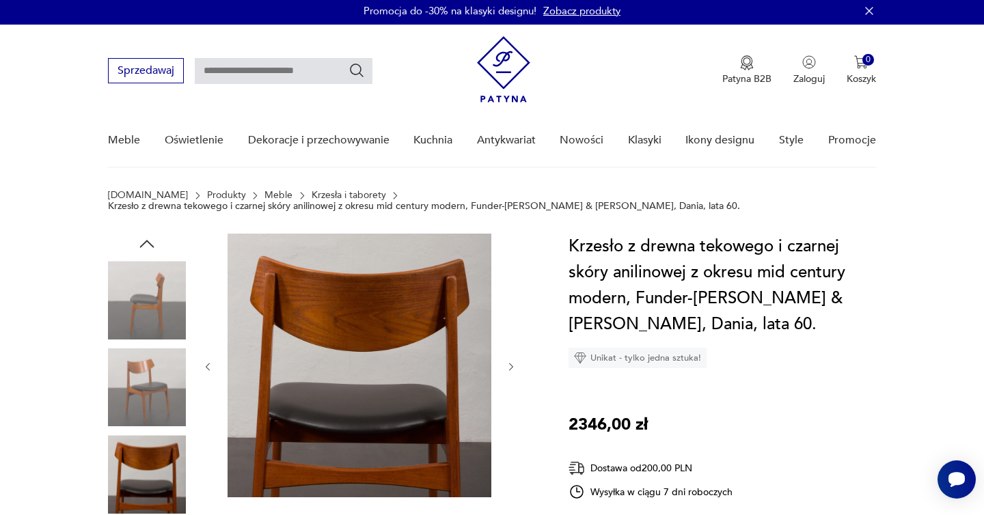
scroll to position [0, 0]
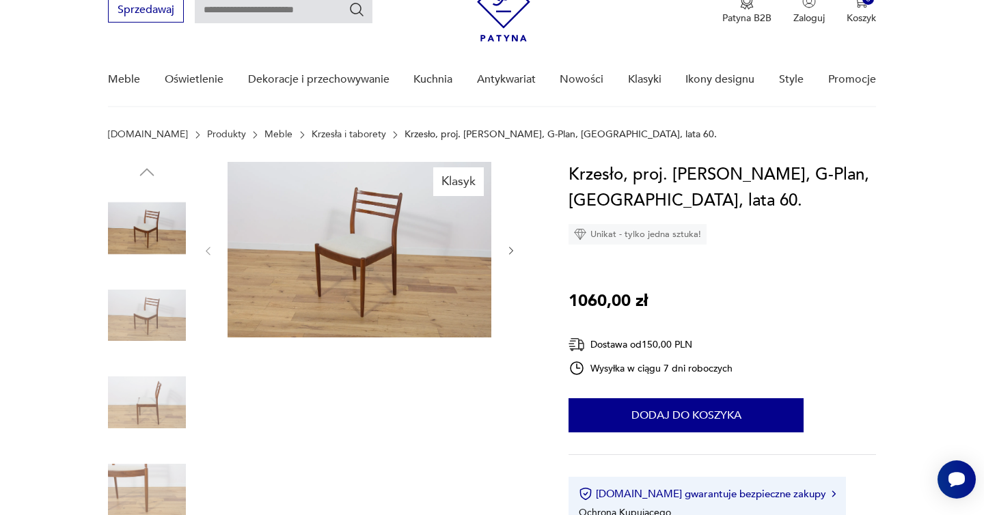
scroll to position [122, 0]
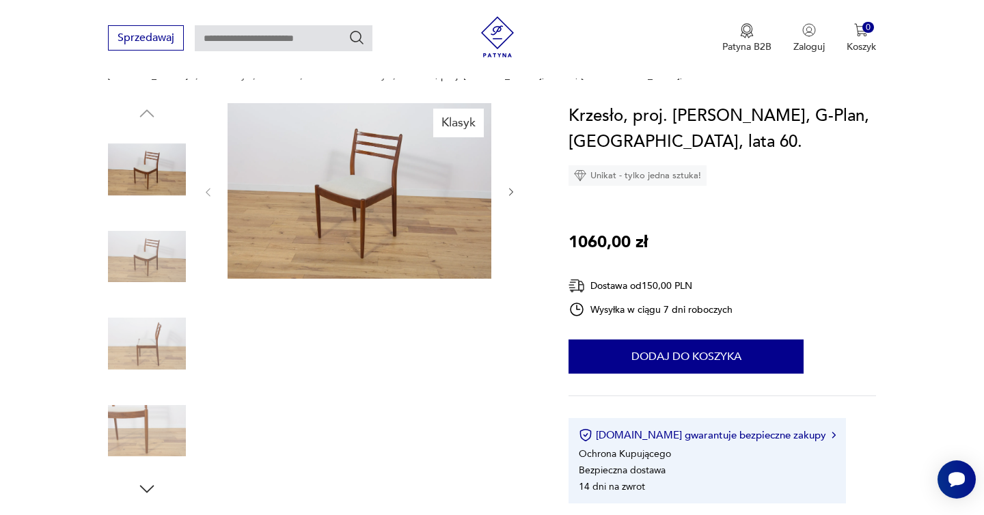
click at [510, 193] on icon "button" at bounding box center [511, 192] width 12 height 12
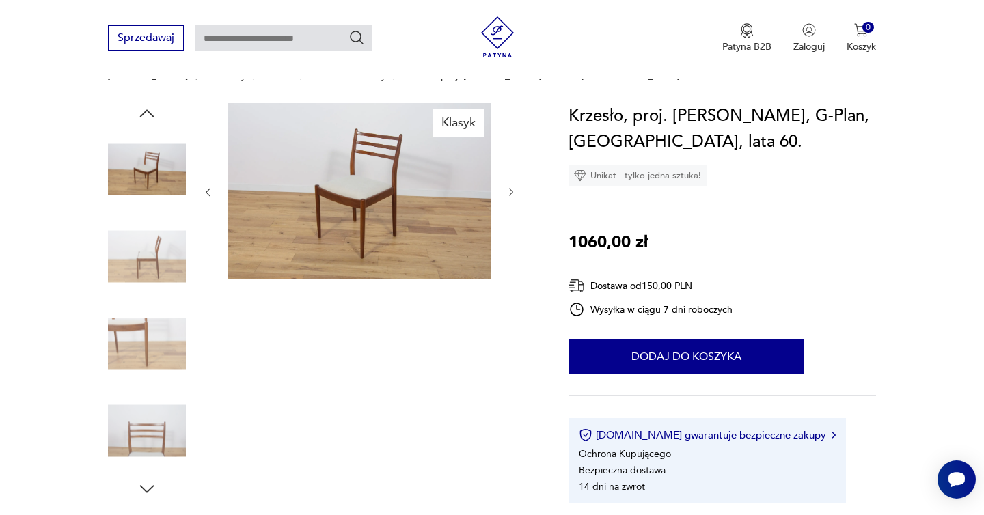
click at [510, 193] on icon "button" at bounding box center [511, 192] width 12 height 12
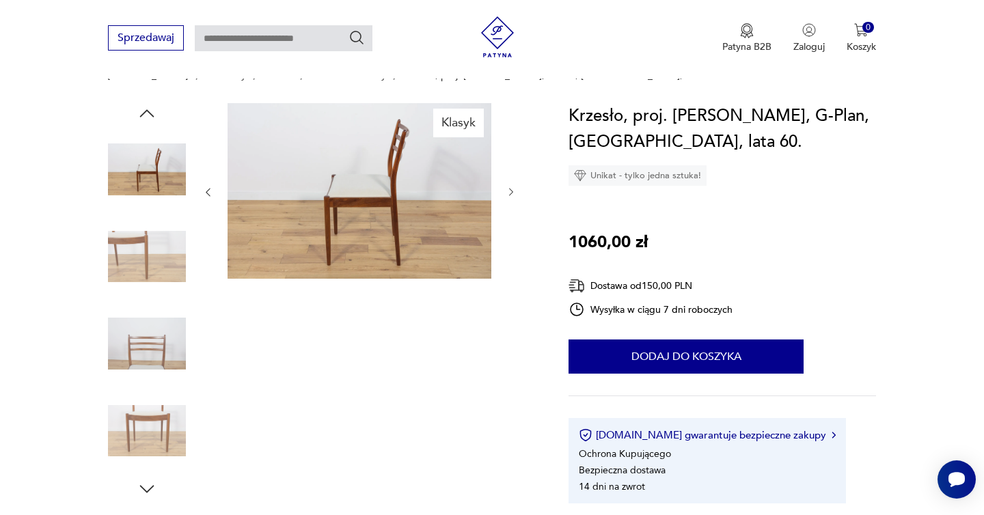
click at [510, 193] on icon "button" at bounding box center [511, 192] width 12 height 12
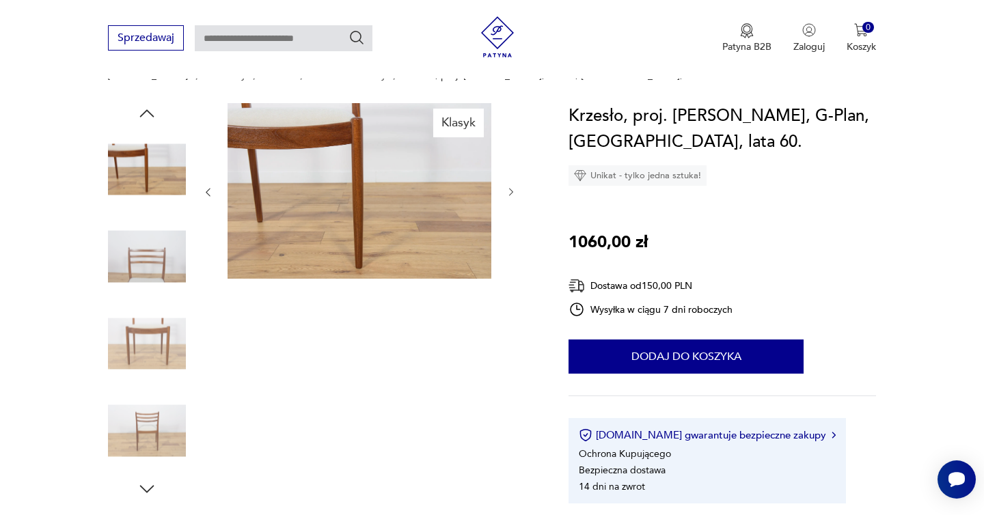
click at [510, 193] on icon "button" at bounding box center [511, 192] width 12 height 12
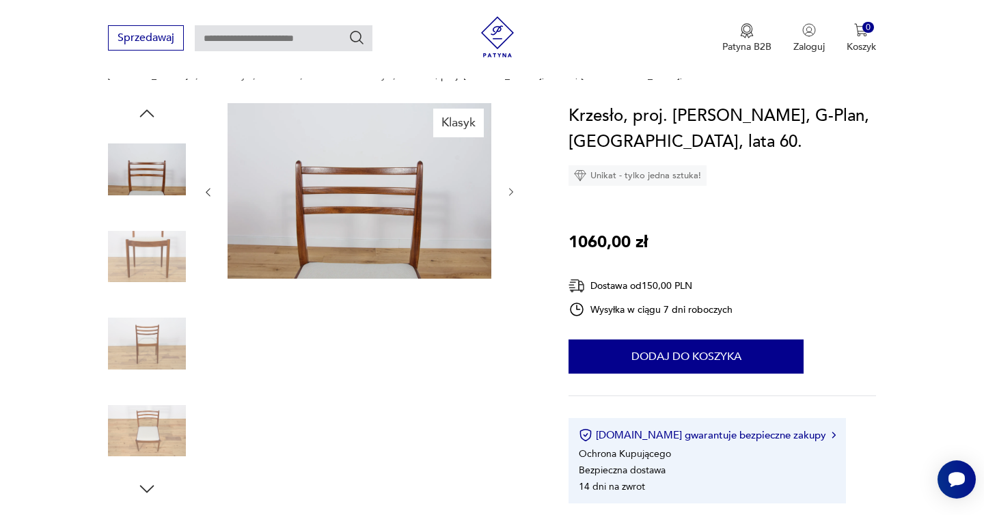
click at [510, 193] on icon "button" at bounding box center [511, 192] width 12 height 12
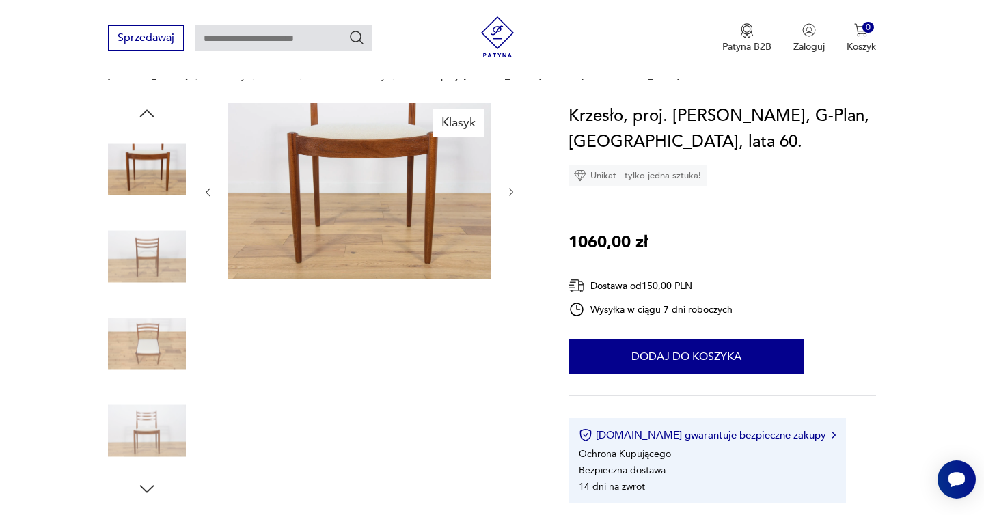
click at [510, 193] on icon "button" at bounding box center [511, 192] width 12 height 12
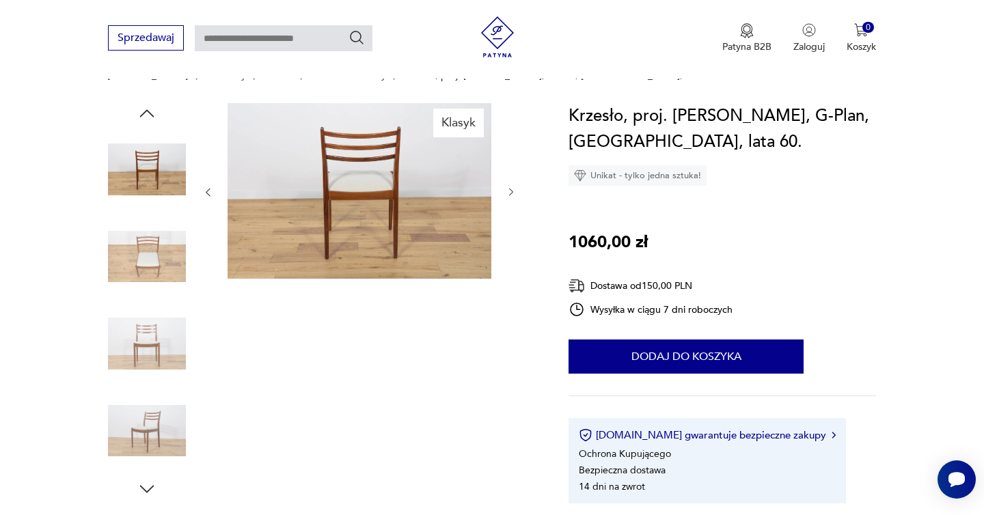
click at [510, 193] on icon "button" at bounding box center [511, 192] width 12 height 12
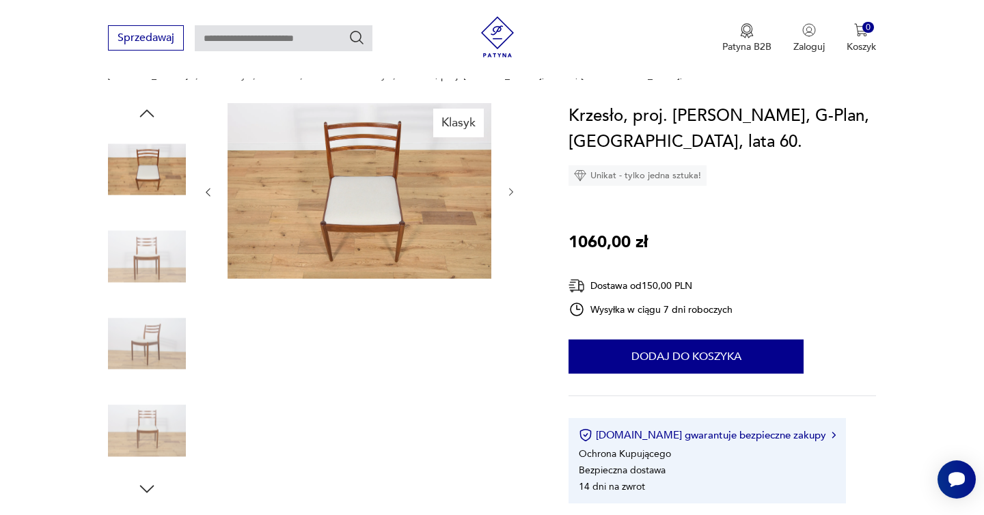
click at [510, 193] on icon "button" at bounding box center [511, 192] width 12 height 12
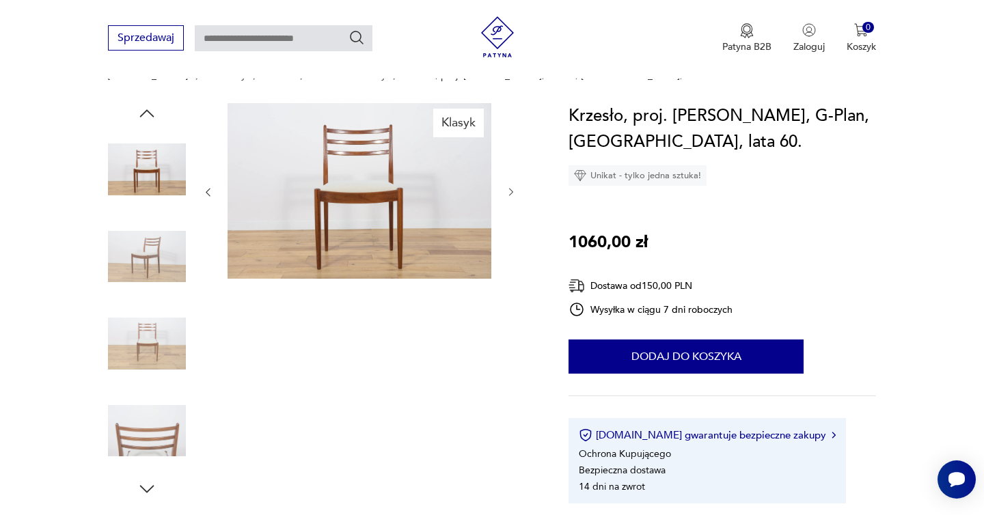
click at [510, 193] on icon "button" at bounding box center [511, 192] width 12 height 12
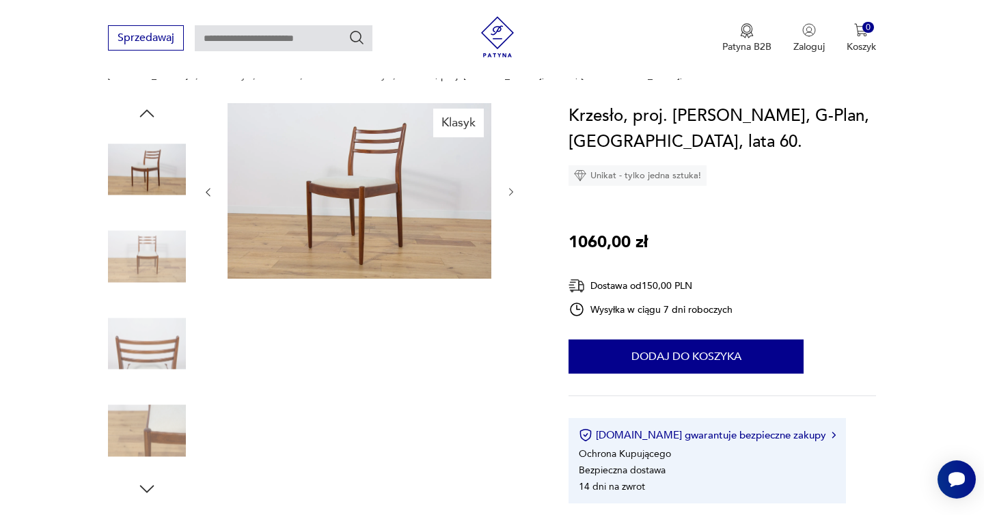
click at [510, 193] on icon "button" at bounding box center [511, 192] width 12 height 12
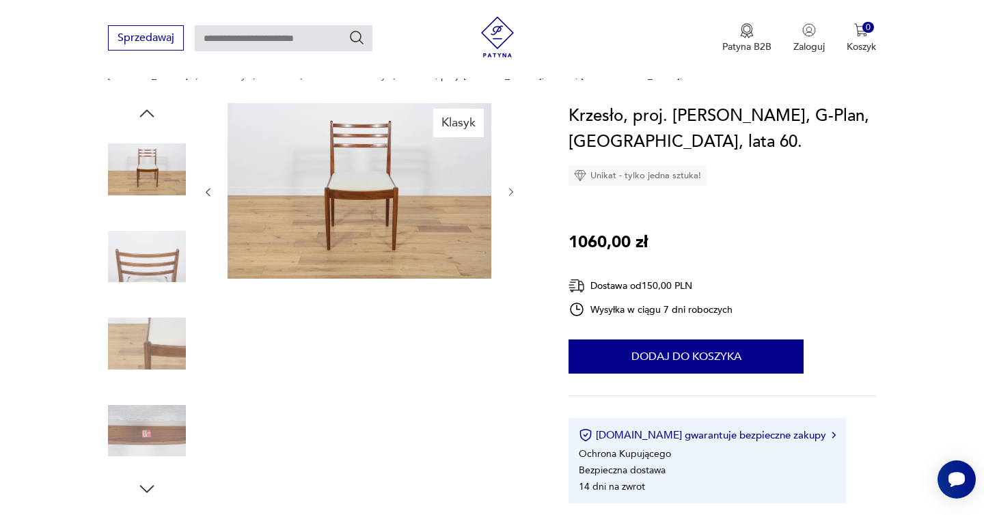
click at [510, 193] on icon "button" at bounding box center [511, 192] width 12 height 12
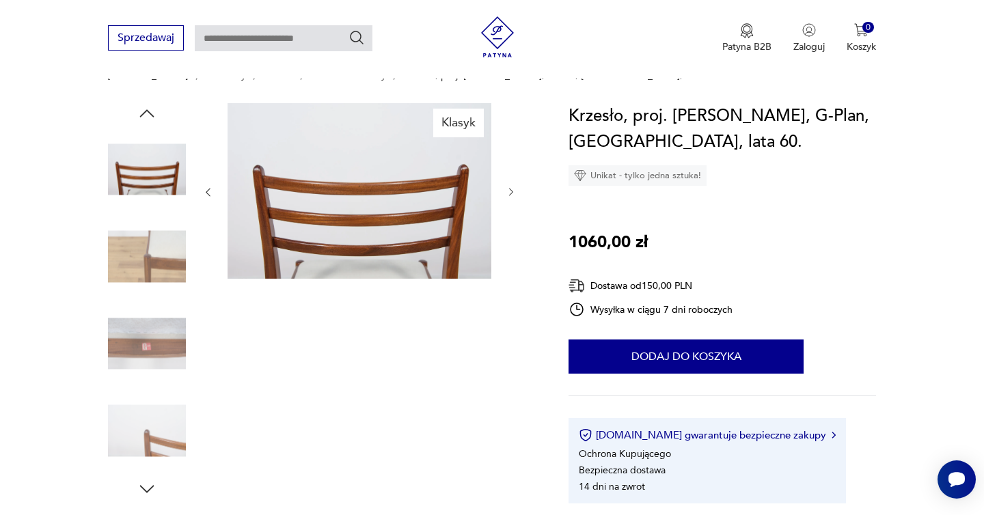
click at [510, 189] on icon "button" at bounding box center [511, 193] width 4 height 8
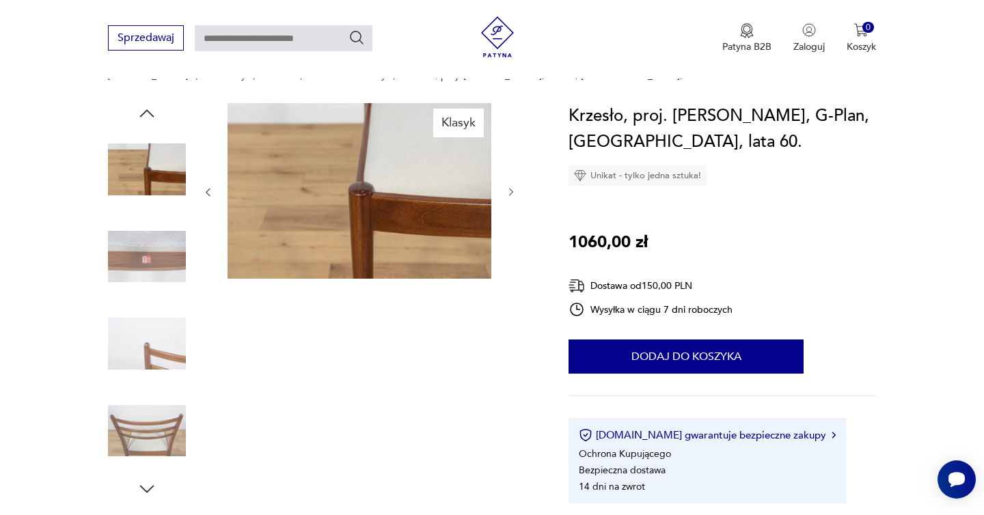
click at [510, 189] on icon "button" at bounding box center [511, 193] width 4 height 8
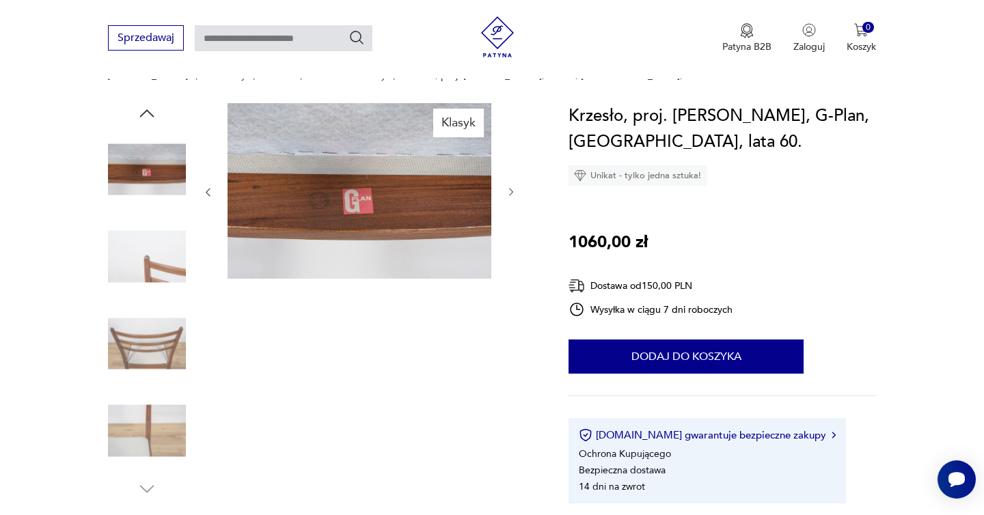
click at [510, 189] on icon "button" at bounding box center [511, 193] width 4 height 8
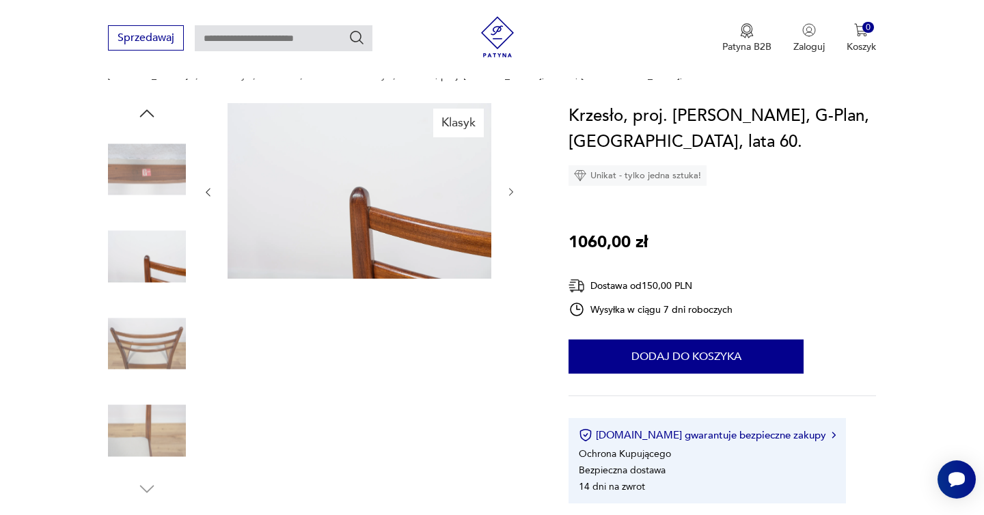
click at [510, 189] on icon "button" at bounding box center [511, 193] width 4 height 8
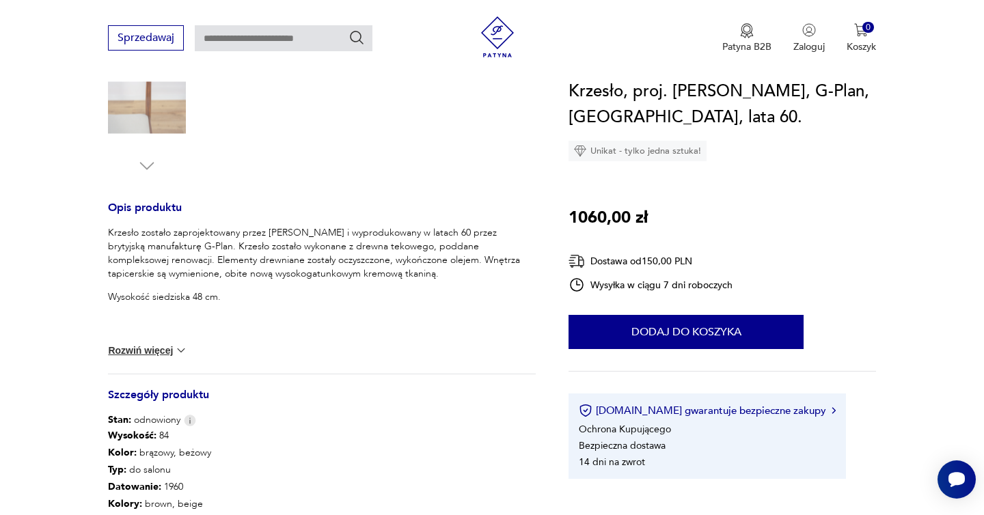
scroll to position [535, 0]
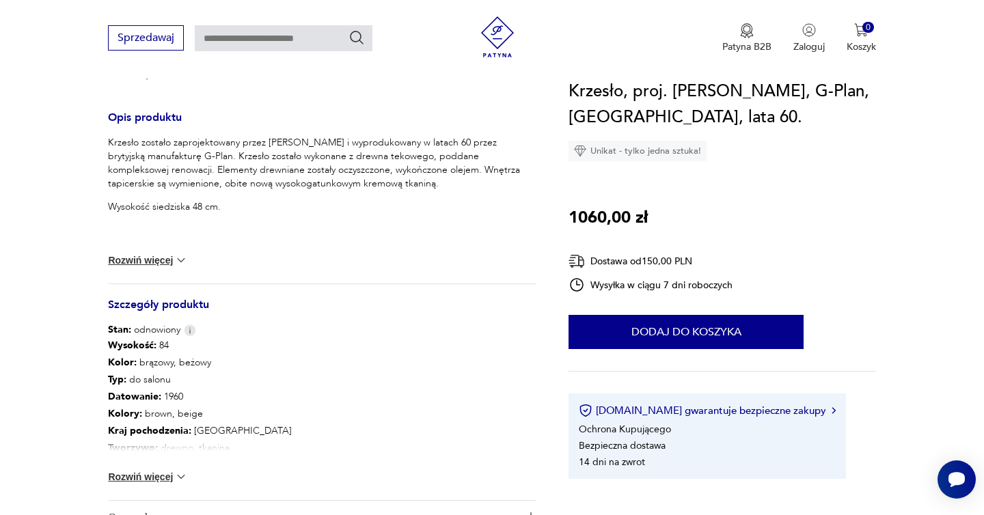
click at [171, 261] on button "Rozwiń więcej" at bounding box center [147, 260] width 79 height 14
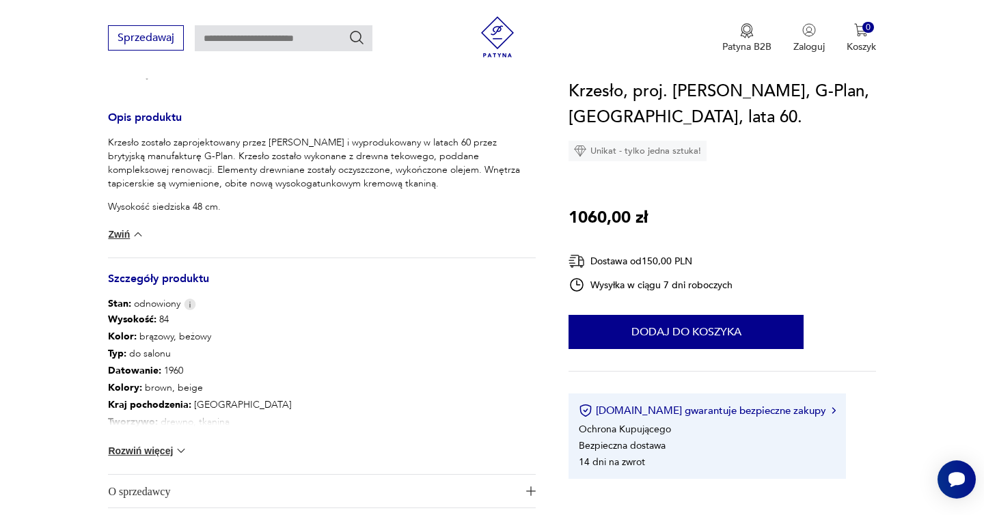
click at [133, 235] on img at bounding box center [138, 234] width 14 height 14
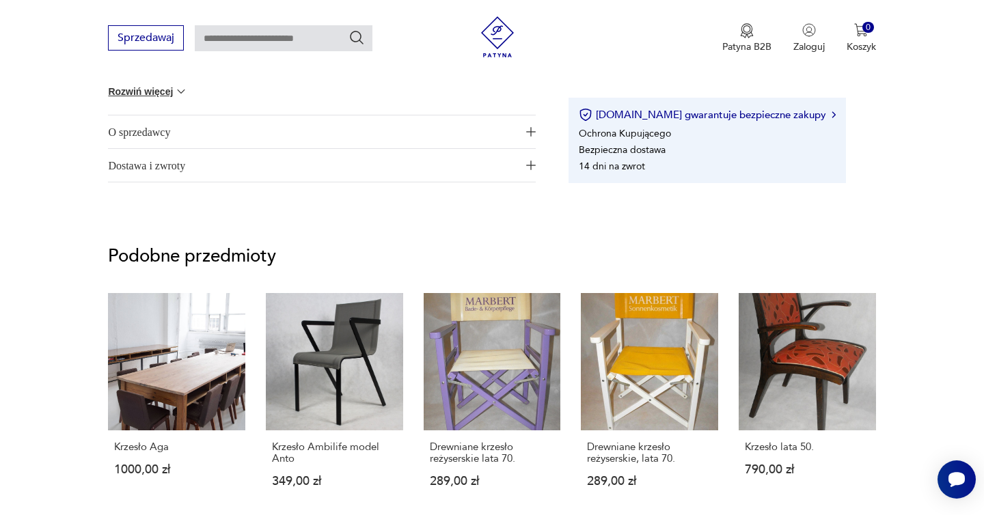
scroll to position [974, 0]
